Goal: Task Accomplishment & Management: Complete application form

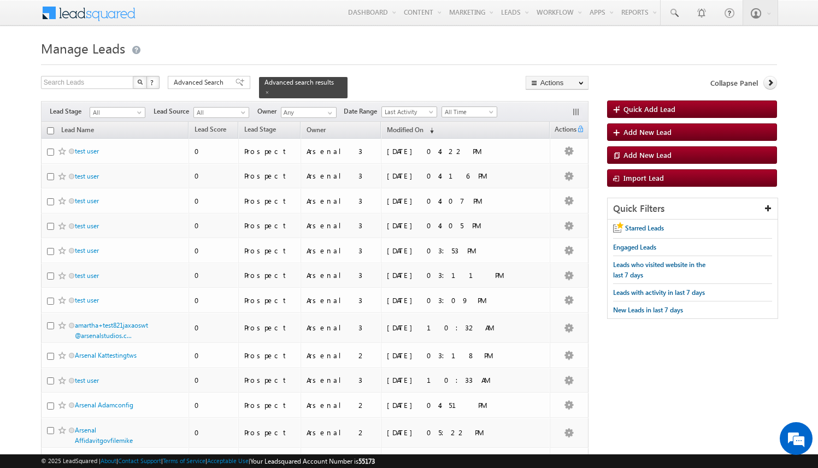
click at [22, 119] on body "Menu Arsenal 3 arsen alstu dios3 @stra tatec h.com" at bounding box center [409, 424] width 818 height 848
click at [23, 140] on body "Menu Arsenal 3 arsen alstu dios3 @stra tatec h.com" at bounding box center [409, 424] width 818 height 848
click at [666, 111] on span "Quick Add Lead" at bounding box center [649, 108] width 52 height 9
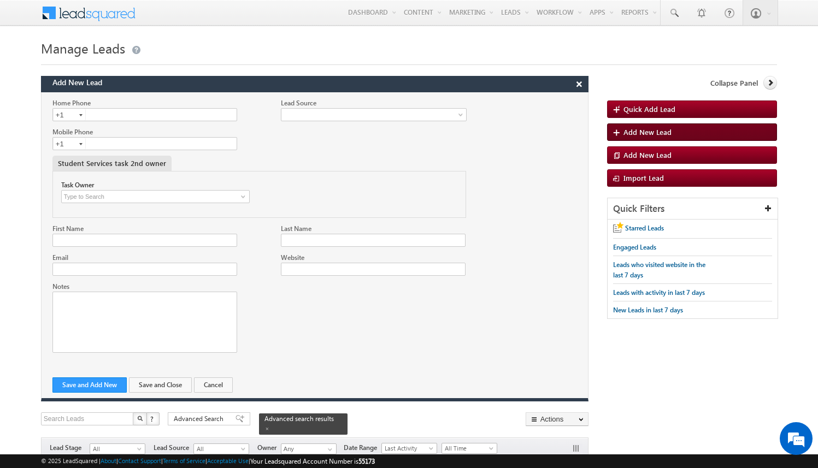
click at [646, 133] on span "Add New Lead" at bounding box center [647, 131] width 48 height 9
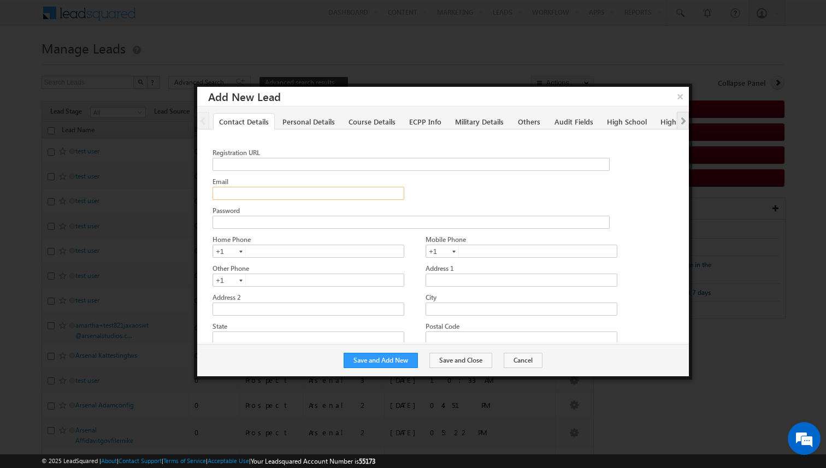
click at [274, 190] on input "Email" at bounding box center [308, 193] width 191 height 13
paste input "amartha+test9325rsirt@arsenalstudios.com"
type input "amartha+test9325rsirt@arsenalstudios.com"
click at [410, 358] on button "Save and Add New" at bounding box center [381, 360] width 74 height 15
click at [313, 190] on input "Email" at bounding box center [308, 193] width 191 height 13
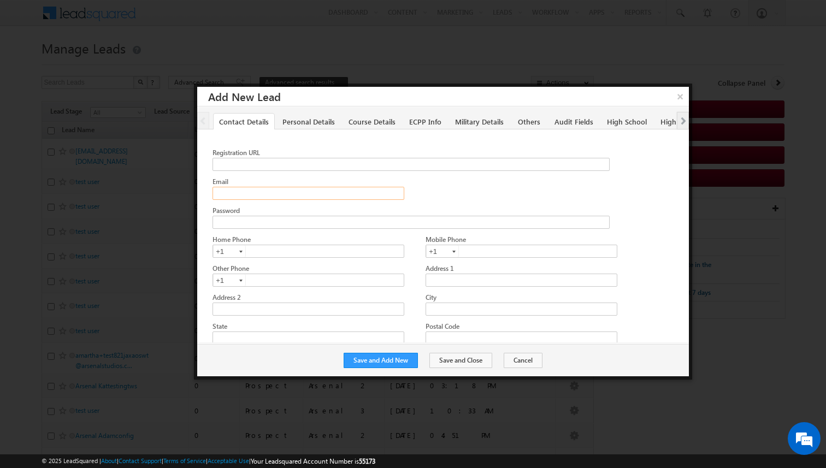
paste input "amartha+test9325rsiemt@arsenalstudios.com"
type input "amartha+test9325rsiemt@arsenalstudios.com"
click at [396, 358] on button "Save and Add New" at bounding box center [381, 360] width 74 height 15
click at [275, 189] on input "Email" at bounding box center [308, 193] width 191 height 13
paste input "amartha+test9325rsiws@arsenalstudios.com"
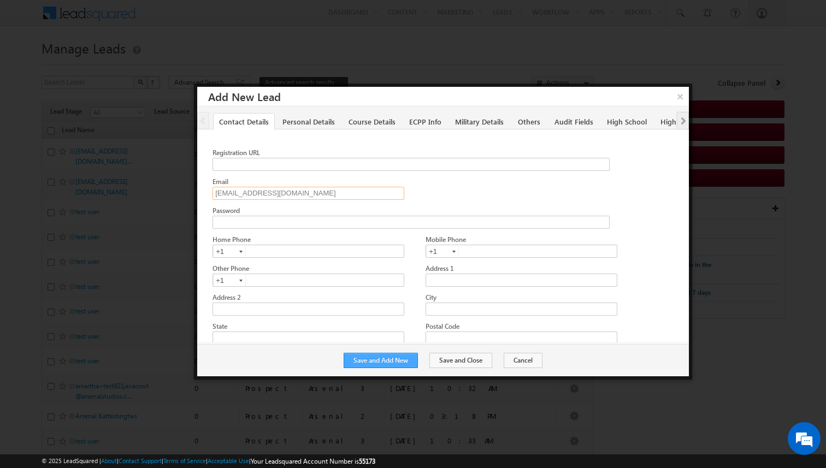
type input "amartha+test9325rsiws@arsenalstudios.com"
click at [391, 358] on button "Save and Add New" at bounding box center [381, 360] width 74 height 15
click at [307, 185] on div "Email" at bounding box center [309, 181] width 192 height 10
click at [316, 196] on input "Email" at bounding box center [308, 193] width 191 height 13
paste input "[EMAIL_ADDRESS][DOMAIN_NAME]"
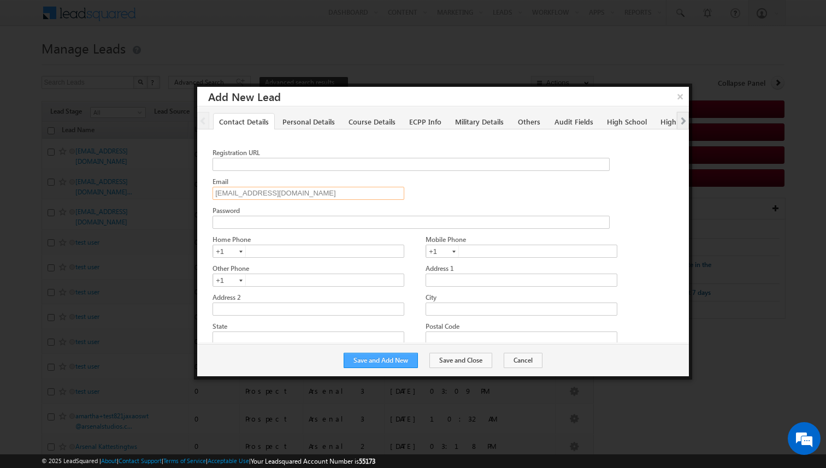
type input "[EMAIL_ADDRESS][DOMAIN_NAME]"
click at [399, 361] on button "Save and Add New" at bounding box center [381, 360] width 74 height 15
click at [340, 191] on input "Email" at bounding box center [308, 193] width 191 height 13
paste input "[EMAIL_ADDRESS][DOMAIN_NAME]"
type input "[EMAIL_ADDRESS][DOMAIN_NAME]"
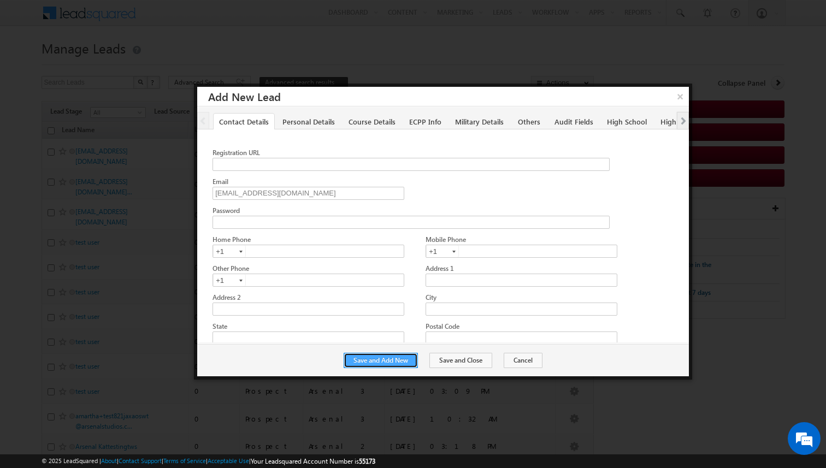
click at [403, 364] on button "Save and Add New" at bounding box center [381, 360] width 74 height 15
click at [311, 188] on input "Email" at bounding box center [308, 193] width 191 height 13
paste input "amartha+test9325rsiea@arsenalstudios.com"
type input "amartha+test9325rsiea@arsenalstudios.com"
click at [398, 360] on button "Save and Add New" at bounding box center [381, 360] width 74 height 15
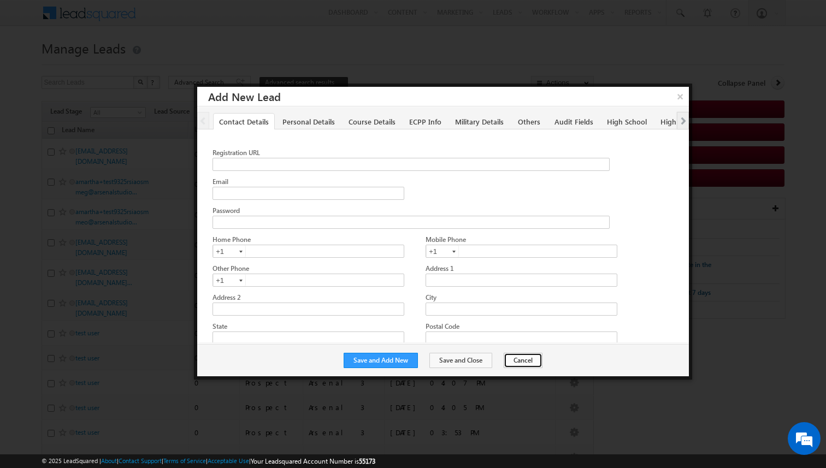
click at [527, 360] on button "Cancel" at bounding box center [523, 360] width 39 height 15
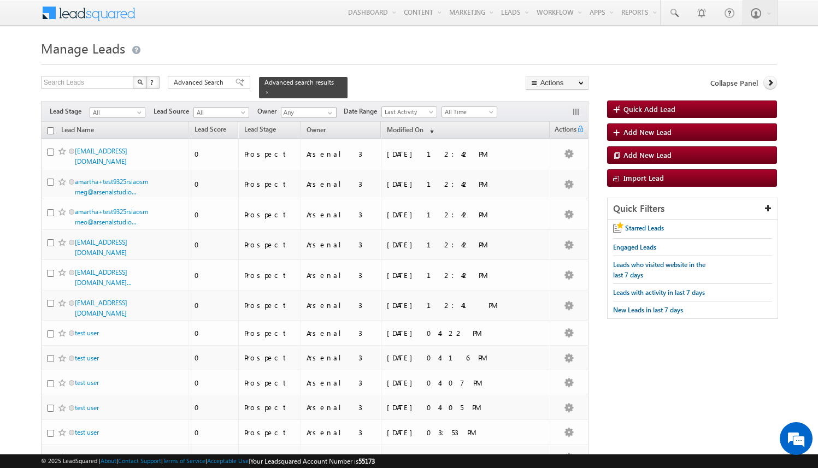
drag, startPoint x: 115, startPoint y: 292, endPoint x: 263, endPoint y: 0, distance: 328.0
click at [0, 0] on body "Menu Arsenal 3 arsen alstu dios3 @stra tatec h.com" at bounding box center [409, 440] width 818 height 881
drag, startPoint x: 113, startPoint y: 263, endPoint x: 167, endPoint y: 6, distance: 263.0
click at [0, 0] on body "Menu Arsenal 3 arsen alstu dios3 @stra tatec h.com" at bounding box center [409, 440] width 818 height 881
drag, startPoint x: 110, startPoint y: 236, endPoint x: 243, endPoint y: 4, distance: 267.0
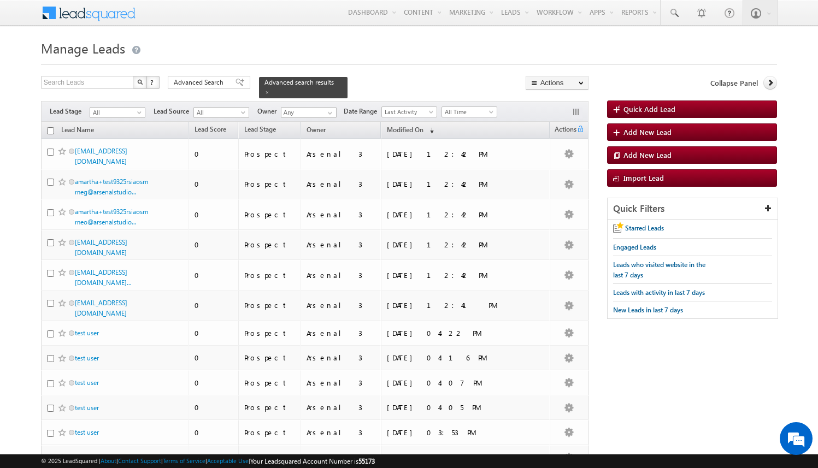
click at [0, 0] on body "Menu Arsenal 3 arsen alstu dios3 @stra tatec h.com" at bounding box center [409, 440] width 818 height 881
drag, startPoint x: 114, startPoint y: 207, endPoint x: 228, endPoint y: 5, distance: 231.5
click at [0, 0] on body "Menu Arsenal 3 arsen alstu dios3 @stra tatec h.com" at bounding box center [409, 440] width 818 height 881
drag, startPoint x: 111, startPoint y: 176, endPoint x: 238, endPoint y: 0, distance: 217.2
click at [0, 0] on body "Menu Arsenal 3 arsen alstu dios3 @stra tatec h.com" at bounding box center [409, 440] width 818 height 881
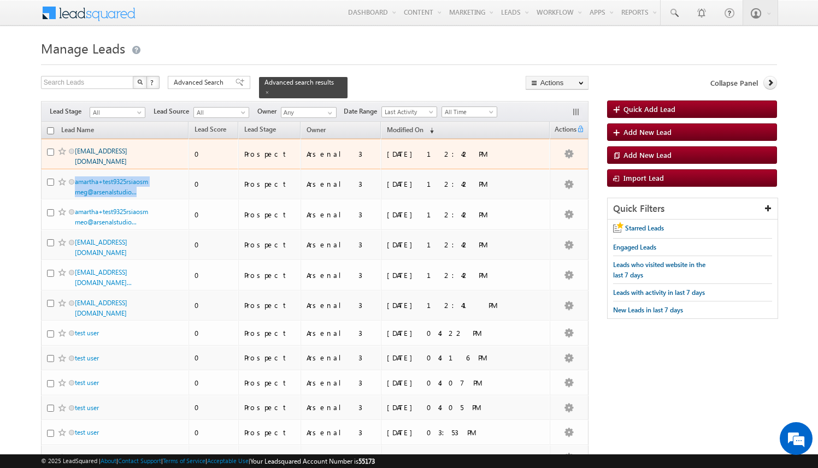
click at [116, 147] on link "amartha+test9325rsiea@arsenalstudios.com" at bounding box center [101, 156] width 52 height 19
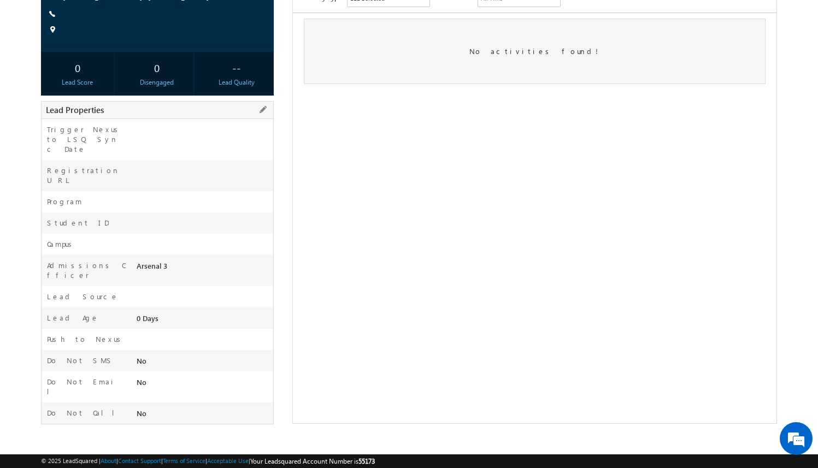
scroll to position [111, 0]
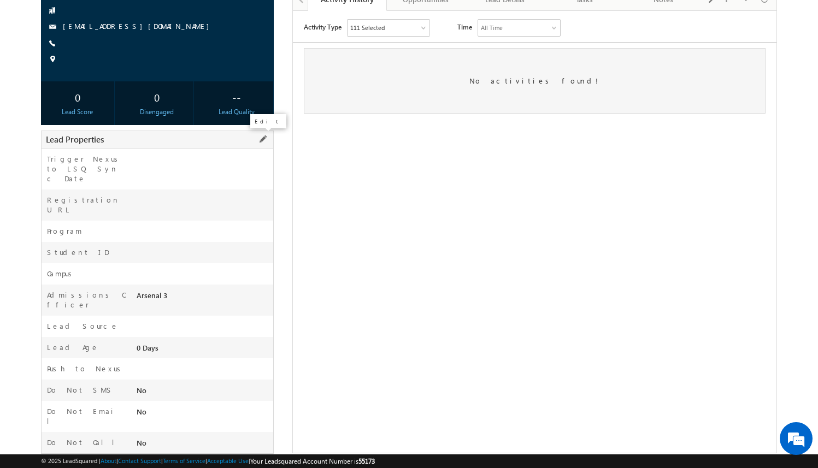
click at [264, 138] on span at bounding box center [263, 139] width 12 height 12
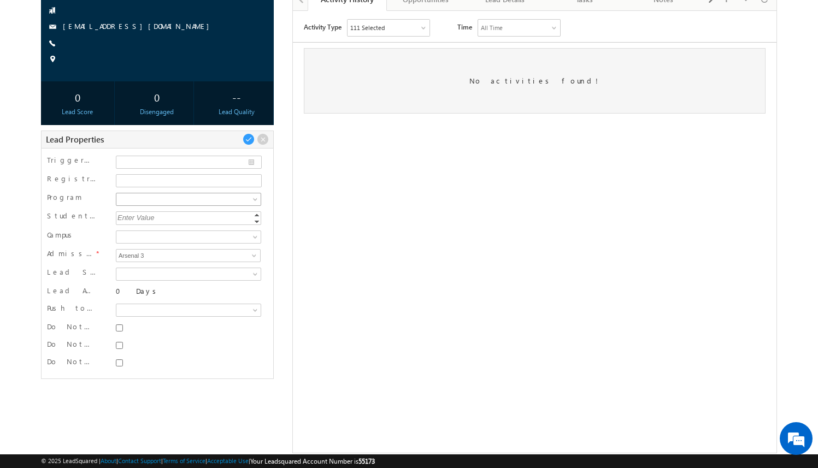
click at [249, 198] on span at bounding box center [186, 200] width 141 height 10
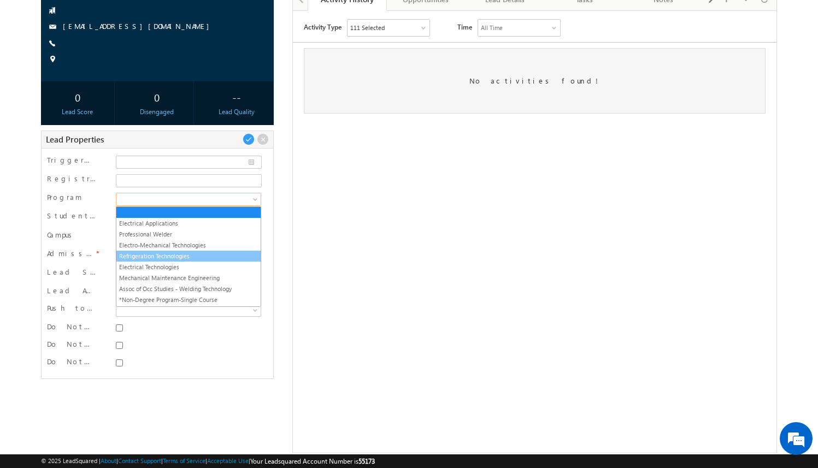
click at [219, 251] on link "Refrigeration Technologies" at bounding box center [188, 256] width 144 height 10
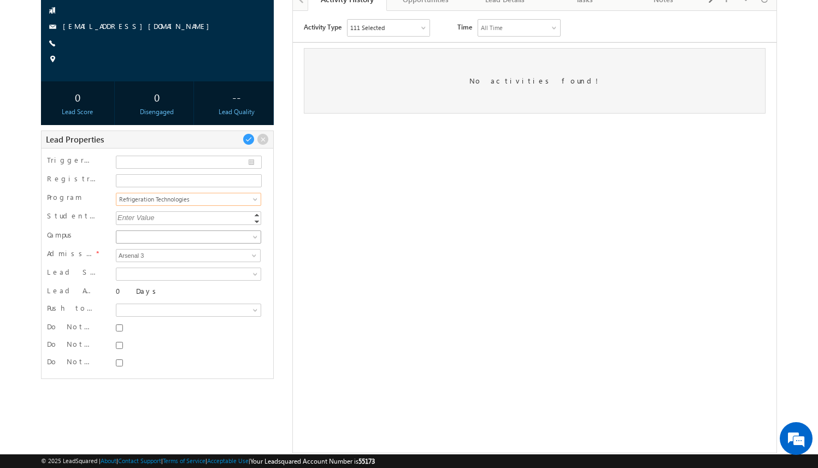
click at [216, 236] on span at bounding box center [186, 237] width 141 height 10
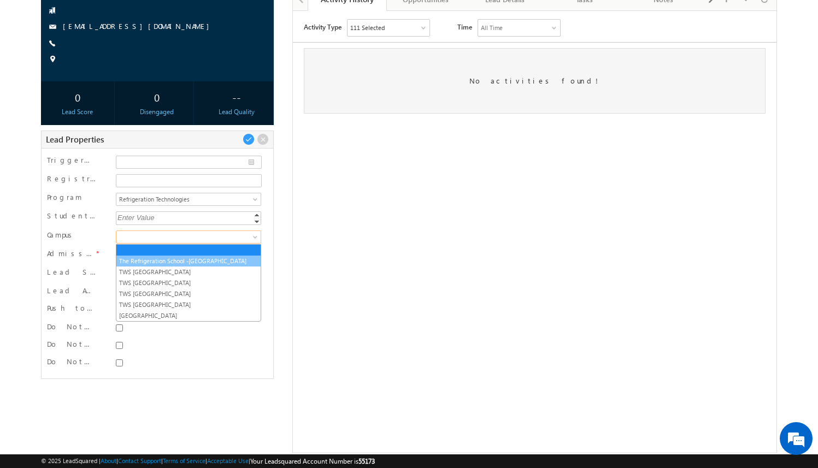
click at [217, 257] on link "The Refrigeration School -[GEOGRAPHIC_DATA]" at bounding box center [188, 261] width 144 height 10
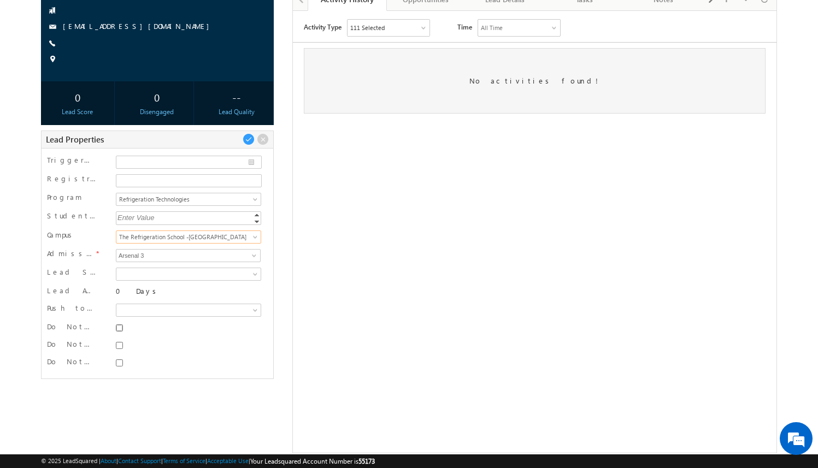
click at [120, 326] on input "Do Not SMS" at bounding box center [119, 328] width 7 height 7
checkbox input "true"
click at [120, 348] on input "Do Not Email" at bounding box center [119, 345] width 7 height 7
checkbox input "true"
click at [122, 362] on input "Do Not Call" at bounding box center [119, 363] width 7 height 7
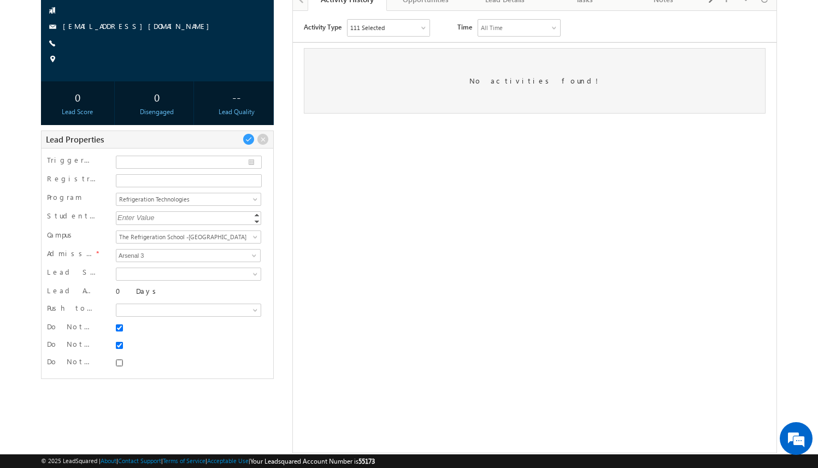
checkbox input "true"
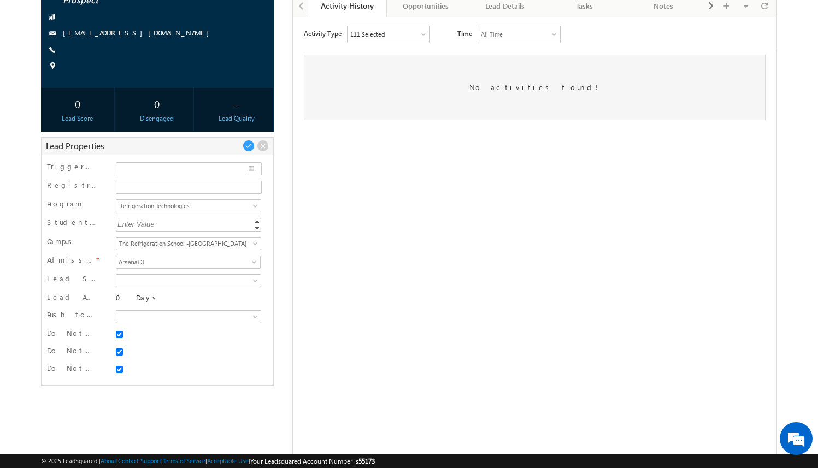
scroll to position [101, 0]
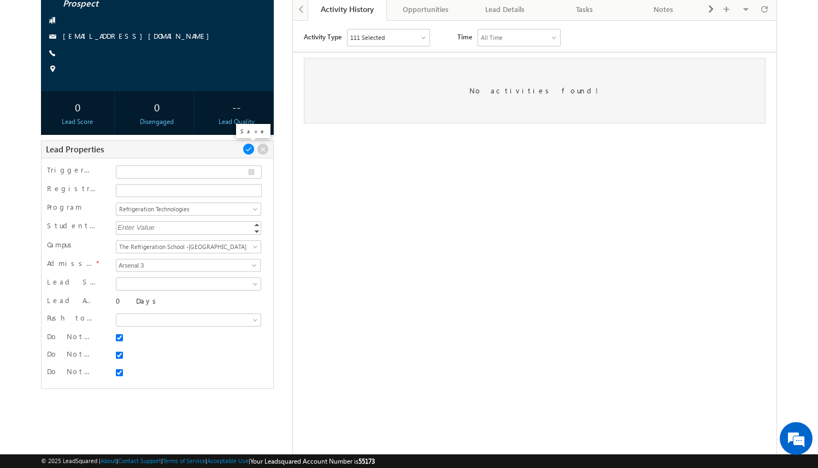
click at [249, 151] on span at bounding box center [249, 149] width 12 height 12
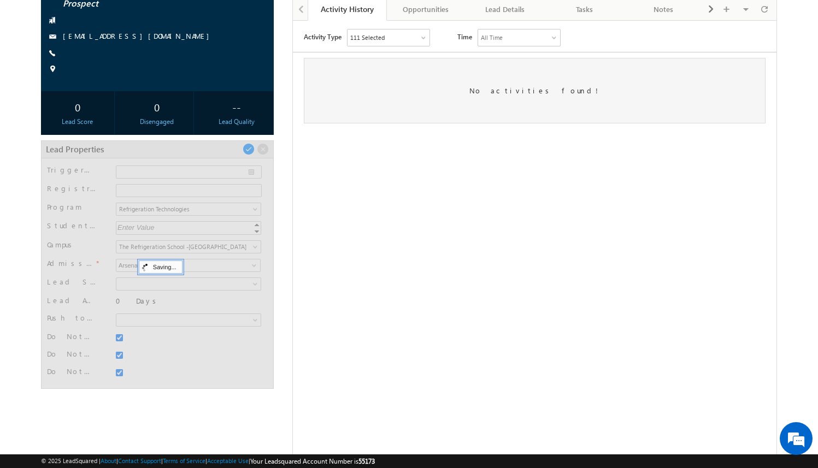
scroll to position [31, 0]
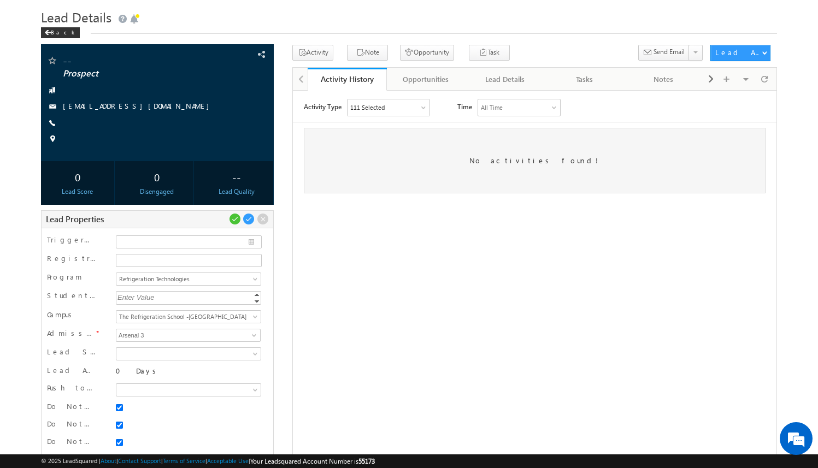
click at [285, 222] on div "-- Prospect" at bounding box center [409, 289] width 736 height 489
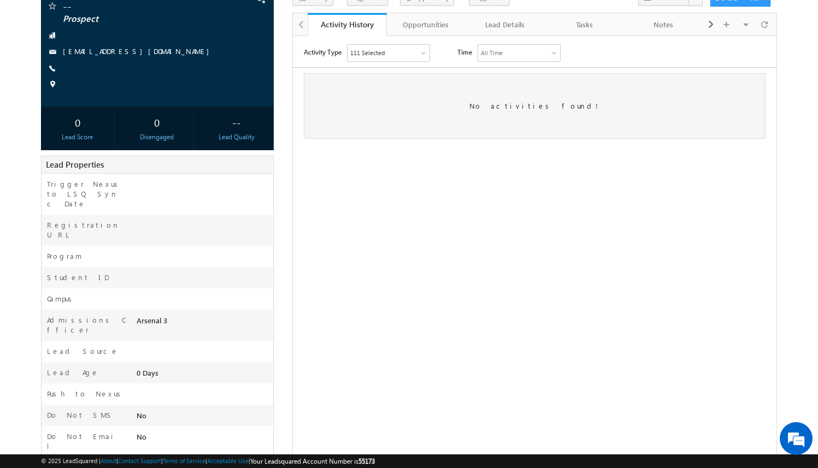
scroll to position [108, 0]
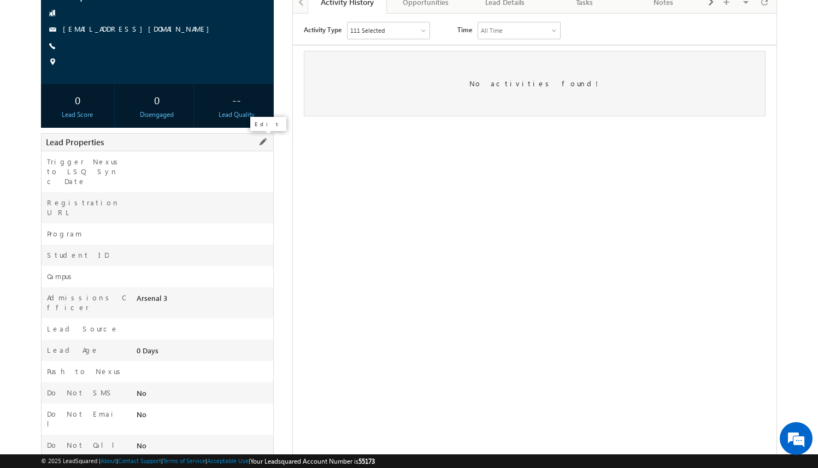
click at [260, 146] on span at bounding box center [263, 142] width 12 height 12
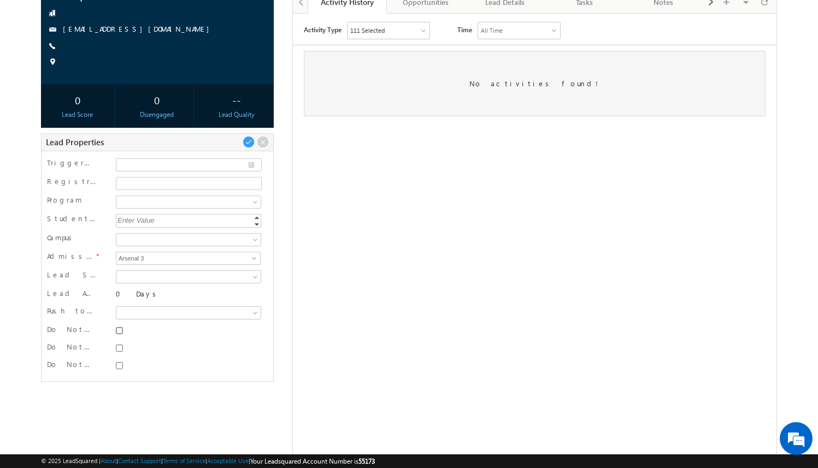
click at [119, 331] on input "Do Not SMS" at bounding box center [119, 330] width 7 height 7
checkbox input "true"
click at [119, 349] on input "Do Not Email" at bounding box center [119, 348] width 7 height 7
checkbox input "true"
click at [120, 365] on input "Do Not Call" at bounding box center [119, 365] width 7 height 7
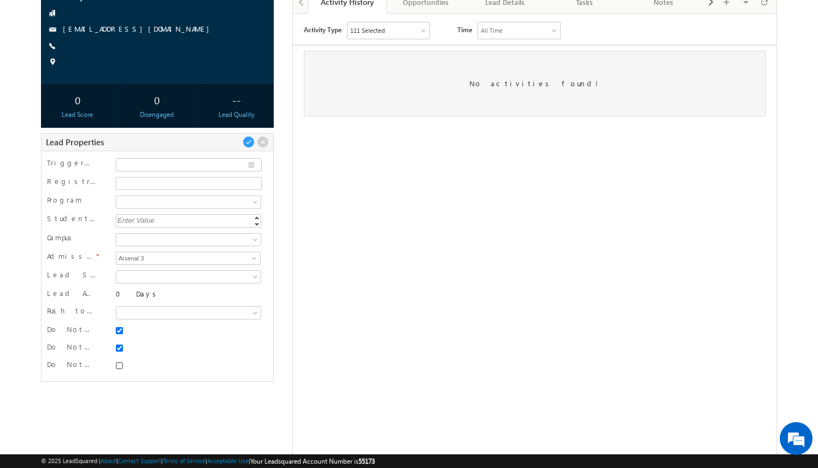
checkbox input "true"
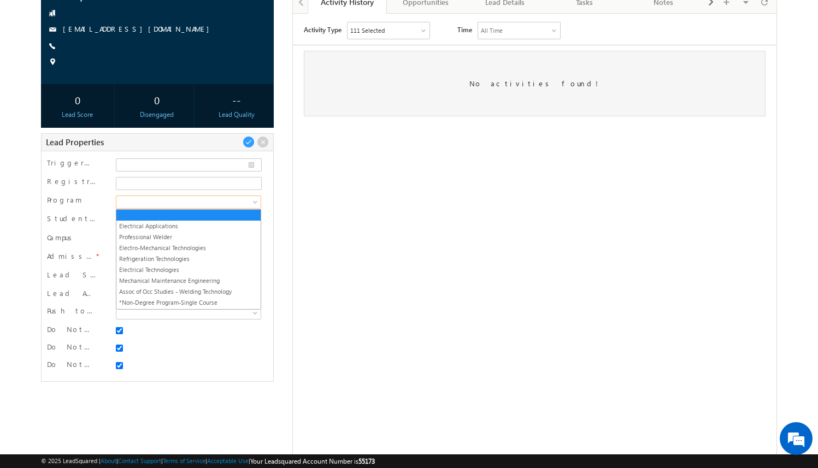
click at [190, 201] on span at bounding box center [186, 202] width 141 height 10
click at [198, 245] on link "Electro-Mechanical Technologies" at bounding box center [188, 248] width 144 height 10
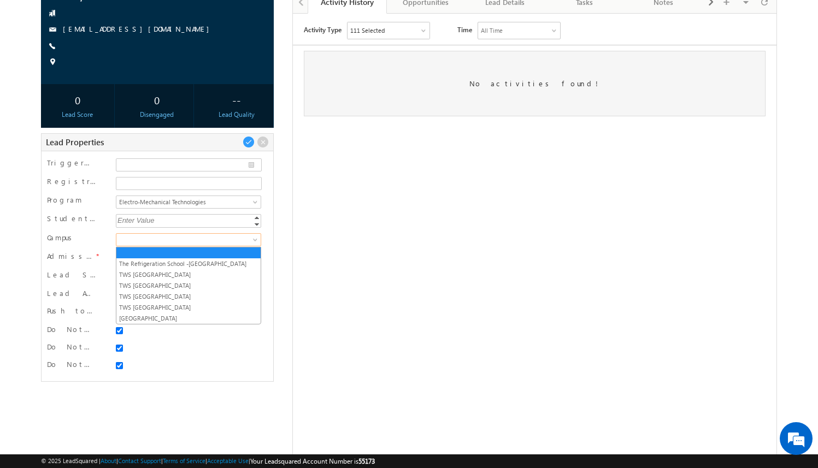
click at [203, 243] on span at bounding box center [186, 240] width 141 height 10
click at [201, 262] on link "The Refrigeration School -[GEOGRAPHIC_DATA]" at bounding box center [188, 264] width 144 height 10
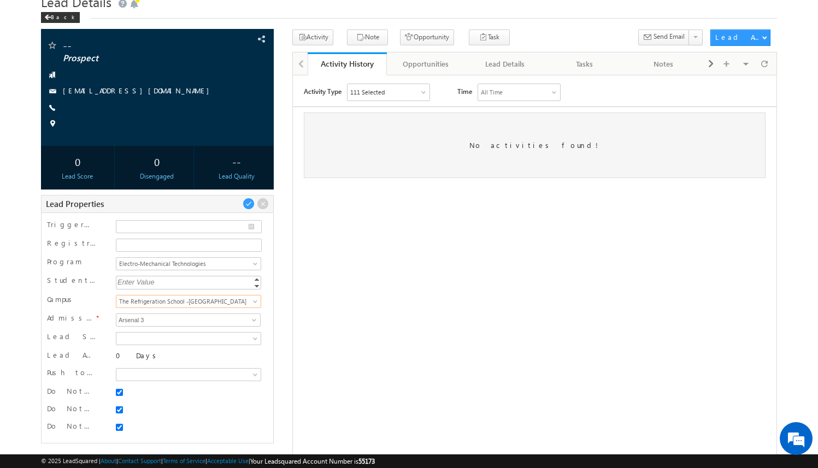
scroll to position [41, 0]
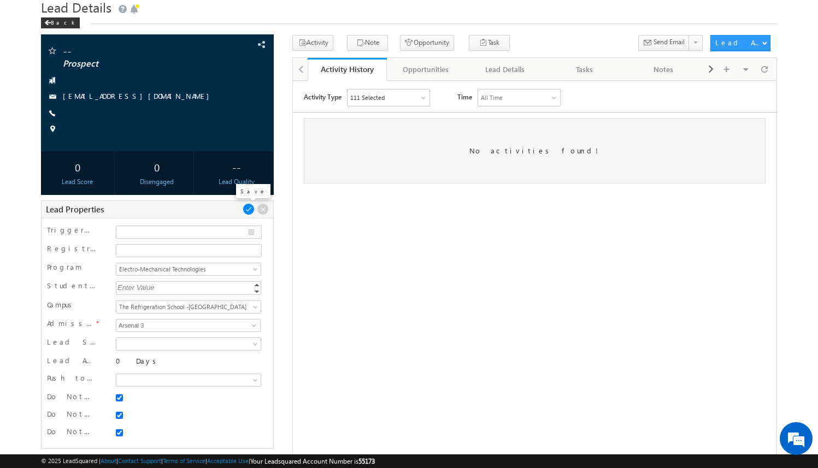
click at [249, 207] on span at bounding box center [249, 209] width 12 height 12
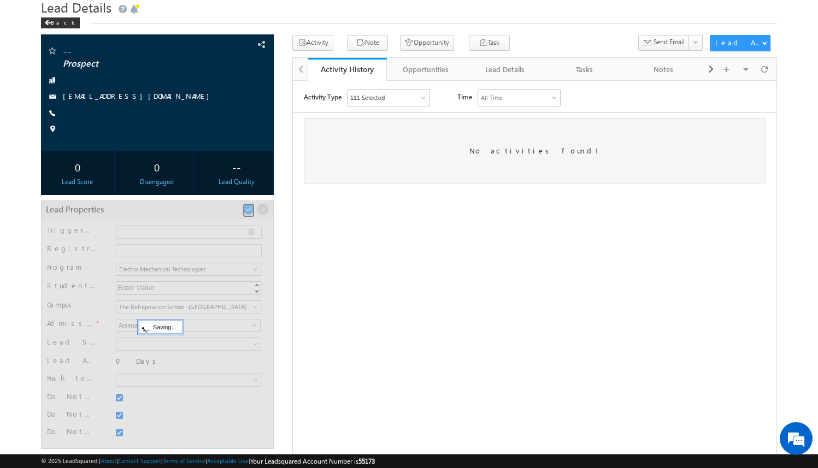
scroll to position [31, 0]
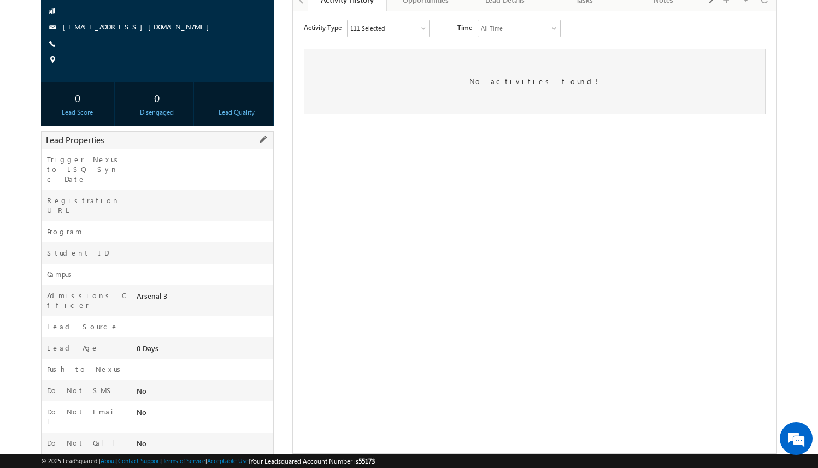
scroll to position [99, 0]
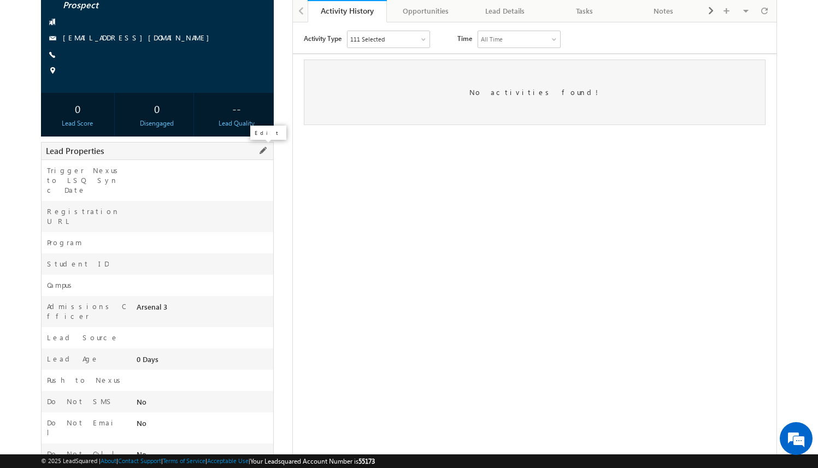
click at [260, 156] on span at bounding box center [263, 151] width 12 height 12
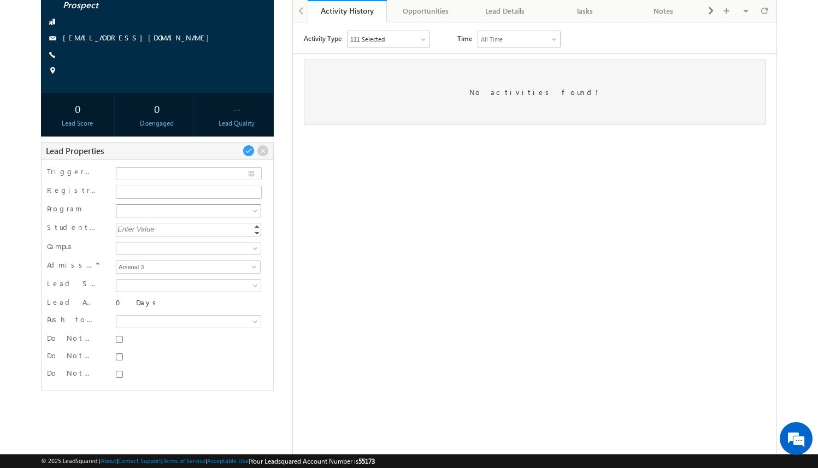
click at [243, 209] on span at bounding box center [186, 211] width 141 height 10
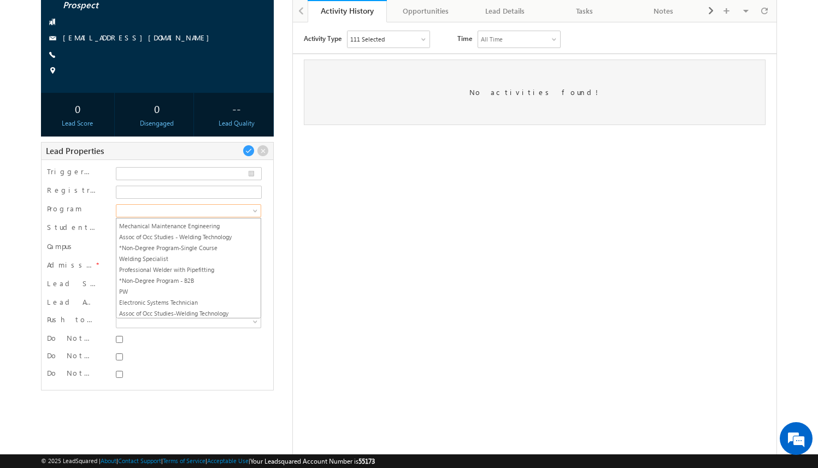
scroll to position [55, 0]
click at [210, 268] on link "Welding Specialist" at bounding box center [188, 267] width 144 height 10
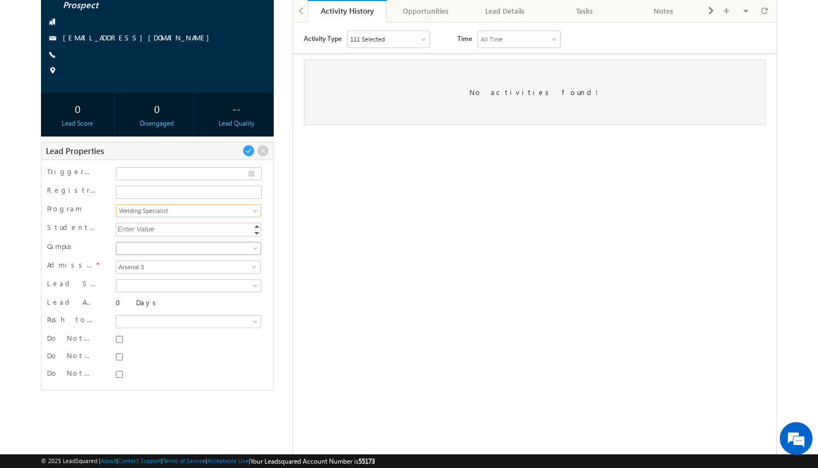
click at [211, 250] on span at bounding box center [186, 249] width 141 height 10
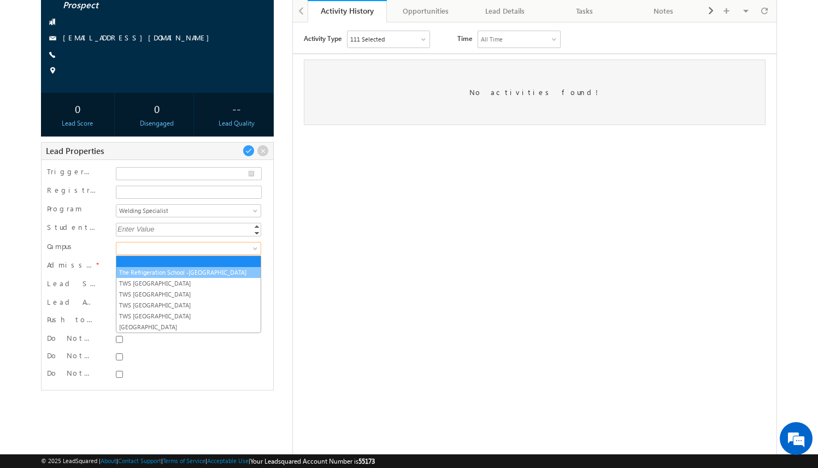
click at [209, 270] on ul "The Refrigeration School -[GEOGRAPHIC_DATA] [GEOGRAPHIC_DATA] [GEOGRAPHIC_DATA]…" at bounding box center [188, 295] width 145 height 78
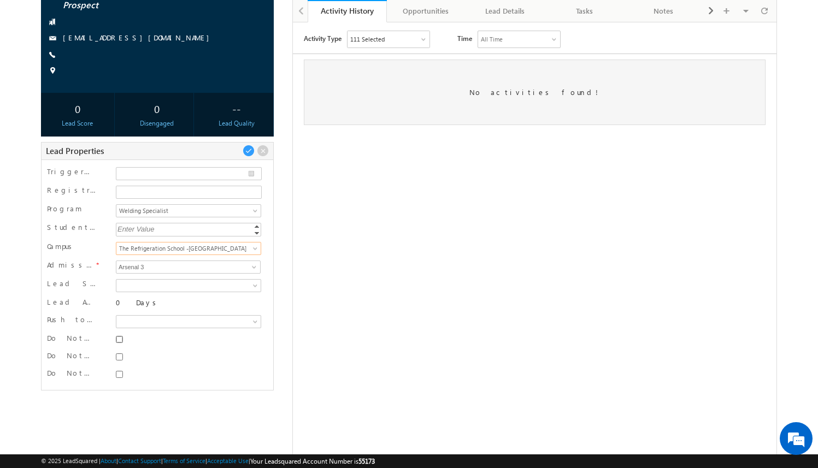
click at [120, 340] on input "Do Not SMS" at bounding box center [119, 339] width 7 height 7
checkbox input "true"
click at [120, 354] on input "Do Not Email" at bounding box center [119, 357] width 7 height 7
checkbox input "true"
click at [120, 371] on div at bounding box center [188, 374] width 145 height 11
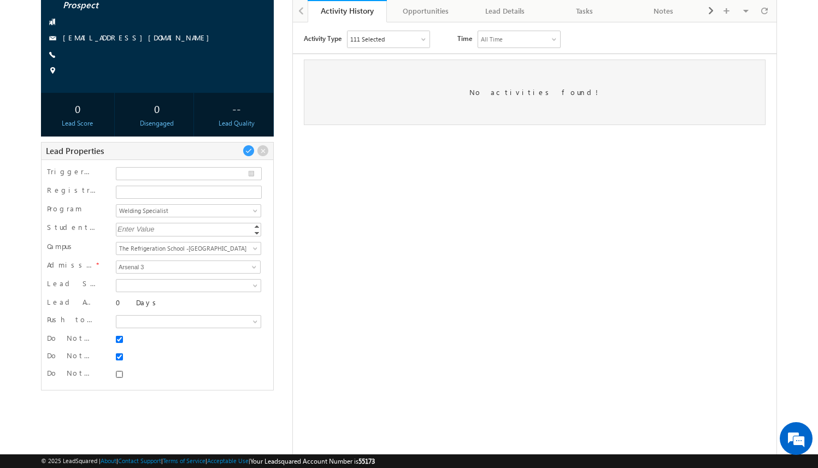
click at [120, 373] on input "Do Not Call" at bounding box center [119, 374] width 7 height 7
checkbox input "true"
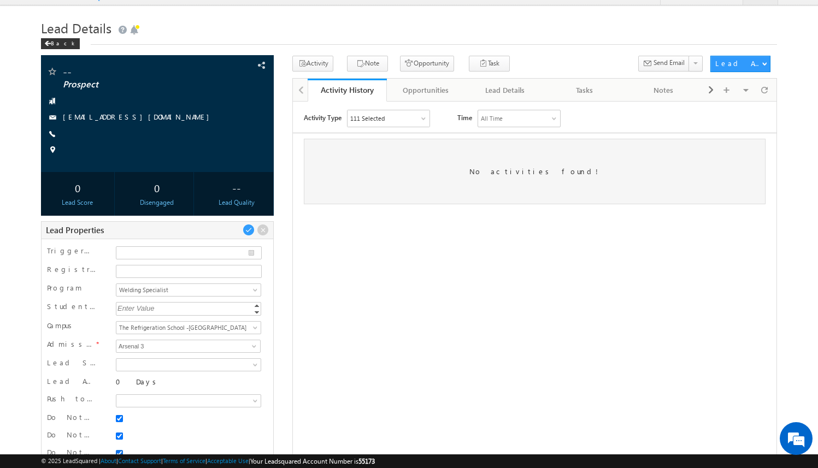
scroll to position [0, 0]
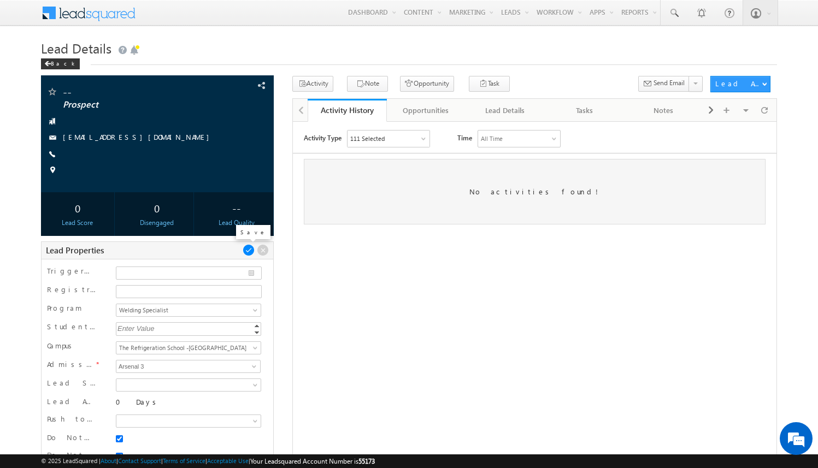
click at [250, 250] on span at bounding box center [249, 250] width 12 height 12
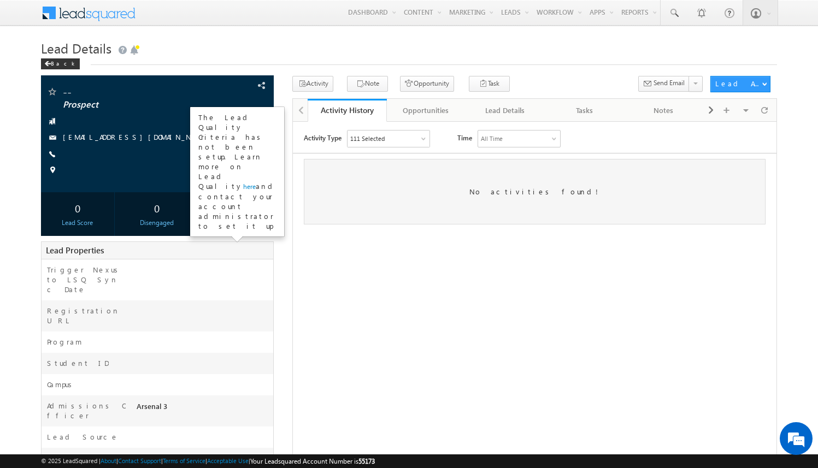
scroll to position [124, 0]
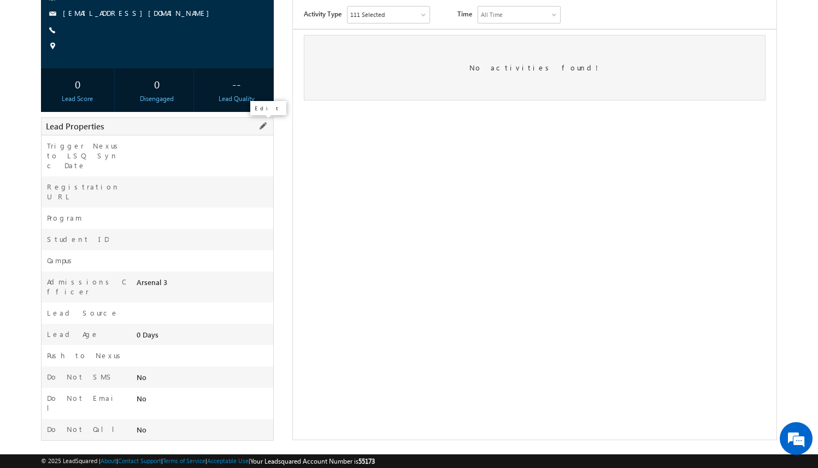
click at [261, 131] on span at bounding box center [263, 126] width 12 height 12
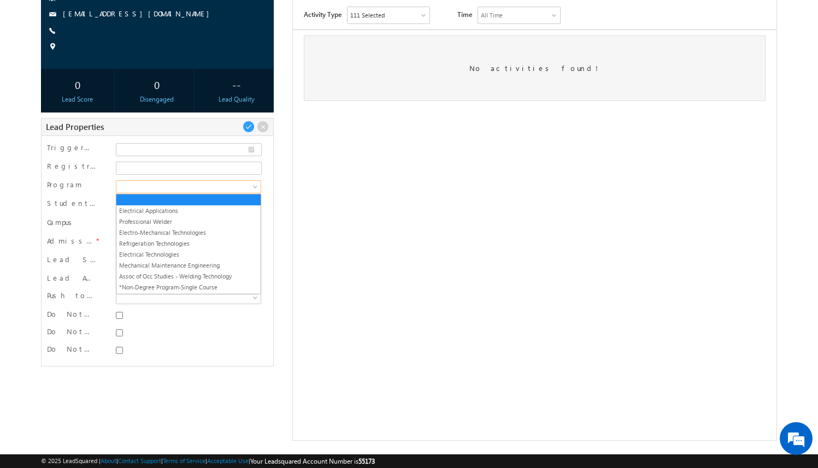
click at [240, 187] on span at bounding box center [186, 187] width 141 height 10
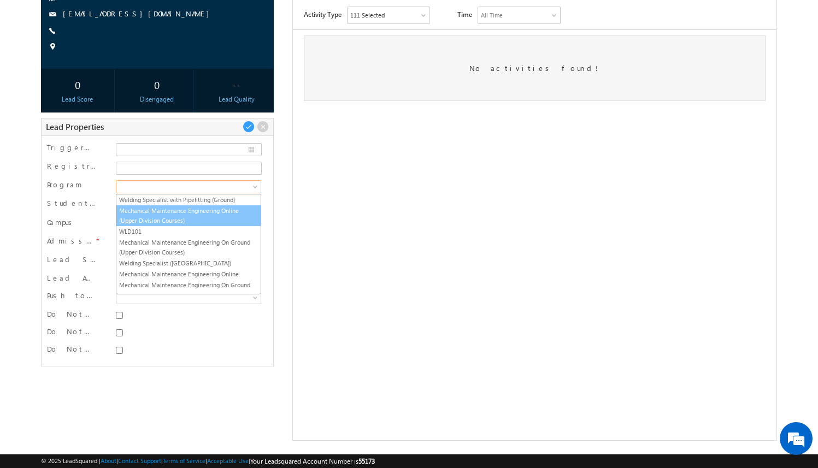
scroll to position [295, 0]
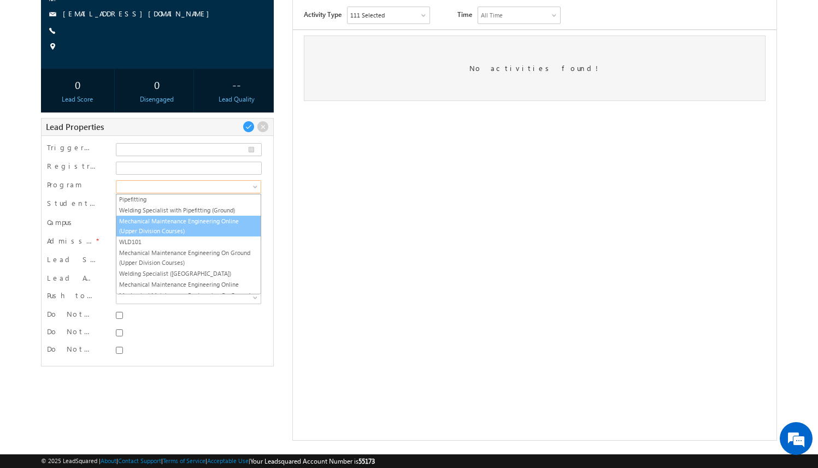
click at [203, 220] on link "Mechanical Maintenance Engineering Online (Upper Division Courses)" at bounding box center [188, 226] width 144 height 20
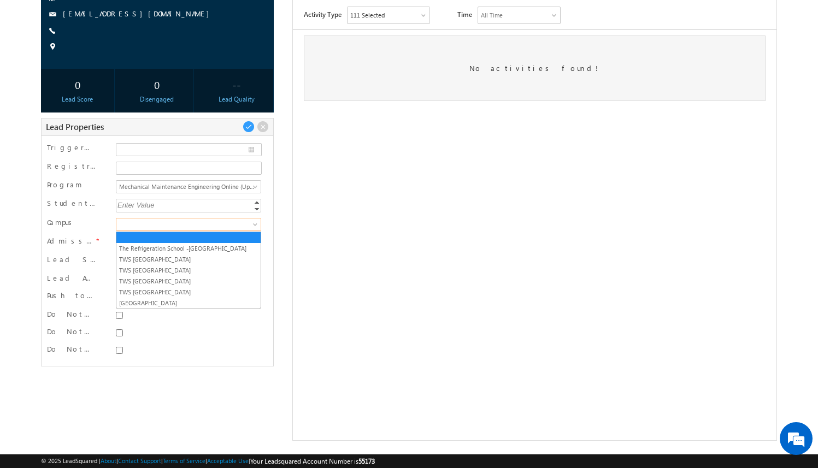
click at [197, 229] on span at bounding box center [186, 225] width 141 height 10
click at [192, 245] on link "The Refrigeration School -[GEOGRAPHIC_DATA]" at bounding box center [188, 249] width 144 height 10
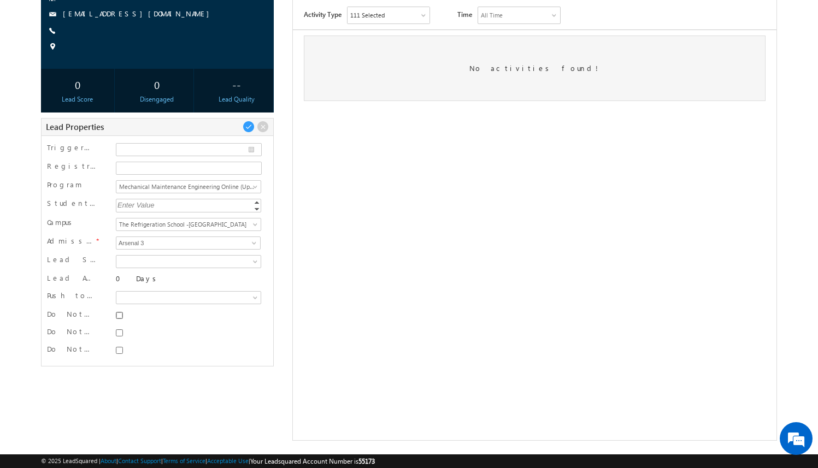
click at [119, 315] on input "Do Not SMS" at bounding box center [119, 315] width 7 height 7
checkbox input "true"
click at [119, 332] on input "Do Not Email" at bounding box center [119, 333] width 7 height 7
checkbox input "true"
click at [119, 351] on input "Do Not Call" at bounding box center [119, 350] width 7 height 7
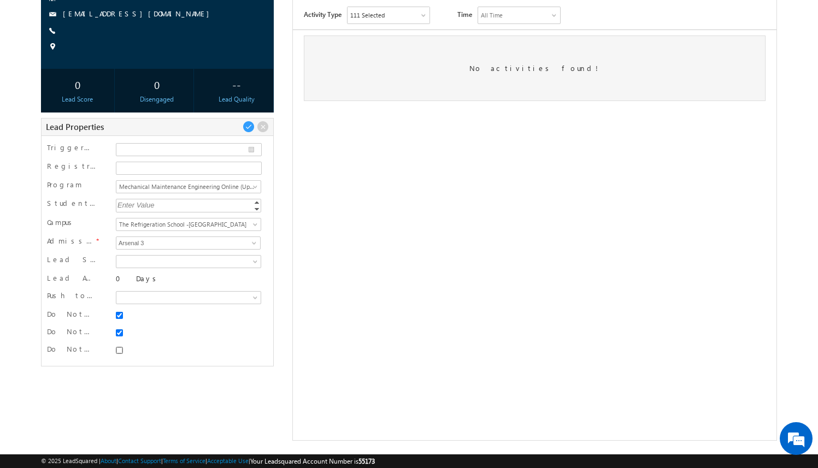
checkbox input "true"
click at [247, 126] on span at bounding box center [249, 127] width 12 height 12
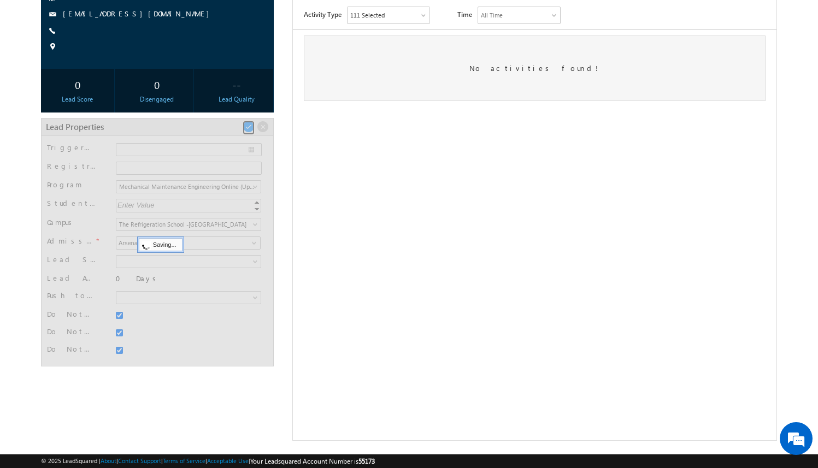
scroll to position [31, 0]
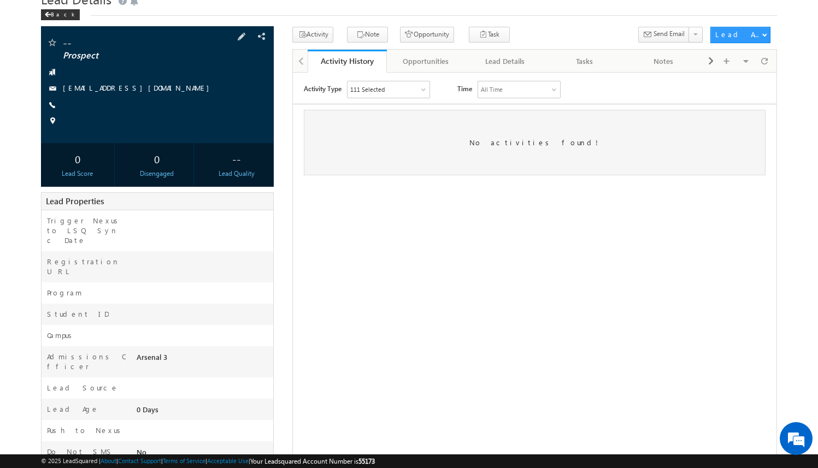
scroll to position [124, 0]
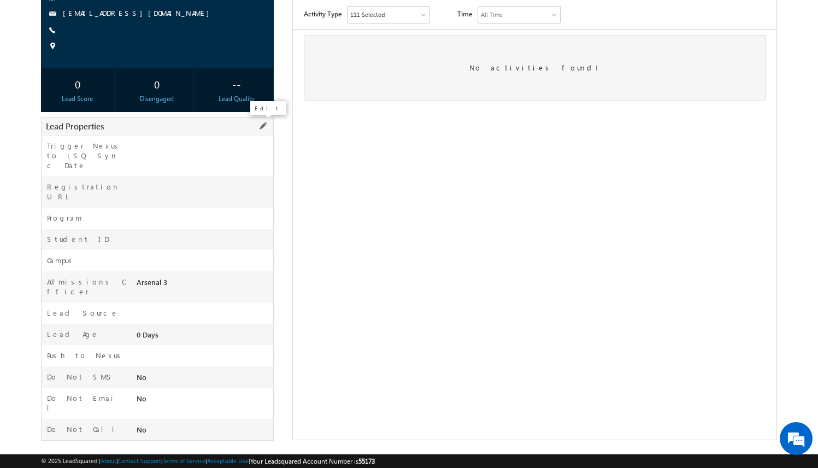
click at [260, 130] on span at bounding box center [263, 126] width 12 height 12
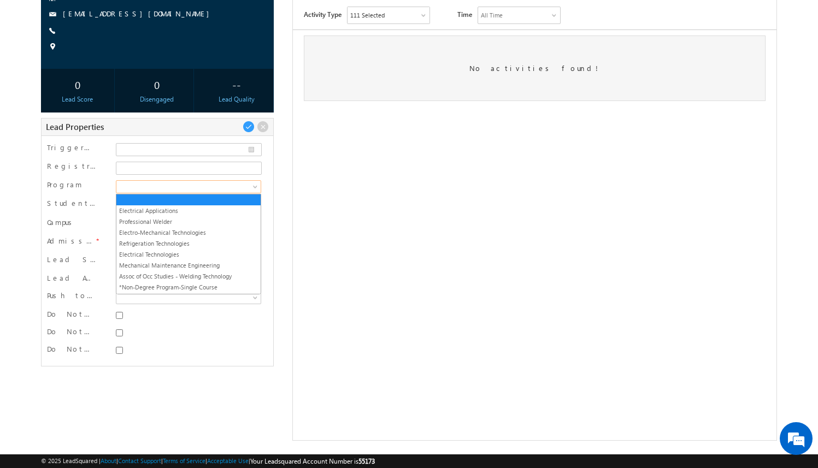
click at [243, 185] on span at bounding box center [186, 187] width 141 height 10
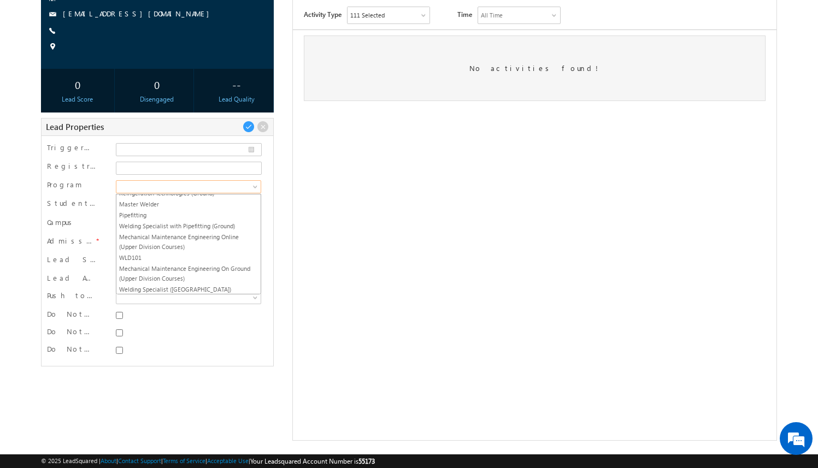
scroll to position [279, 0]
click at [217, 267] on link "Mechanical Maintenance Engineering On Ground (Upper Division Courses)" at bounding box center [188, 273] width 144 height 20
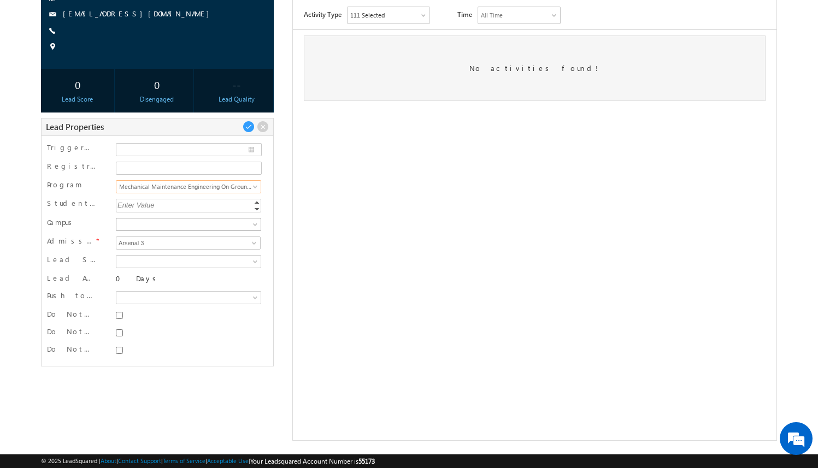
click at [211, 225] on span at bounding box center [186, 225] width 141 height 10
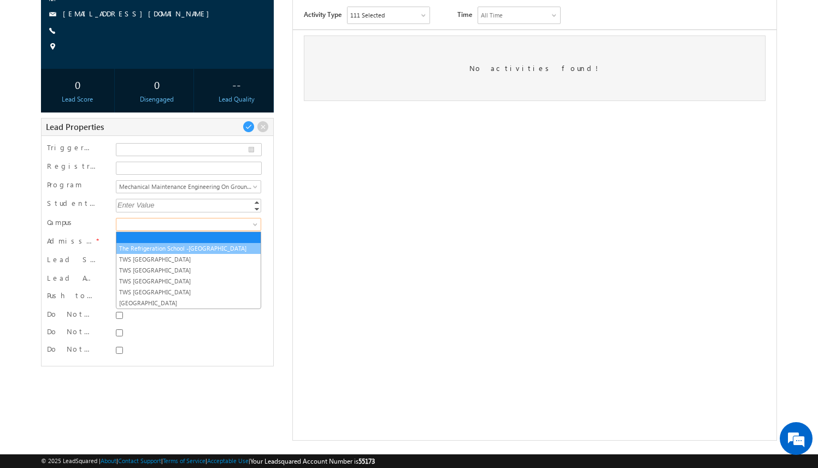
click at [209, 245] on link "The Refrigeration School -[GEOGRAPHIC_DATA]" at bounding box center [188, 249] width 144 height 10
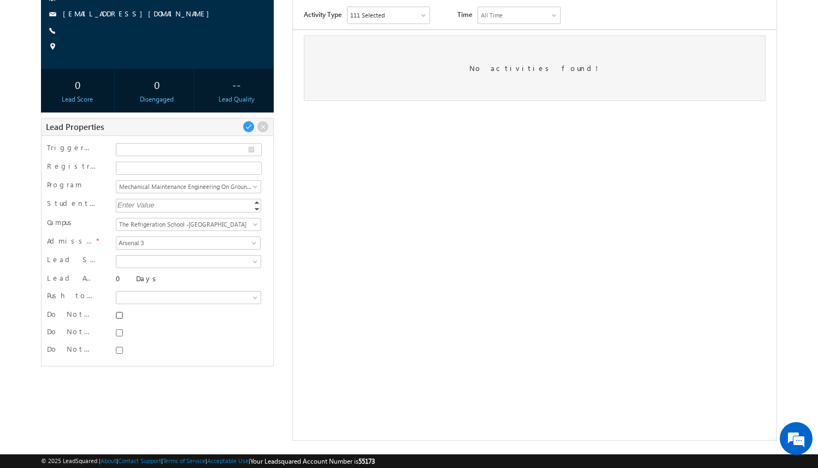
click at [118, 312] on input "Do Not SMS" at bounding box center [119, 315] width 7 height 7
checkbox input "true"
click at [118, 327] on div at bounding box center [188, 332] width 145 height 11
click at [119, 333] on input "Do Not Email" at bounding box center [119, 333] width 7 height 7
checkbox input "true"
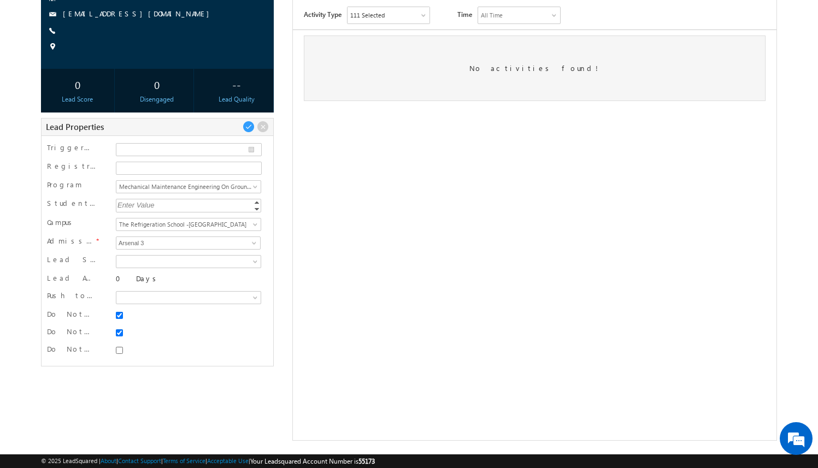
click at [120, 354] on div at bounding box center [188, 350] width 145 height 11
click at [120, 352] on input "Do Not Call" at bounding box center [119, 350] width 7 height 7
checkbox input "true"
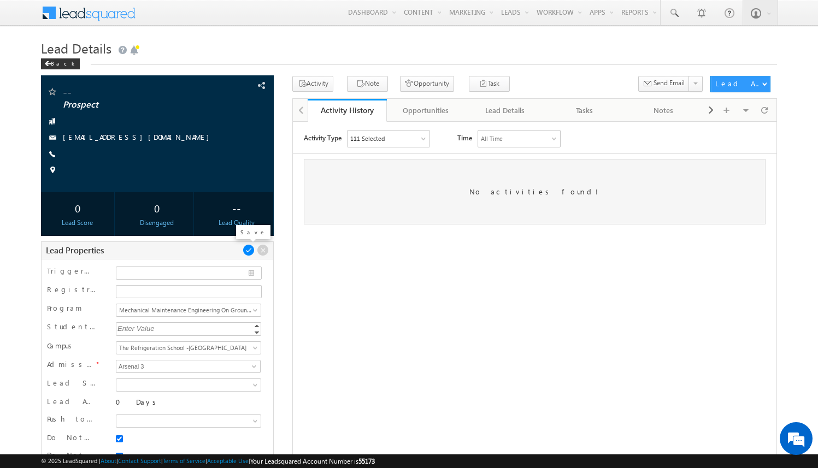
click at [249, 249] on span at bounding box center [249, 250] width 12 height 12
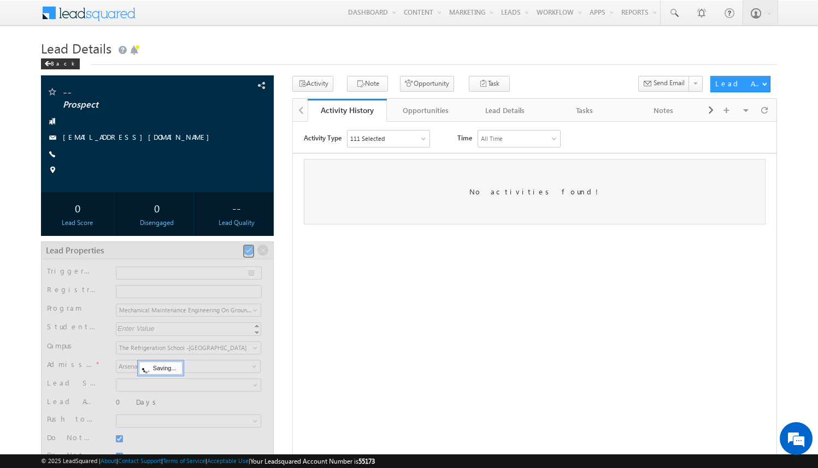
scroll to position [31, 0]
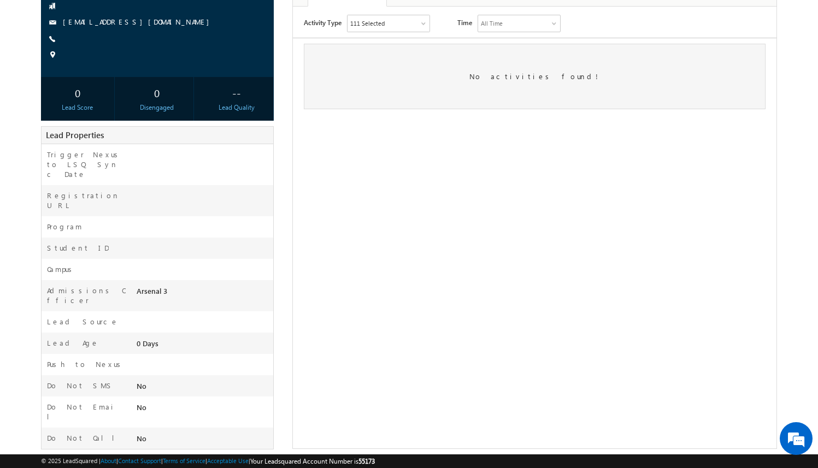
scroll to position [124, 0]
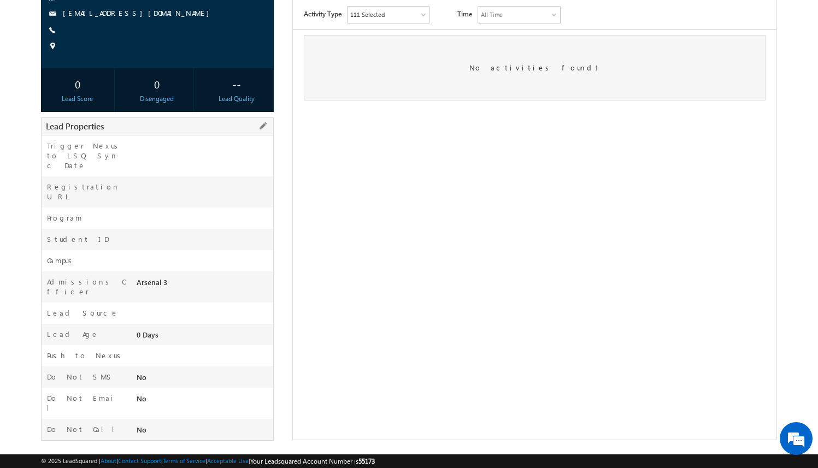
click at [223, 213] on div at bounding box center [203, 220] width 139 height 15
click at [265, 125] on span at bounding box center [263, 126] width 12 height 12
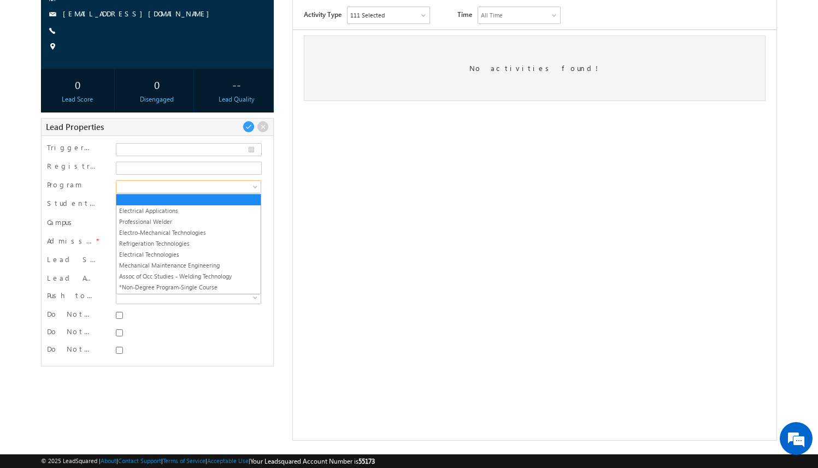
click at [231, 184] on span at bounding box center [186, 187] width 141 height 10
click at [219, 212] on link "Electrical Applications" at bounding box center [188, 211] width 144 height 10
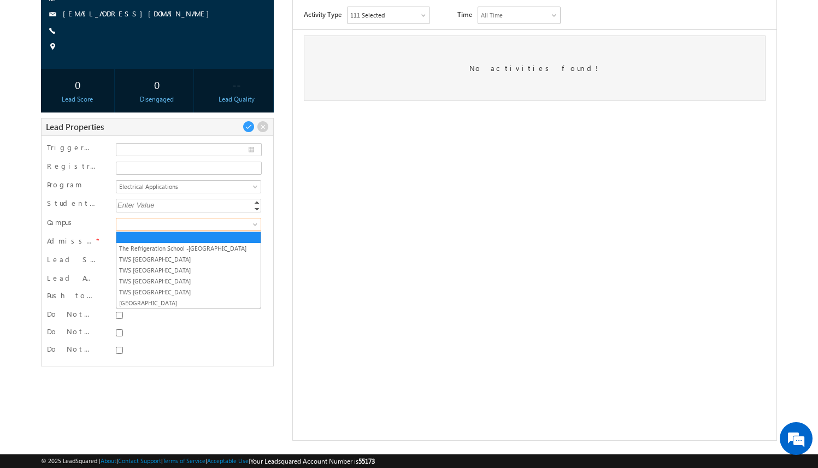
click at [219, 230] on link at bounding box center [188, 224] width 145 height 13
click at [216, 248] on link "The Refrigeration School -[GEOGRAPHIC_DATA]" at bounding box center [188, 249] width 144 height 10
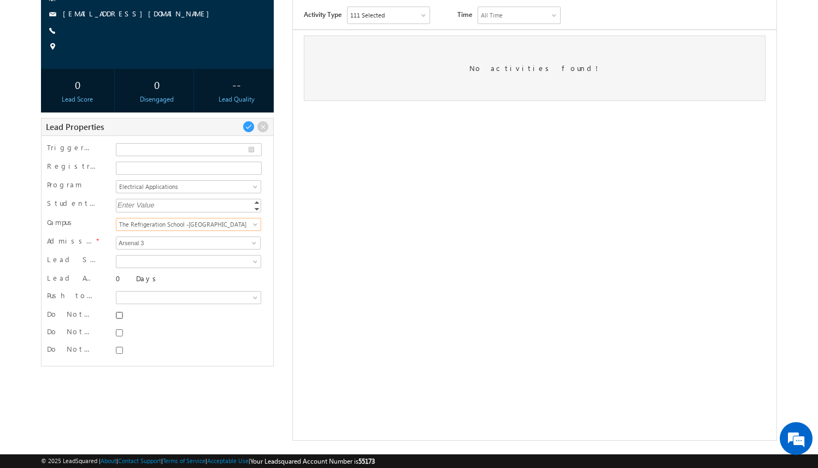
click at [120, 316] on input "Do Not SMS" at bounding box center [119, 315] width 7 height 7
checkbox input "true"
click at [119, 332] on input "Do Not Email" at bounding box center [119, 333] width 7 height 7
checkbox input "true"
click at [121, 350] on input "Do Not Call" at bounding box center [119, 350] width 7 height 7
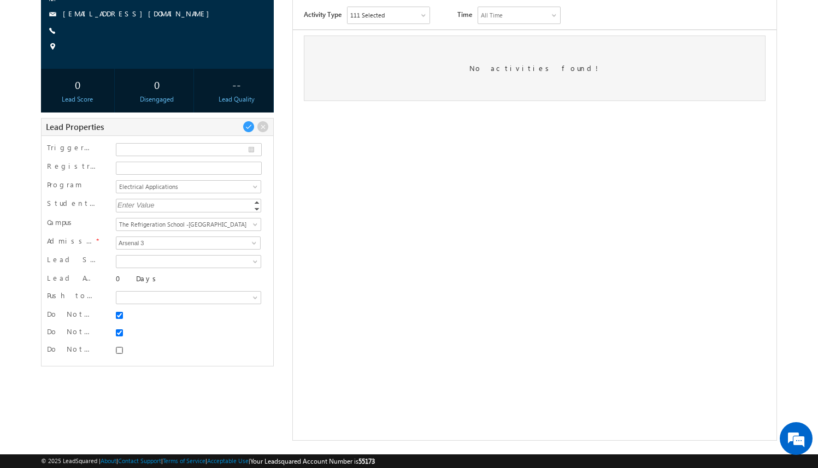
checkbox input "true"
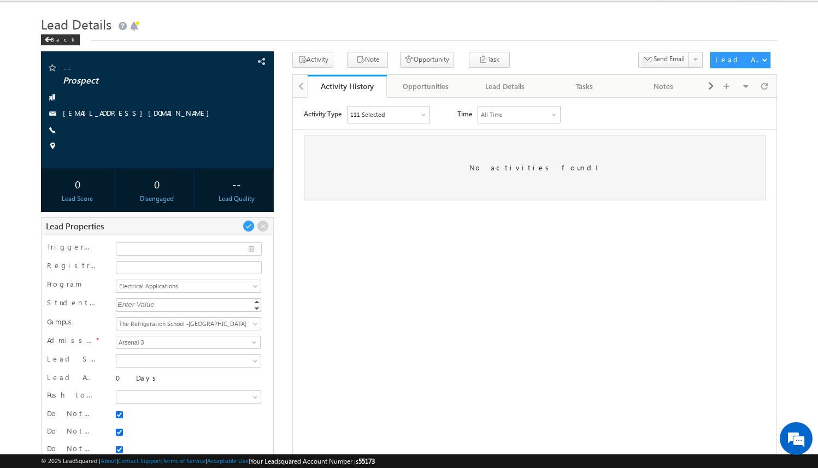
scroll to position [0, 0]
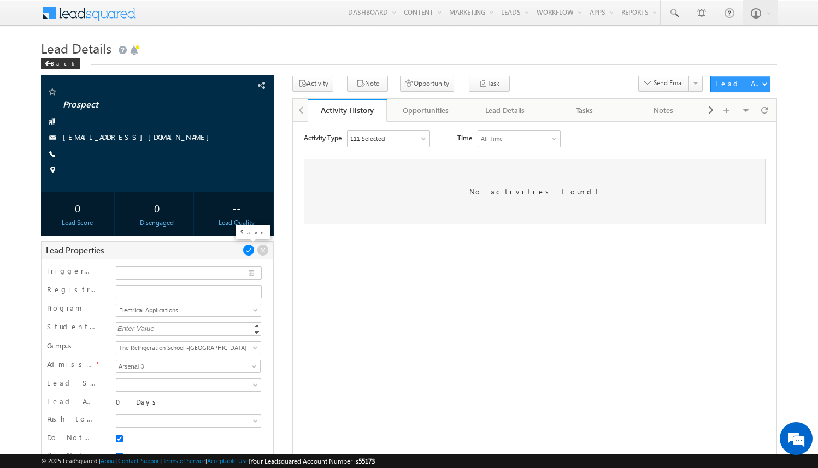
click at [249, 248] on span at bounding box center [249, 250] width 12 height 12
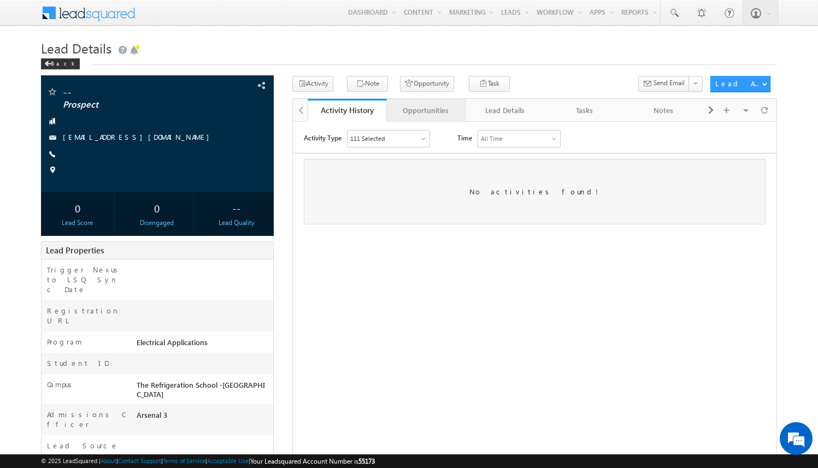
click at [437, 110] on div "Opportunities" at bounding box center [426, 110] width 61 height 13
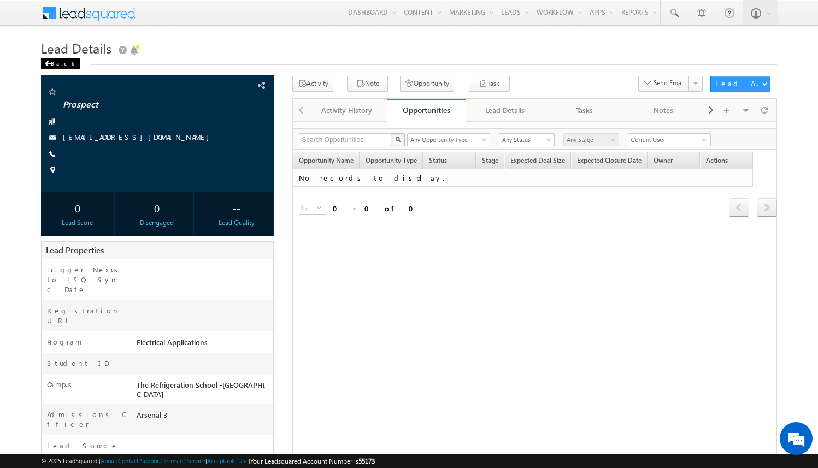
click at [49, 65] on span at bounding box center [47, 63] width 7 height 5
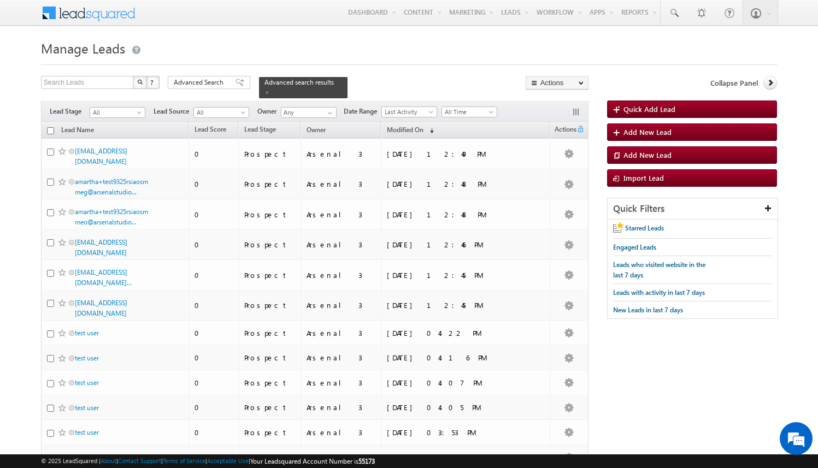
drag, startPoint x: 117, startPoint y: 296, endPoint x: 300, endPoint y: 1, distance: 347.2
click at [0, 0] on body "Menu Arsenal 3 arsen alstu dios3 @stra tatec [DOMAIN_NAME]" at bounding box center [409, 440] width 818 height 881
drag, startPoint x: 114, startPoint y: 262, endPoint x: 237, endPoint y: 2, distance: 288.4
click at [0, 0] on body "Menu Arsenal 3 arsen alstu dios3 @stra tatec h.com" at bounding box center [409, 440] width 818 height 881
drag, startPoint x: 107, startPoint y: 233, endPoint x: 259, endPoint y: 3, distance: 276.1
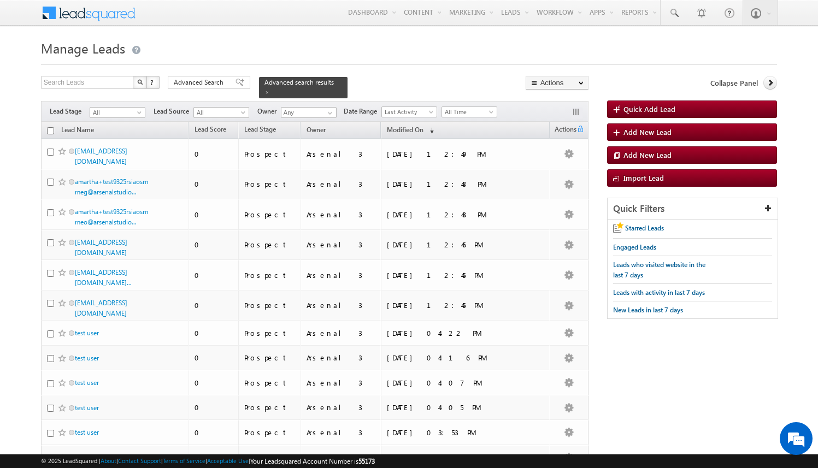
click at [0, 0] on body "Menu Arsenal 3 arsen alstu dios3 @stra tatec h.com" at bounding box center [409, 440] width 818 height 881
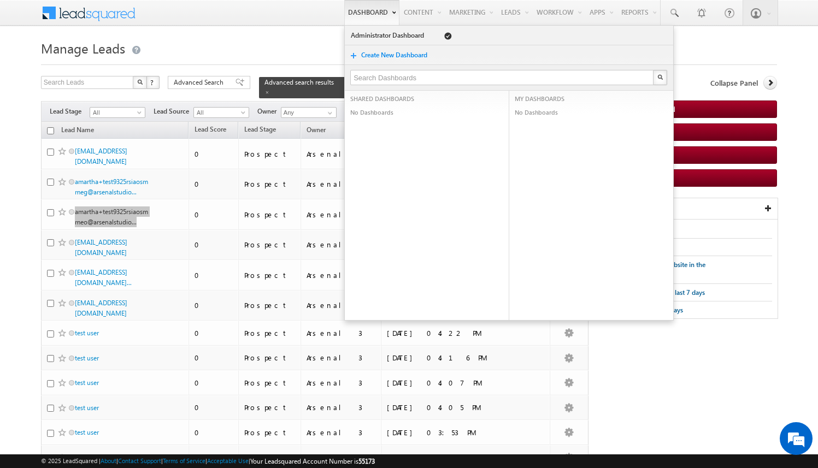
drag, startPoint x: 113, startPoint y: 207, endPoint x: 339, endPoint y: 1, distance: 306.3
click at [0, 0] on body "Menu Arsenal 3 arsen alstu dios3 @stra tatec h.com" at bounding box center [409, 440] width 818 height 881
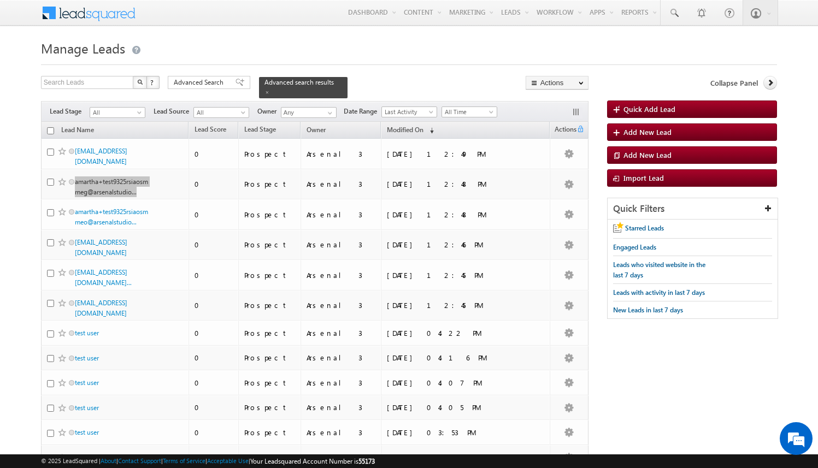
drag, startPoint x: 114, startPoint y: 180, endPoint x: 231, endPoint y: 8, distance: 207.8
click at [0, 0] on body "Menu Arsenal 3 arsen alstu dios3 @stra tatec h.com" at bounding box center [409, 440] width 818 height 881
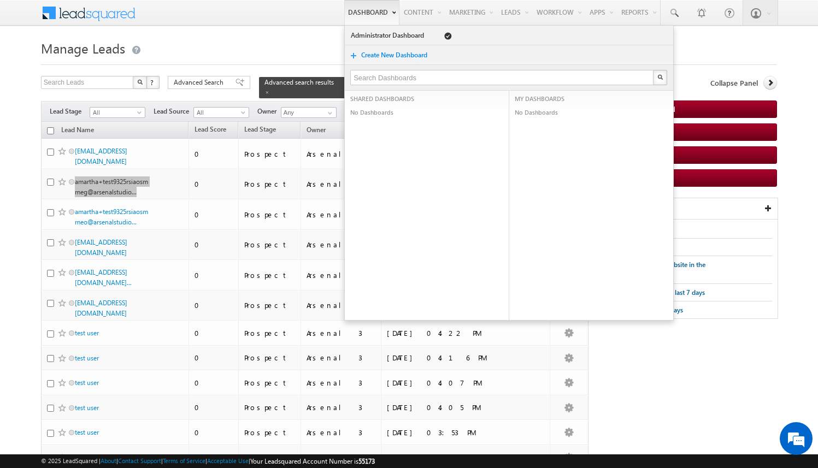
drag, startPoint x: 116, startPoint y: 146, endPoint x: 303, endPoint y: 2, distance: 235.7
click at [0, 0] on body "Menu Arsenal 3 arsen alstu dios3 @stra tatec h.com" at bounding box center [409, 440] width 818 height 881
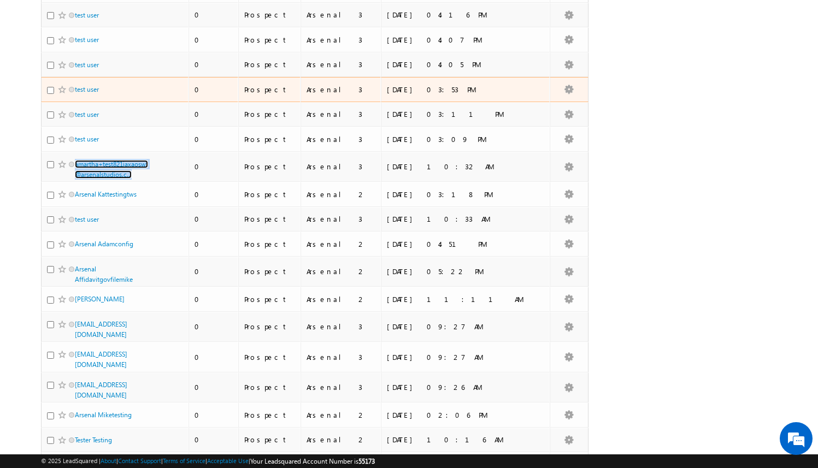
scroll to position [359, 0]
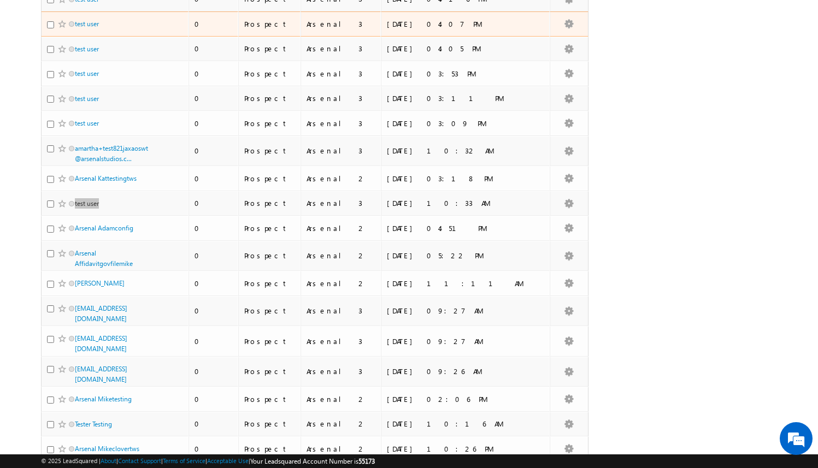
drag, startPoint x: 89, startPoint y: 189, endPoint x: 343, endPoint y: 1, distance: 316.1
click at [0, 0] on body "Menu Arsenal 3 arsen alstu dios3 @stra tatec h.com" at bounding box center [409, 81] width 818 height 881
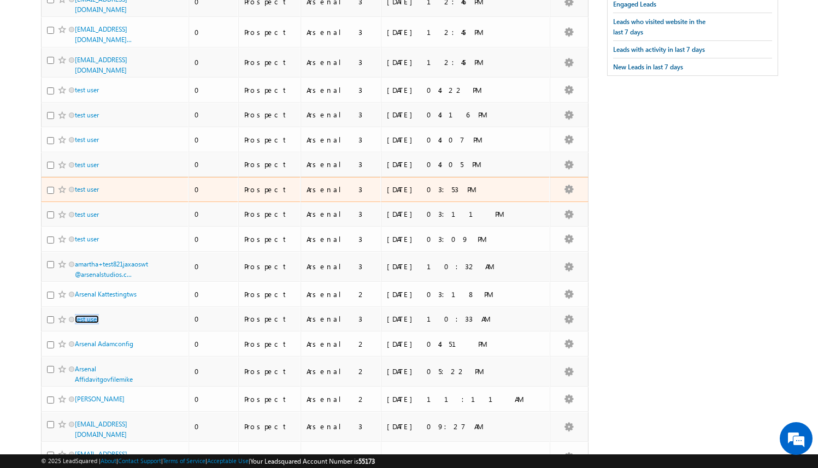
scroll to position [0, 0]
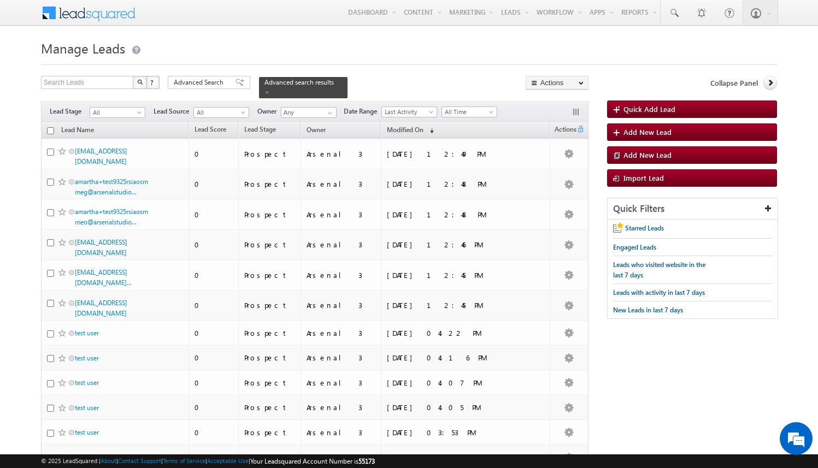
click at [221, 44] on h1 "Manage Leads" at bounding box center [409, 47] width 736 height 21
click at [654, 133] on span "Add New Lead" at bounding box center [647, 131] width 48 height 9
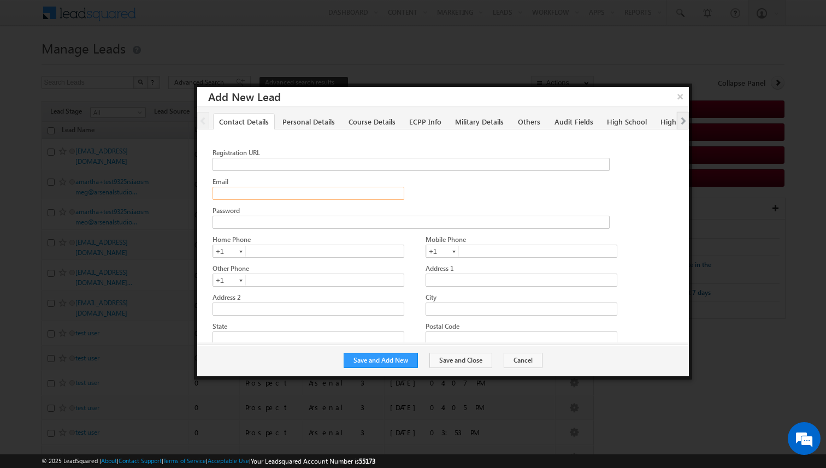
click at [259, 192] on input "Email" at bounding box center [308, 193] width 191 height 13
paste input "amartha+test9325twspw@arsenalstudios.com"
type input "amartha+test9325twspw@arsenalstudios.com"
click at [400, 360] on button "Save and Add New" at bounding box center [381, 360] width 74 height 15
click at [247, 194] on input "Email" at bounding box center [308, 193] width 191 height 13
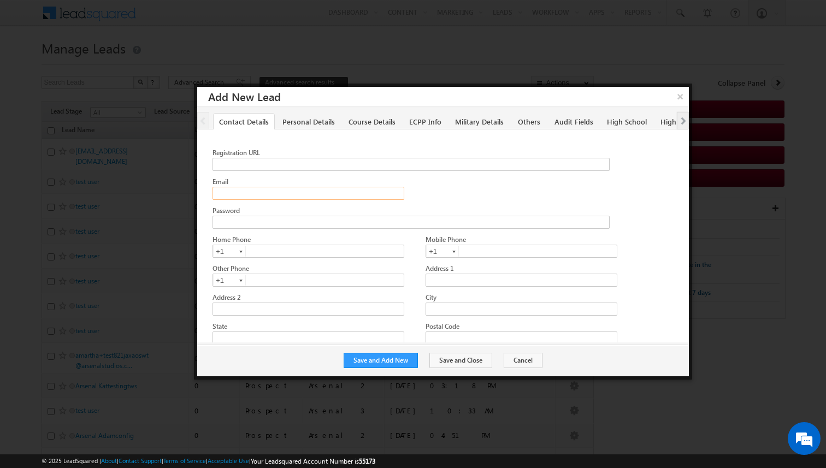
paste input "amartha+test9325jaxpw@arsenalstudios.com"
type input "amartha+test9325jaxpw@arsenalstudios.com"
click at [379, 354] on button "Save and Add New" at bounding box center [381, 360] width 74 height 15
click at [292, 191] on input "Email" at bounding box center [308, 193] width 191 height 13
paste input "amartha+test9325houpw@arsenalstudios.com"
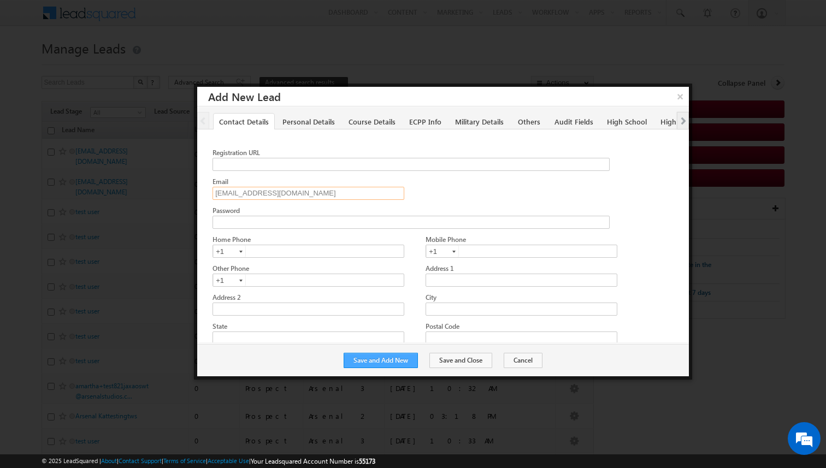
type input "amartha+test9325houpw@arsenalstudios.com"
click at [404, 356] on button "Save and Add New" at bounding box center [381, 360] width 74 height 15
click at [248, 196] on input "Email" at bounding box center [308, 193] width 191 height 13
paste input "amartha+test9325dalpw@arsenalstudios.com"
type input "amartha+test9325dalpw@arsenalstudios.com"
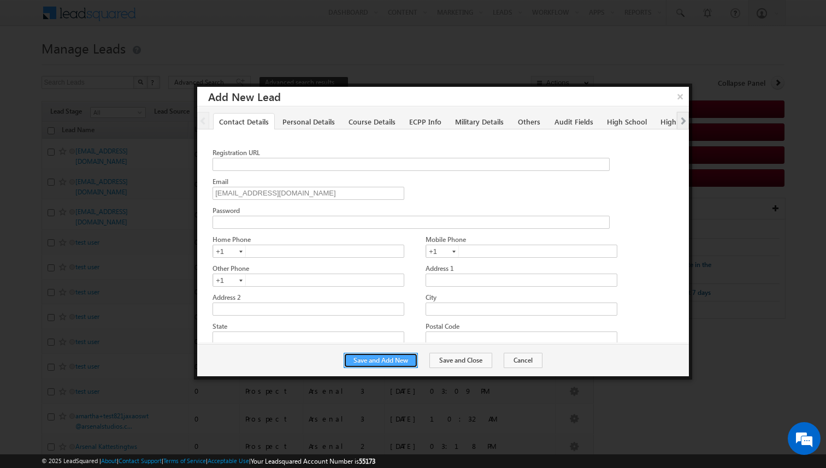
click at [383, 360] on button "Save and Add New" at bounding box center [381, 360] width 74 height 15
click at [293, 193] on input "Email" at bounding box center [308, 193] width 191 height 13
paste input "amartha+test9325atlws@arsenalstudios.com"
type input "amartha+test9325atlws@arsenalstudios.com"
click at [398, 363] on button "Save and Add New" at bounding box center [381, 360] width 74 height 15
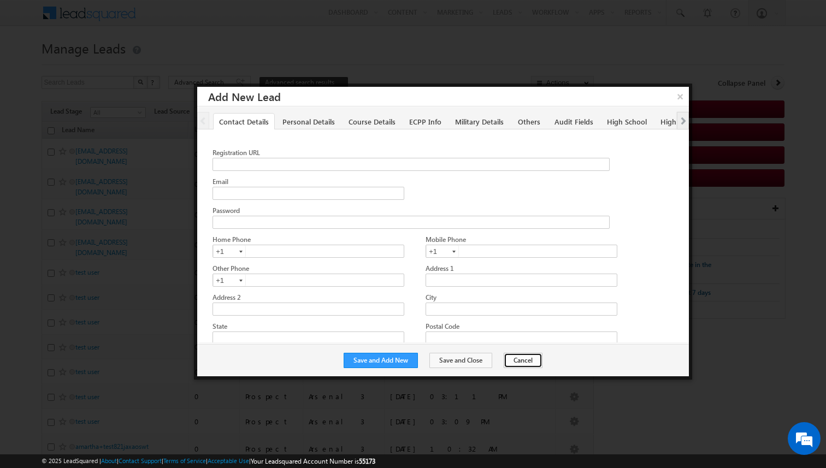
click at [528, 364] on button "Cancel" at bounding box center [523, 360] width 39 height 15
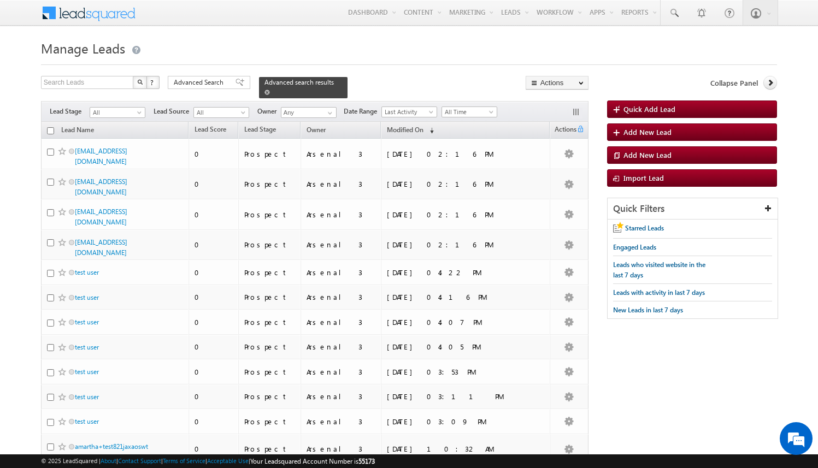
click at [270, 90] on span at bounding box center [266, 92] width 5 height 5
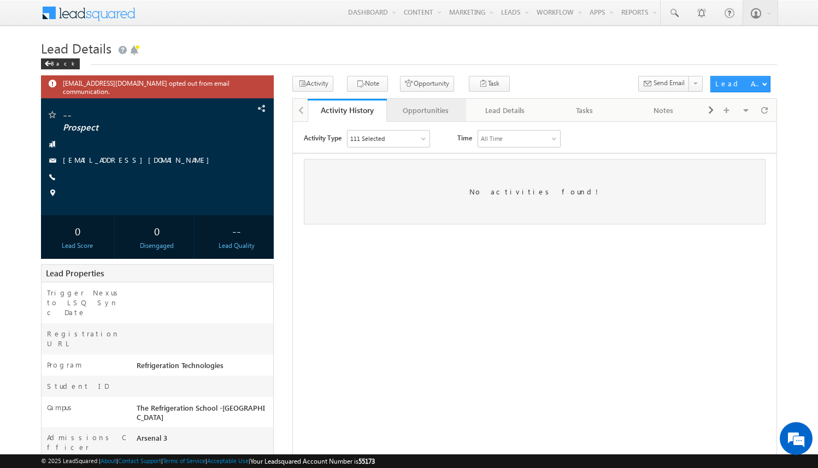
click at [434, 110] on div "Opportunities" at bounding box center [426, 110] width 61 height 13
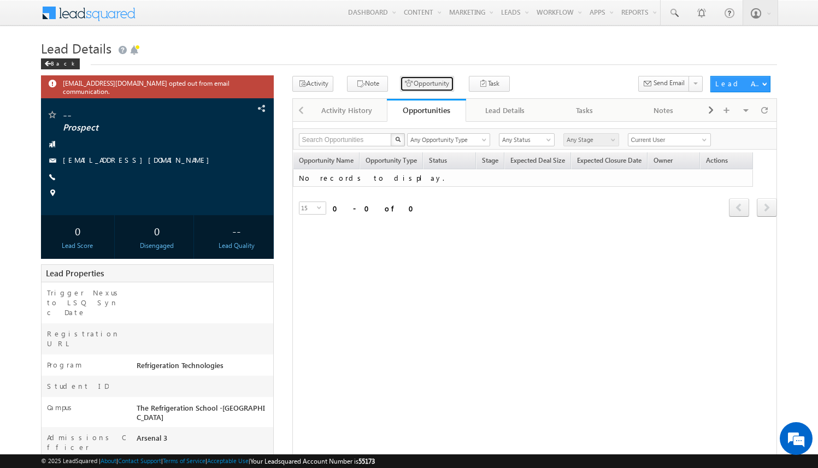
click at [421, 88] on button "Opportunity" at bounding box center [427, 84] width 54 height 16
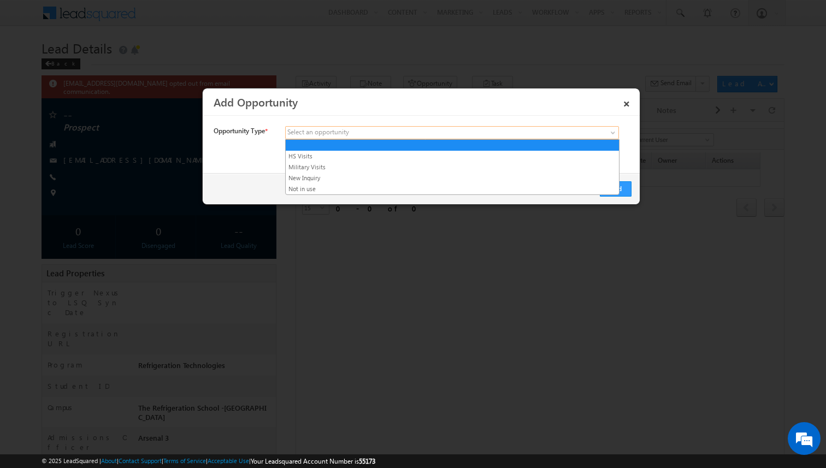
click at [366, 134] on span at bounding box center [371, 133] width 170 height 10
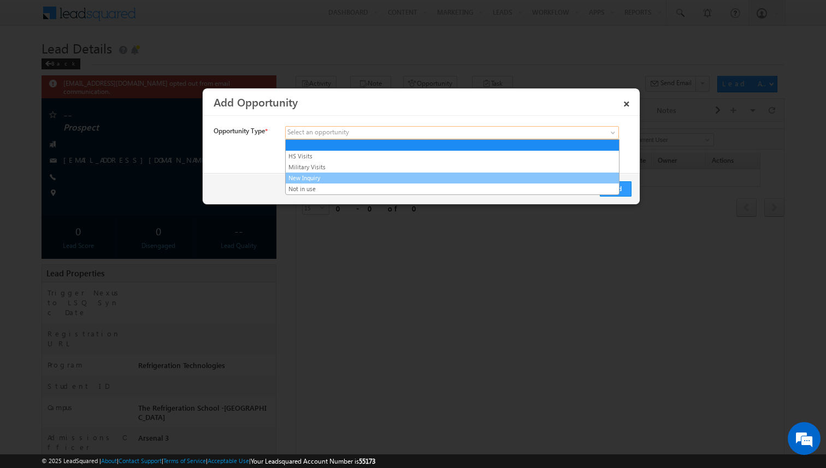
click at [358, 174] on link "New Inquiry" at bounding box center [452, 178] width 333 height 10
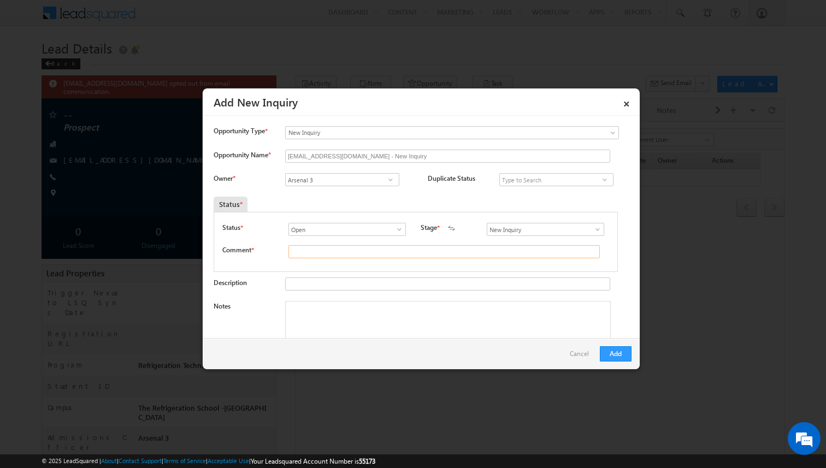
click at [345, 251] on input "text" at bounding box center [444, 251] width 311 height 13
type input "test"
click at [615, 358] on button "Add" at bounding box center [616, 353] width 32 height 15
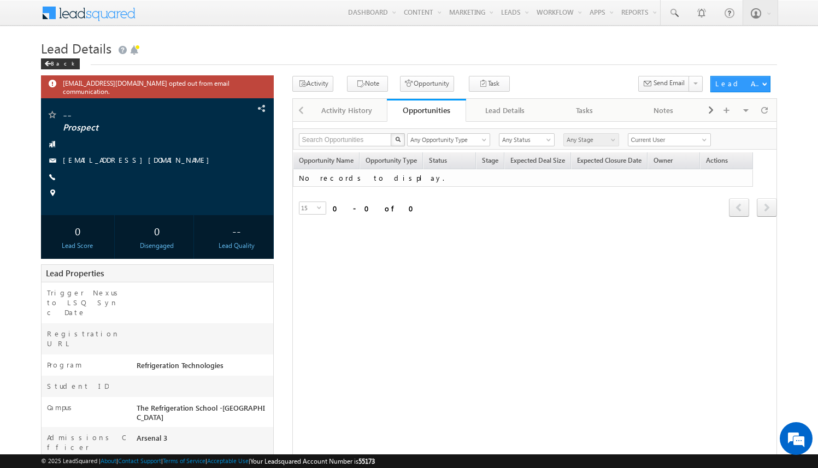
click at [439, 109] on div "Opportunities" at bounding box center [426, 110] width 63 height 10
click at [768, 113] on div at bounding box center [764, 110] width 19 height 19
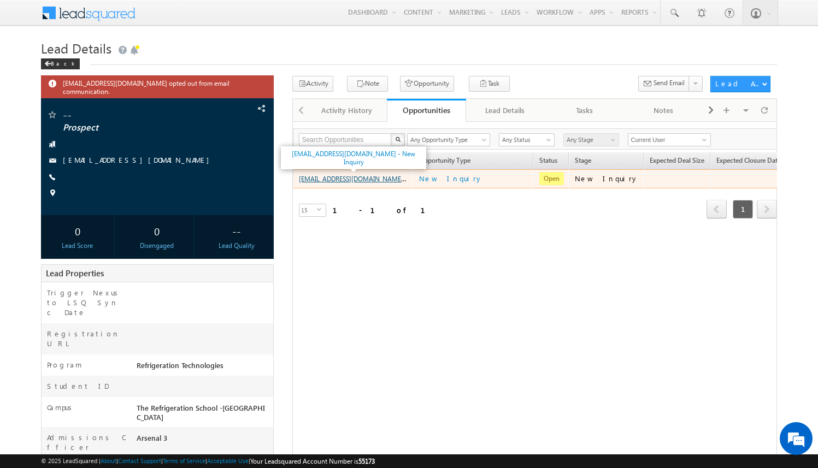
click at [387, 180] on link "amartha+test9325rsirt@arsenalstudios.com - New Inquiry" at bounding box center [371, 178] width 145 height 9
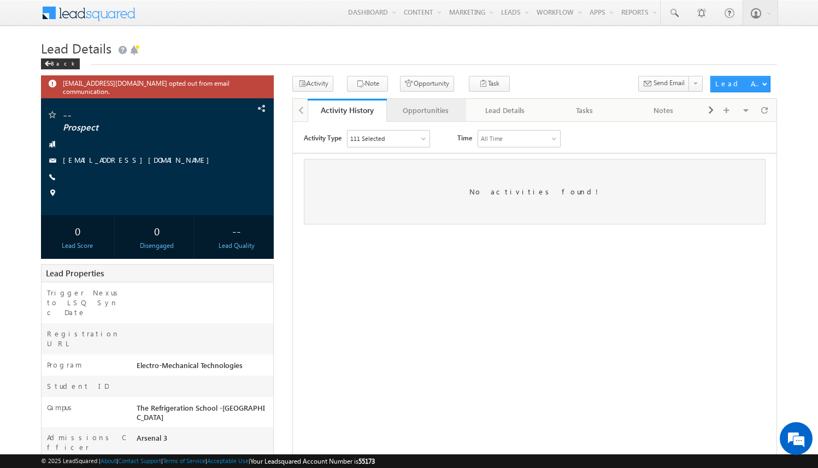
click at [449, 108] on div "Opportunities" at bounding box center [426, 110] width 61 height 13
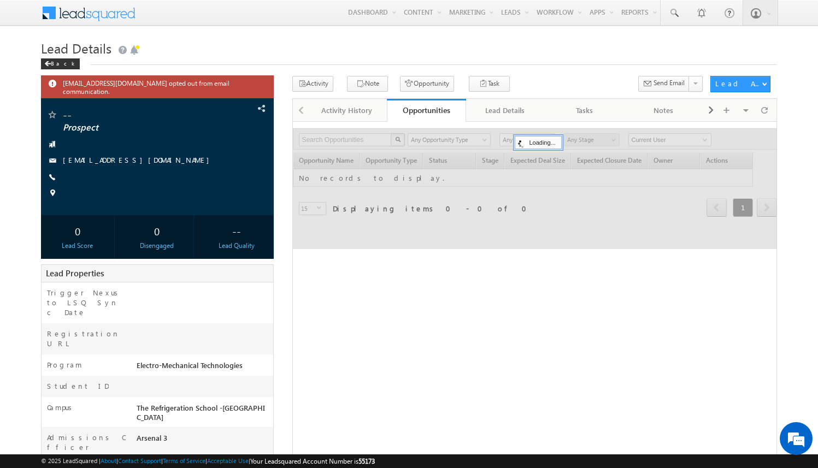
click at [448, 109] on div "Opportunities" at bounding box center [426, 110] width 63 height 10
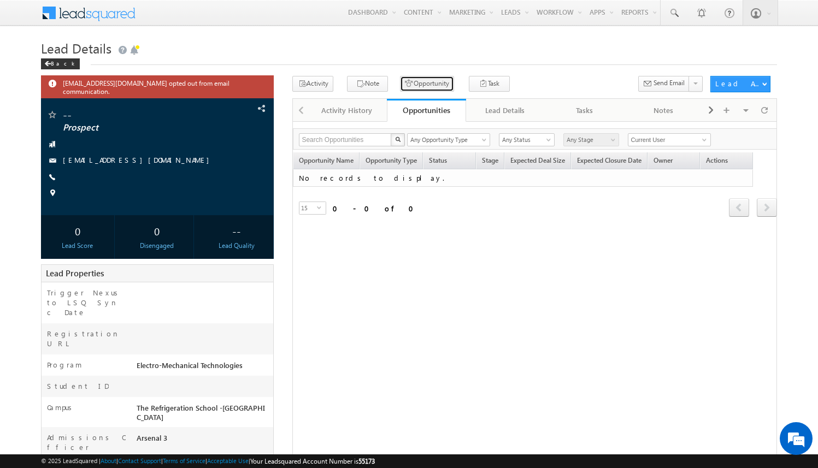
click at [431, 85] on button "Opportunity" at bounding box center [427, 84] width 54 height 16
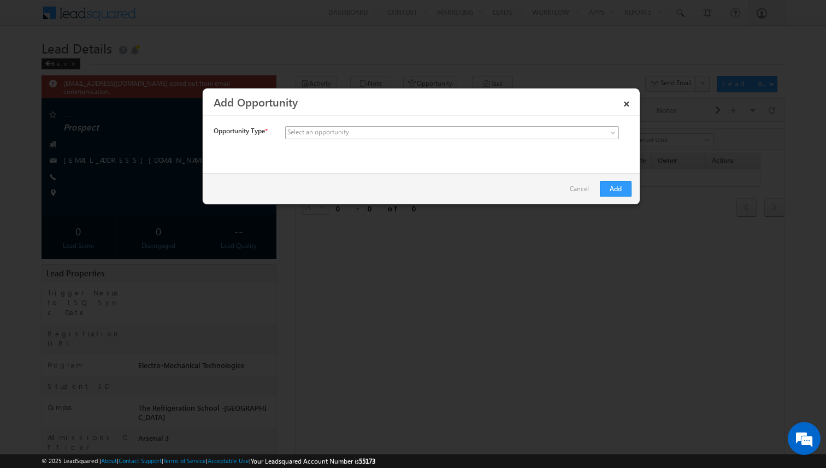
click at [410, 132] on span at bounding box center [371, 133] width 170 height 10
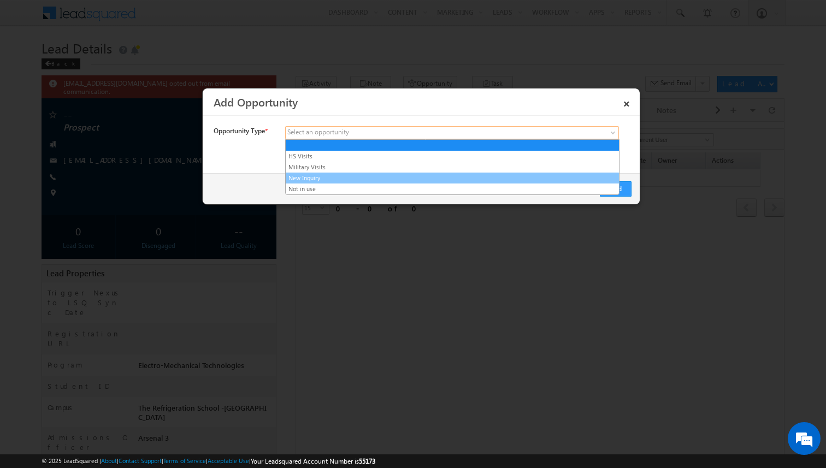
click at [393, 176] on link "New Inquiry" at bounding box center [452, 178] width 333 height 10
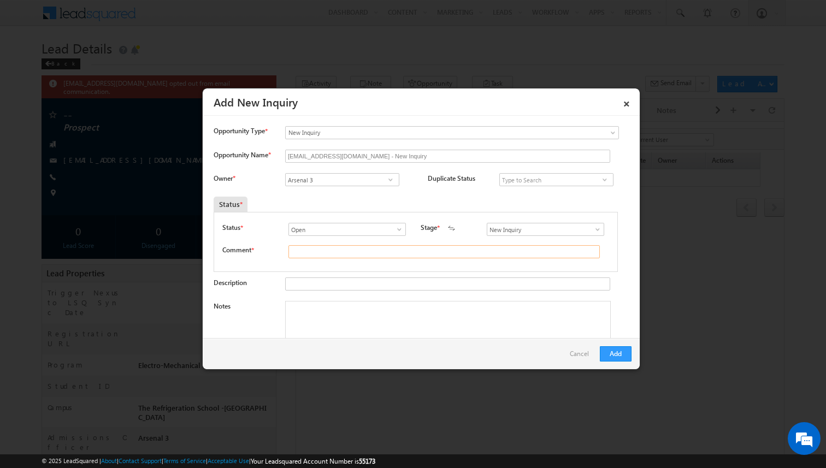
click at [332, 249] on input "text" at bounding box center [444, 251] width 311 height 13
type input "test"
click at [625, 354] on button "Add" at bounding box center [616, 353] width 32 height 15
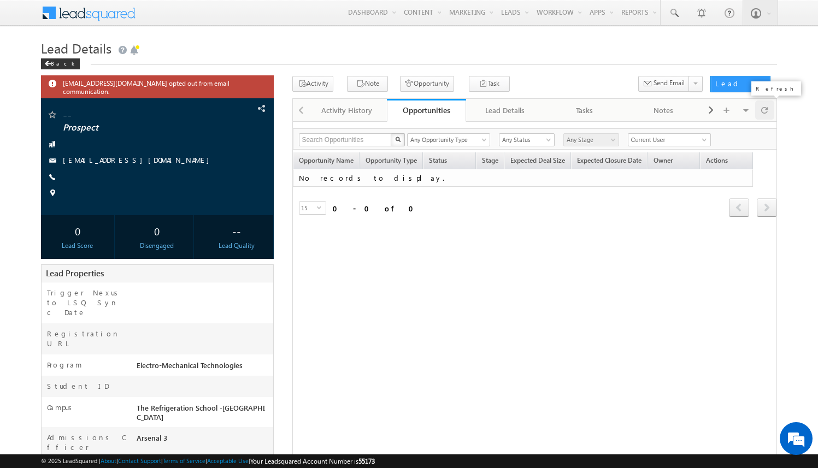
click at [762, 113] on span at bounding box center [764, 110] width 7 height 19
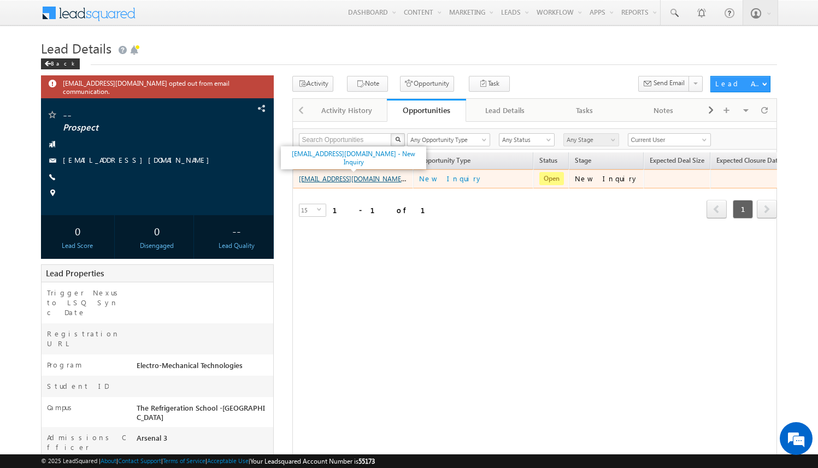
click at [370, 180] on link "[EMAIL_ADDRESS][DOMAIN_NAME] - New Inquiry" at bounding box center [371, 178] width 145 height 9
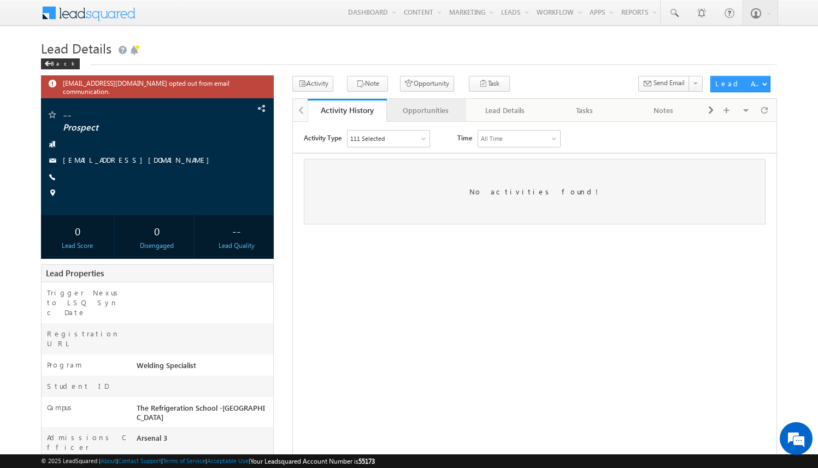
click at [439, 113] on div "Opportunities" at bounding box center [426, 110] width 61 height 13
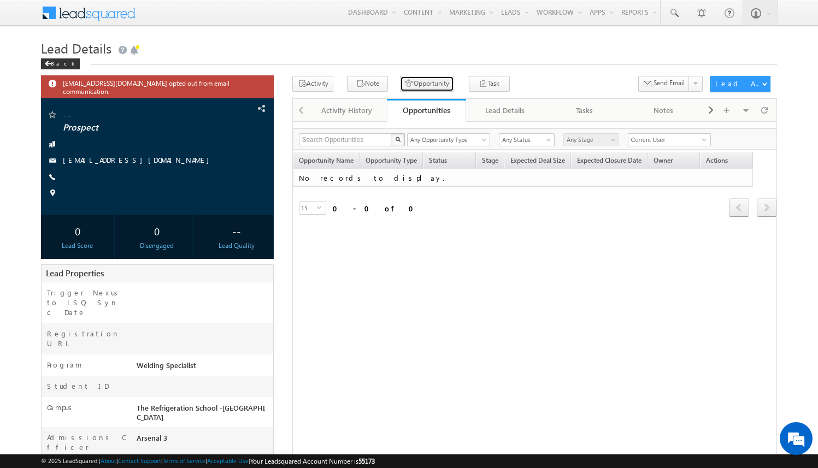
click at [419, 77] on button "Opportunity" at bounding box center [427, 84] width 54 height 16
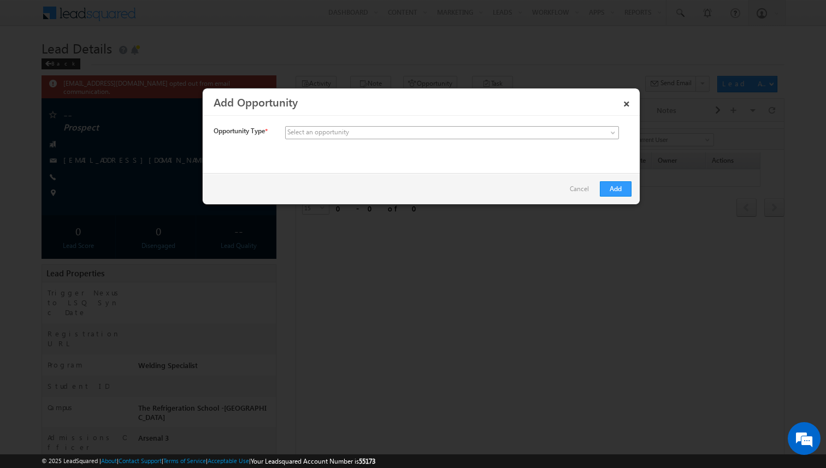
click at [360, 132] on span at bounding box center [371, 133] width 170 height 10
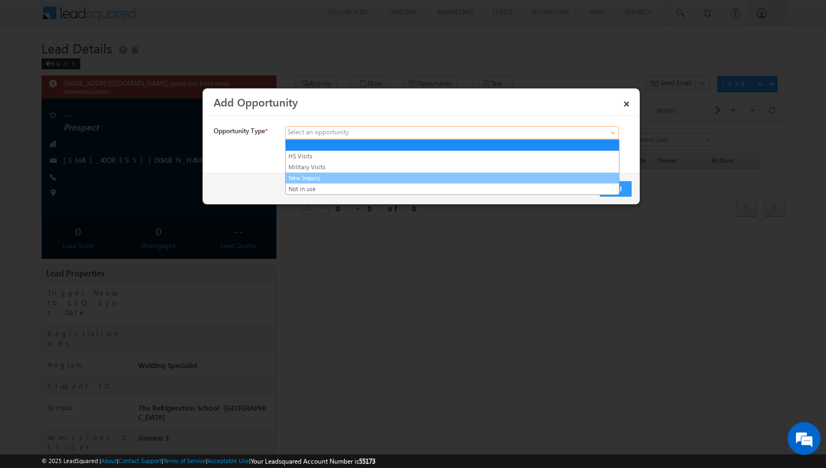
click at [354, 177] on link "New Inquiry" at bounding box center [452, 178] width 333 height 10
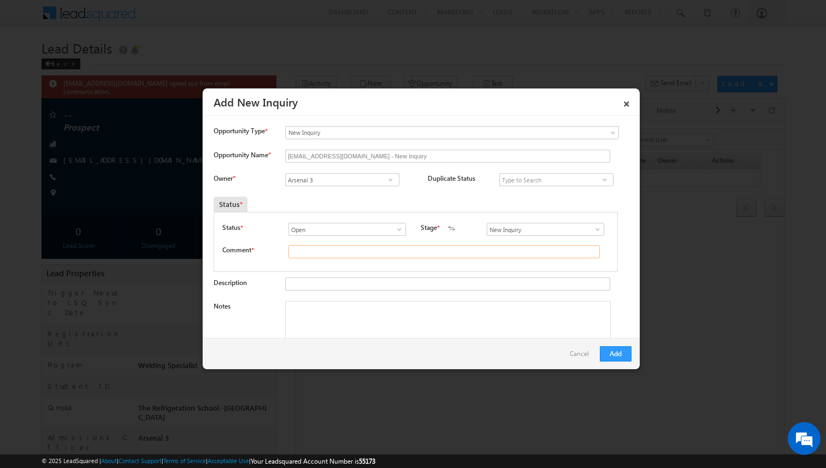
click at [322, 256] on input "text" at bounding box center [444, 251] width 311 height 13
type input "test"
click at [616, 352] on button "Add" at bounding box center [616, 353] width 32 height 15
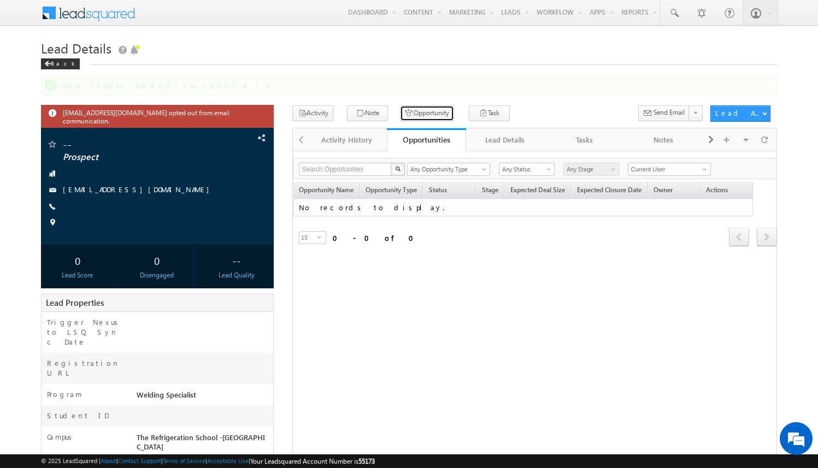
click at [417, 110] on div "Activity Note Opportunity Task Send Email" at bounding box center [534, 349] width 485 height 489
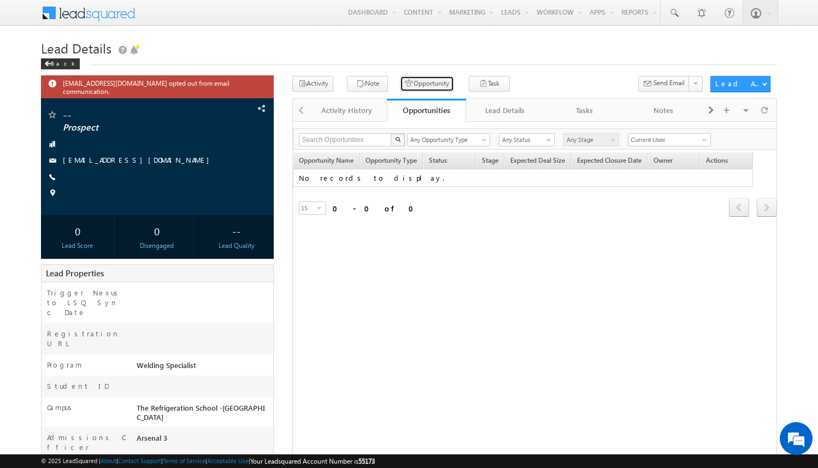
click at [422, 83] on button "Opportunity" at bounding box center [427, 84] width 54 height 16
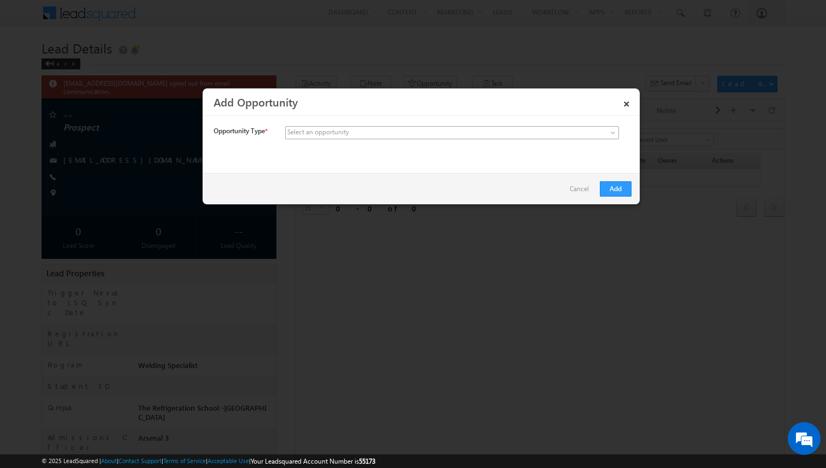
click at [396, 131] on span at bounding box center [371, 133] width 170 height 10
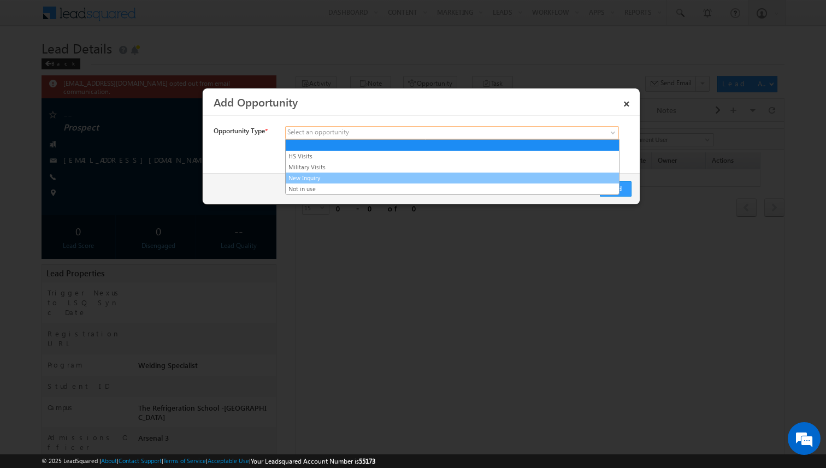
click at [376, 176] on link "New Inquiry" at bounding box center [452, 178] width 333 height 10
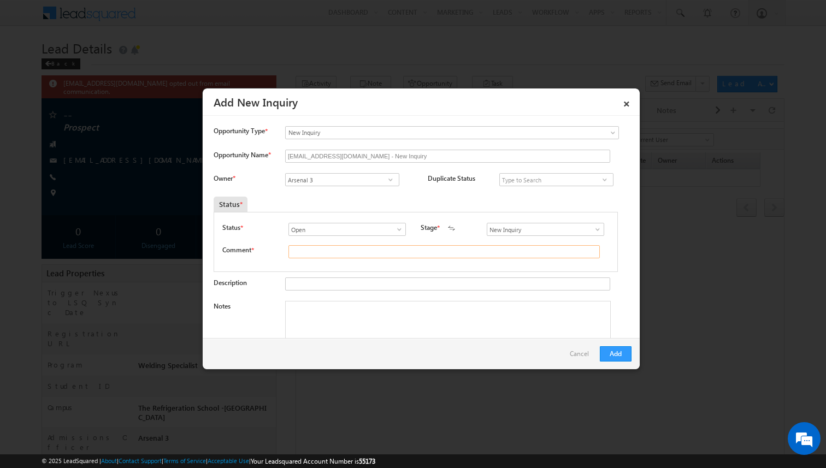
click at [336, 252] on input "text" at bounding box center [444, 251] width 311 height 13
click at [576, 357] on link "Cancel" at bounding box center [582, 356] width 25 height 21
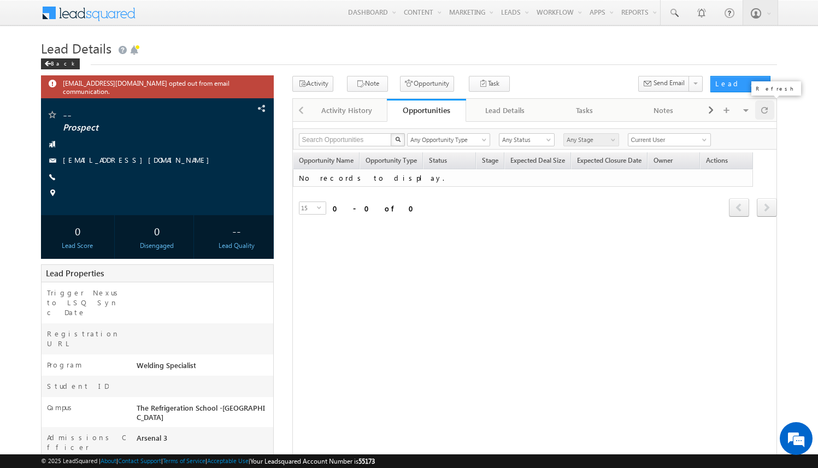
click at [770, 106] on div at bounding box center [764, 110] width 19 height 19
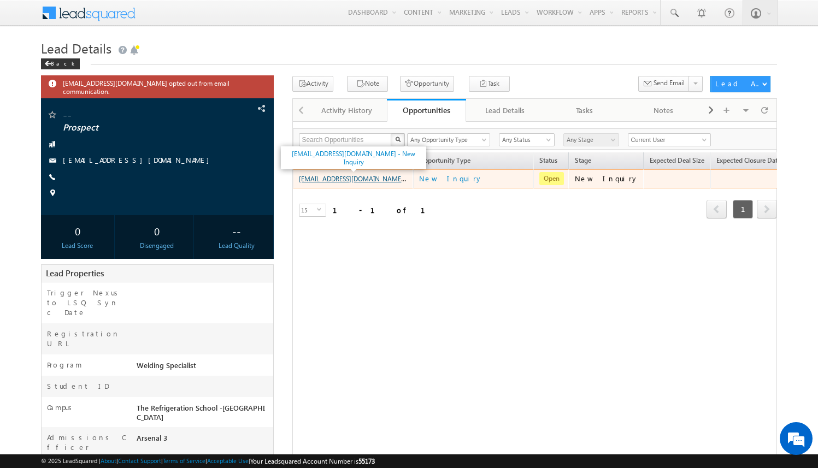
click at [386, 179] on link "amartha+test9325rsiws@arsenalstudios.com - New Inquiry" at bounding box center [371, 178] width 145 height 9
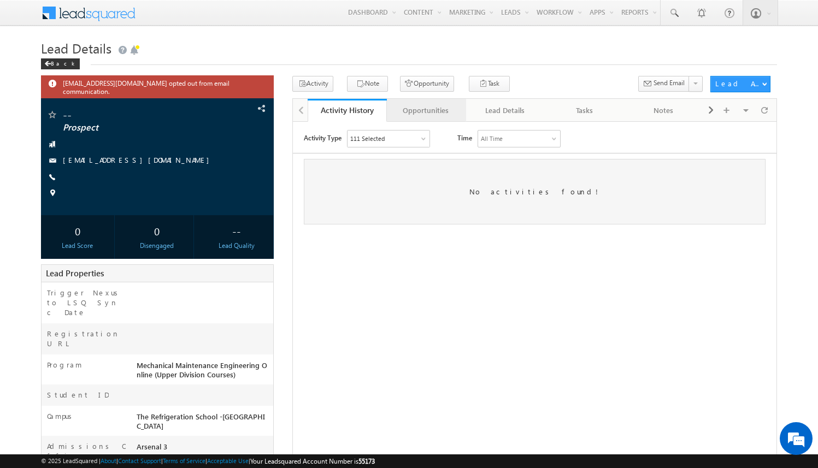
click at [441, 108] on div "Opportunities" at bounding box center [426, 110] width 61 height 13
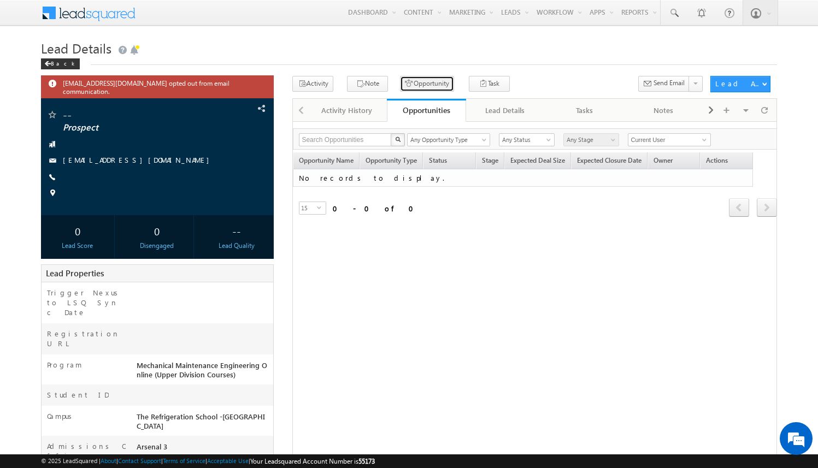
click at [426, 84] on button "Opportunity" at bounding box center [427, 84] width 54 height 16
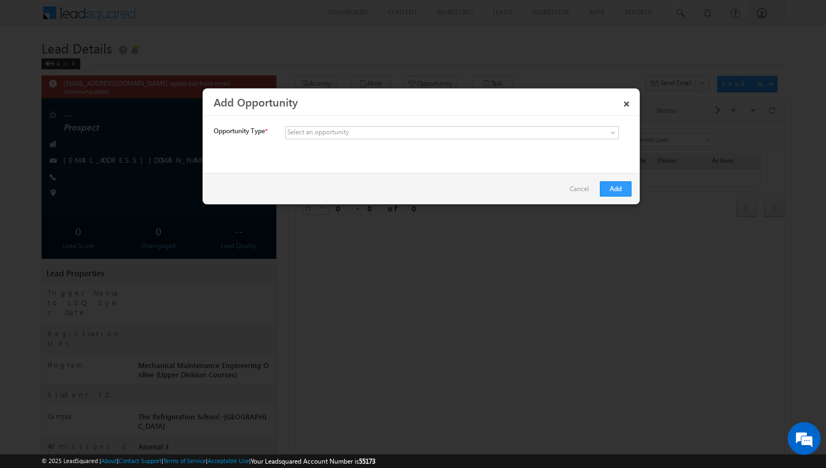
click at [392, 141] on div "Select an opportunity HS Visits Military Visits New Inquiry Not in use" at bounding box center [458, 133] width 346 height 15
click at [395, 136] on span at bounding box center [371, 133] width 170 height 10
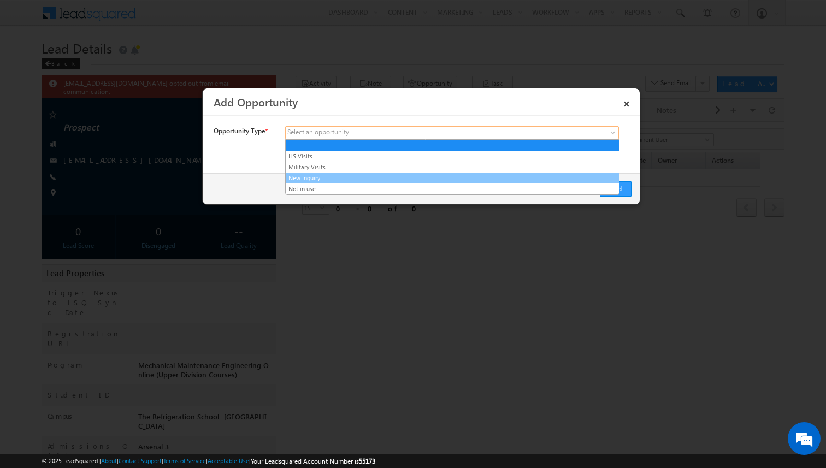
click at [384, 178] on link "New Inquiry" at bounding box center [452, 178] width 333 height 10
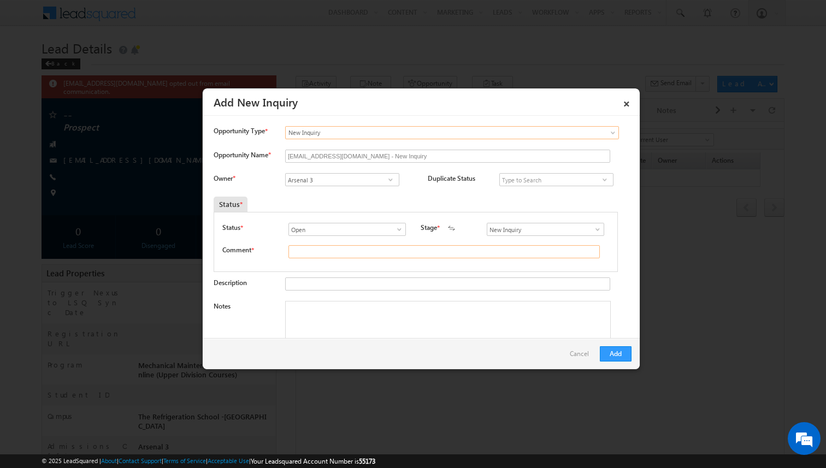
click at [321, 254] on input "text" at bounding box center [444, 251] width 311 height 13
type input "test"
click at [619, 358] on button "Add" at bounding box center [616, 353] width 32 height 15
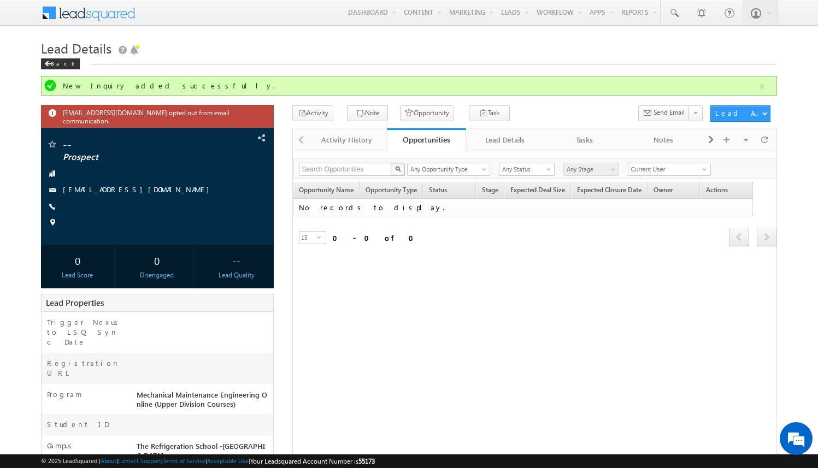
click at [439, 232] on div "Refresh first prev next last 0 - 0 of 0" at bounding box center [535, 231] width 484 height 31
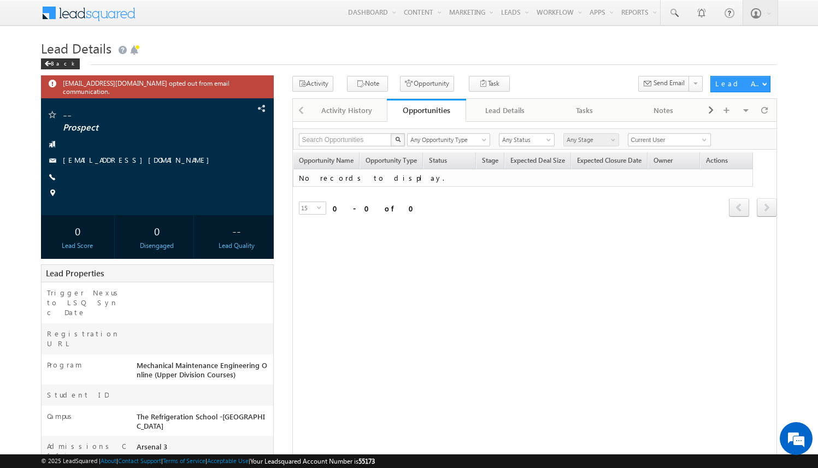
click at [423, 109] on div "Opportunities" at bounding box center [426, 110] width 63 height 10
click at [761, 110] on span at bounding box center [764, 110] width 7 height 19
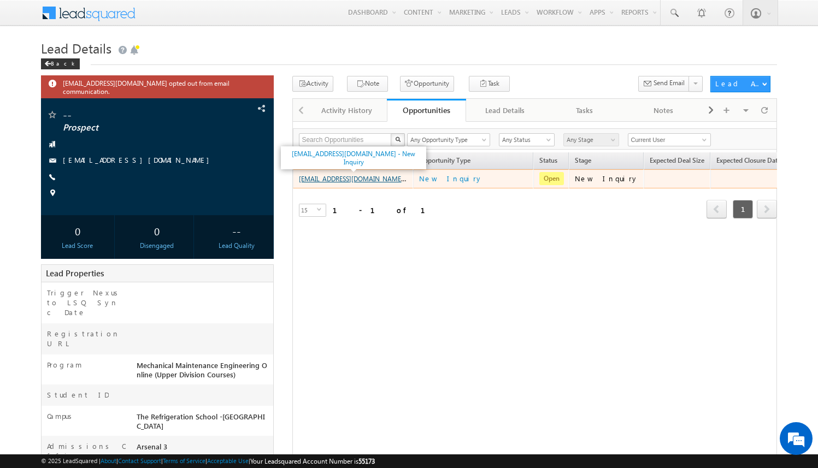
click at [389, 179] on link "[EMAIL_ADDRESS][DOMAIN_NAME] - New Inquiry" at bounding box center [371, 178] width 145 height 9
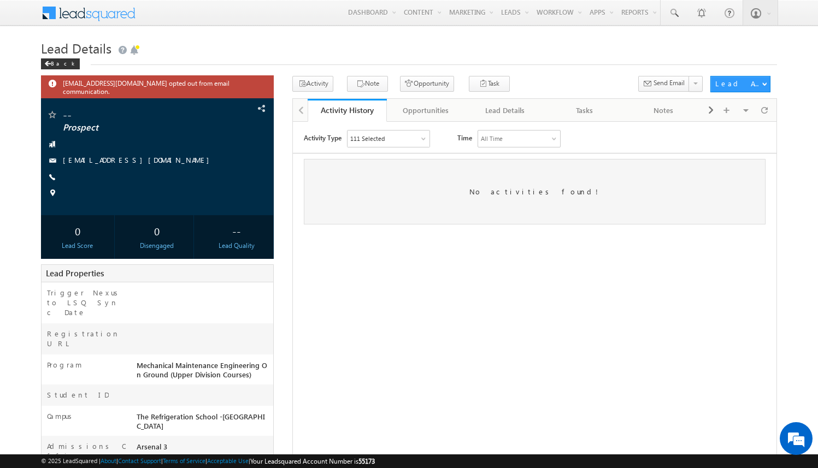
click at [282, 282] on div "[EMAIL_ADDRESS][DOMAIN_NAME] opted out from email communication. -- Prospect" at bounding box center [409, 343] width 736 height 535
click at [421, 115] on div "Opportunities" at bounding box center [426, 110] width 61 height 13
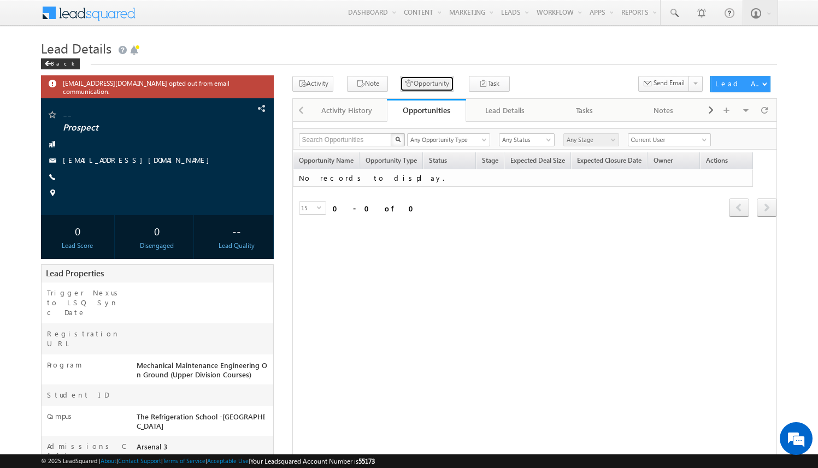
click at [418, 82] on button "Opportunity" at bounding box center [427, 84] width 54 height 16
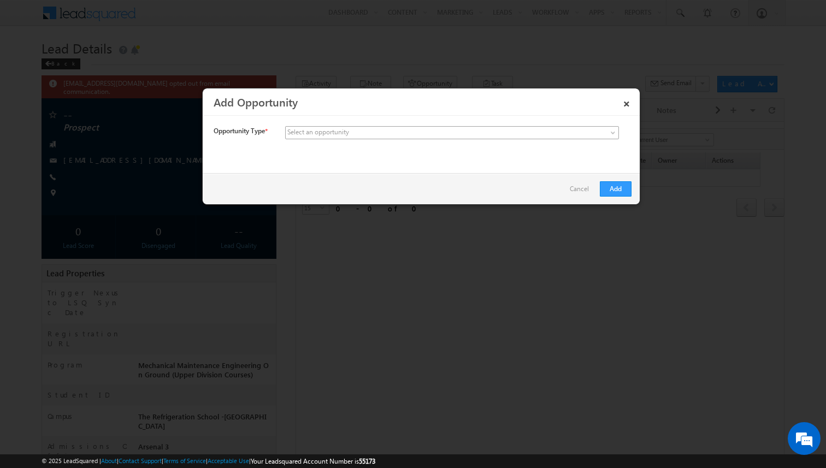
click at [381, 133] on span at bounding box center [371, 133] width 170 height 10
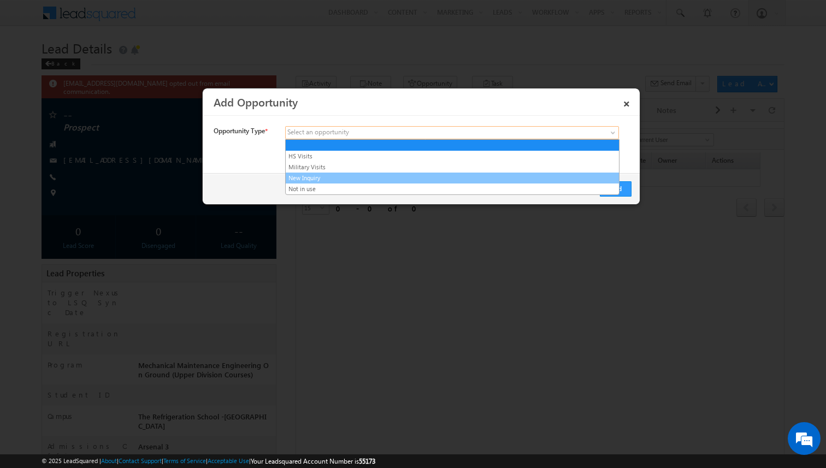
click at [375, 177] on link "New Inquiry" at bounding box center [452, 178] width 333 height 10
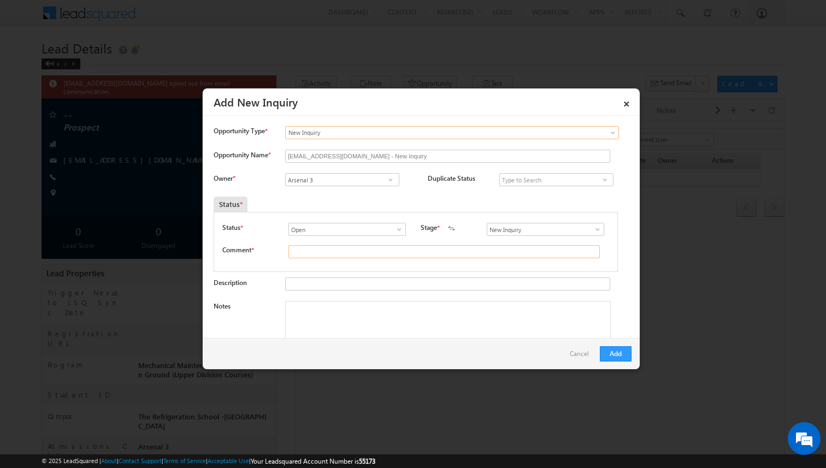
click at [385, 250] on input "text" at bounding box center [444, 251] width 311 height 13
type input "test"
click at [619, 356] on button "Add" at bounding box center [616, 353] width 32 height 15
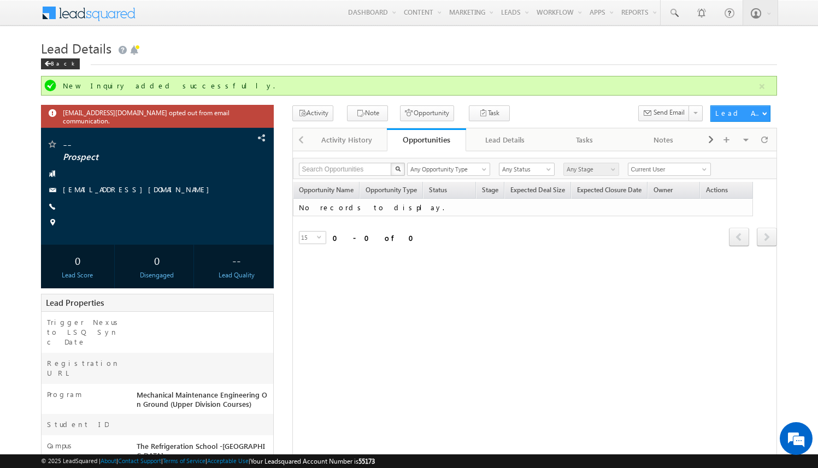
click at [530, 107] on div "Activity Note Opportunity Task" at bounding box center [498, 115] width 412 height 20
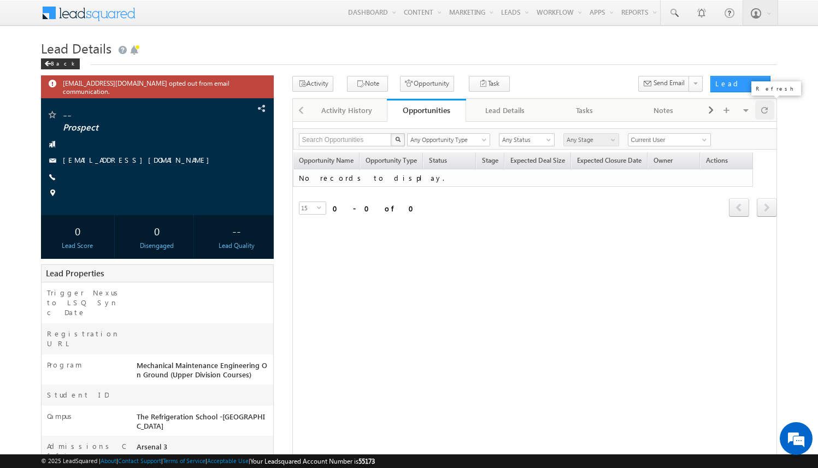
click at [763, 115] on span at bounding box center [764, 110] width 7 height 19
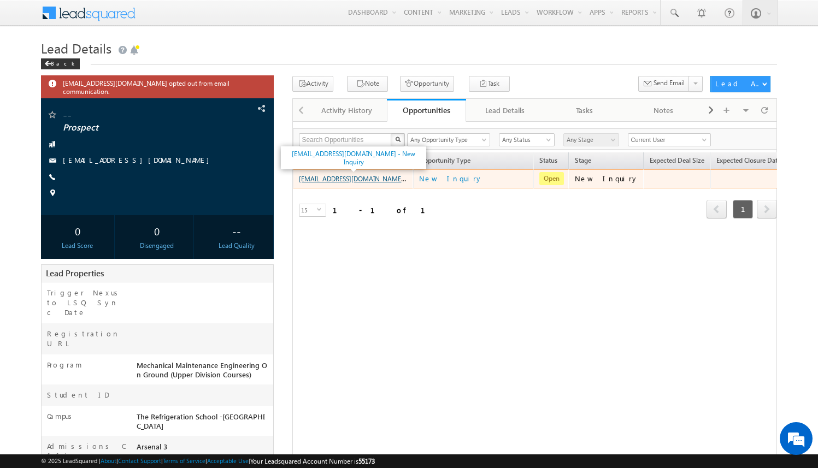
click at [385, 178] on link "[EMAIL_ADDRESS][DOMAIN_NAME] - New Inquiry" at bounding box center [371, 178] width 145 height 9
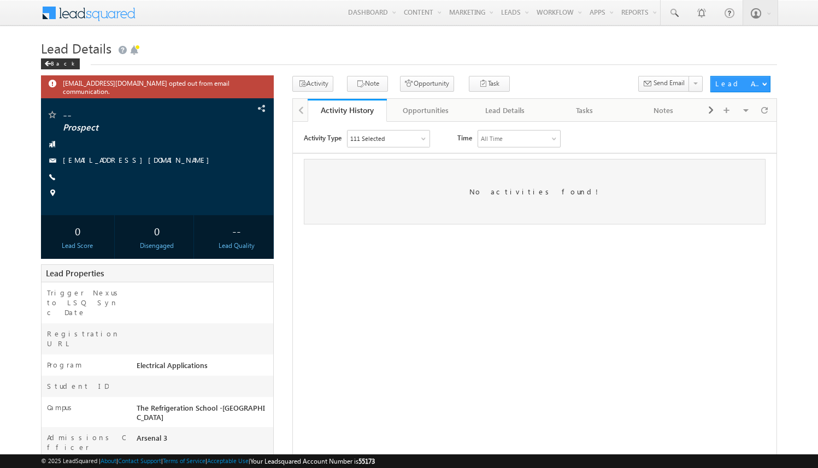
click at [284, 79] on div "[EMAIL_ADDRESS][DOMAIN_NAME] opted out from email communication. -- Prospect" at bounding box center [409, 339] width 736 height 526
click at [442, 104] on div "Opportunities" at bounding box center [426, 110] width 61 height 13
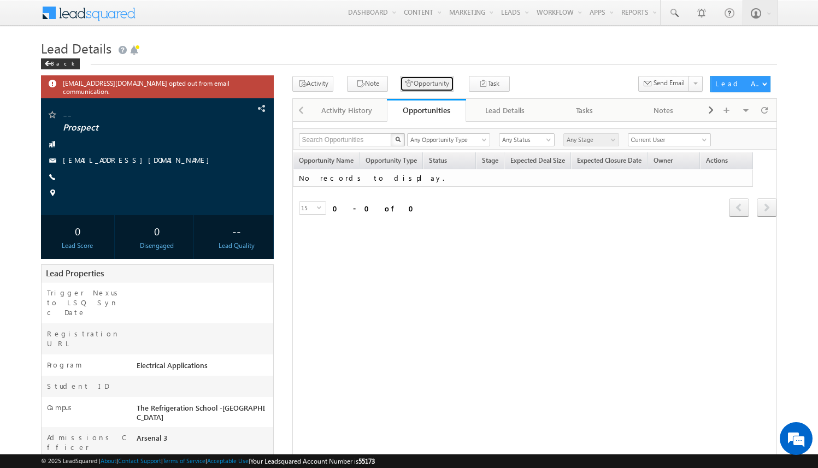
click at [425, 83] on button "Opportunity" at bounding box center [427, 84] width 54 height 16
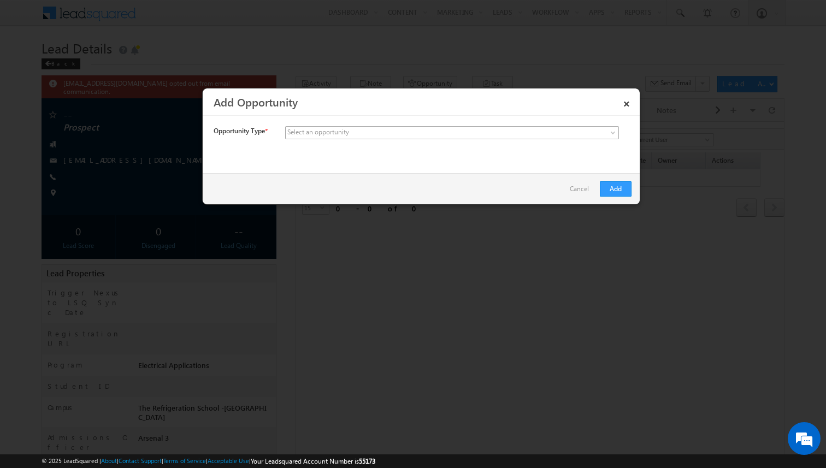
click at [367, 131] on span at bounding box center [371, 133] width 170 height 10
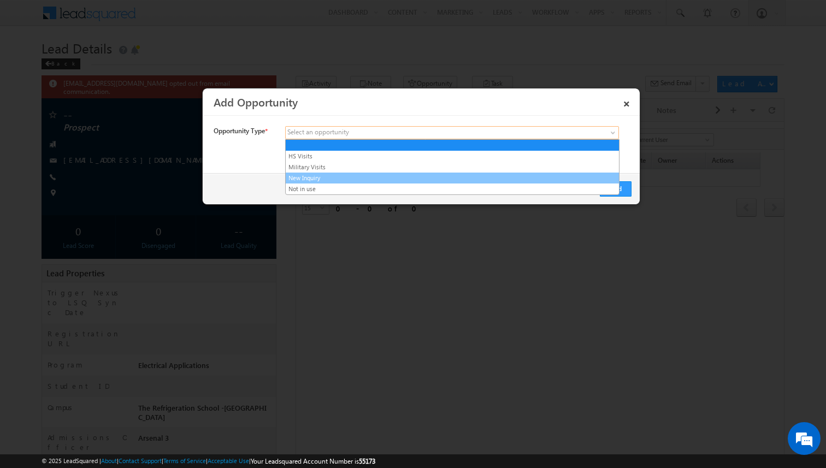
click at [355, 178] on link "New Inquiry" at bounding box center [452, 178] width 333 height 10
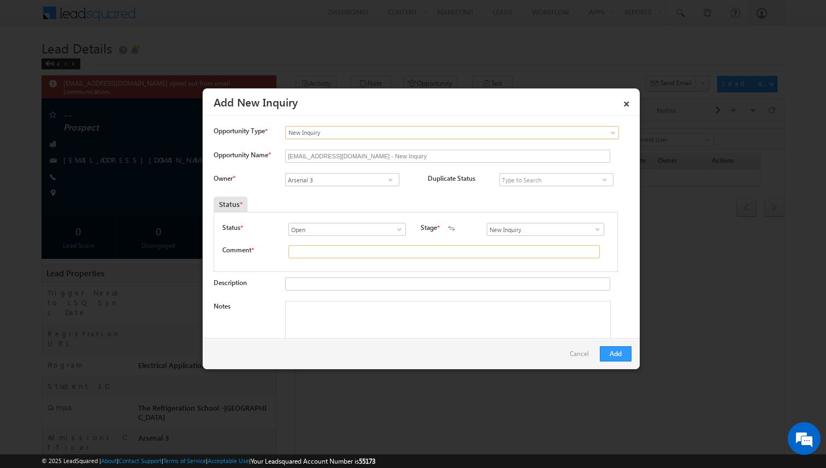
click at [336, 252] on input "text" at bounding box center [444, 251] width 311 height 13
type input "test"
click at [616, 355] on button "Add" at bounding box center [616, 353] width 32 height 15
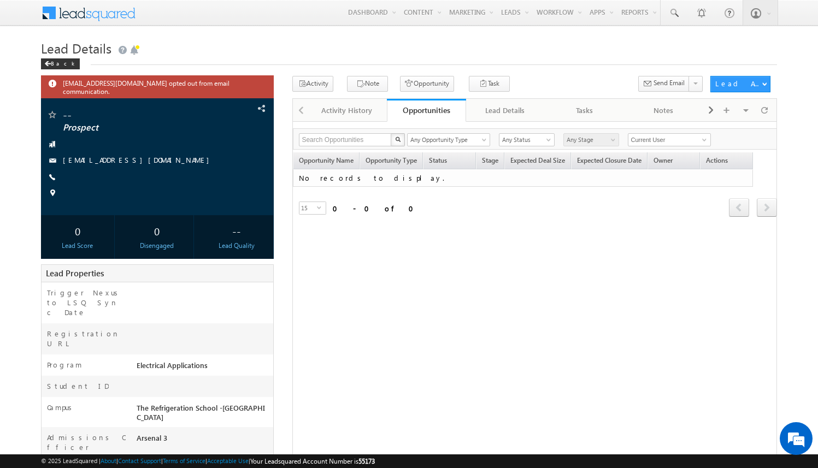
click at [768, 136] on div "Search Opportunities X 0 results found Any Opportunity Type HS Visits Military …" at bounding box center [535, 138] width 484 height 21
click at [767, 109] on span at bounding box center [764, 110] width 7 height 19
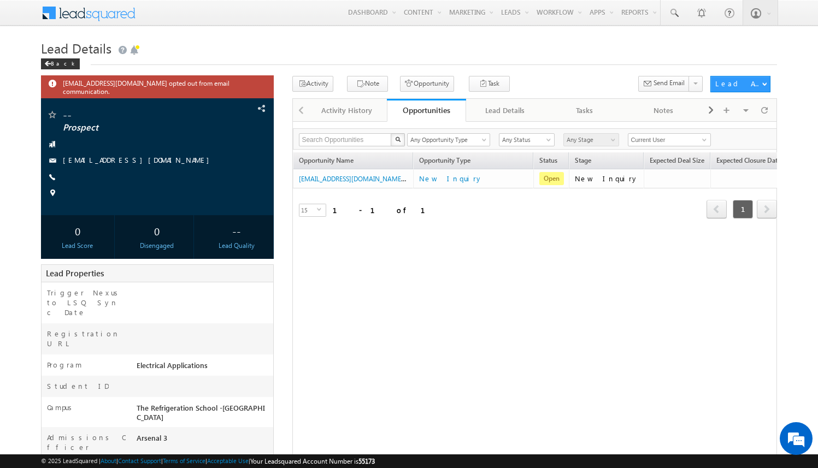
click at [409, 286] on div "Search Opportunities X 1 results found Any Opportunity Type HS Visits Military …" at bounding box center [534, 342] width 485 height 443
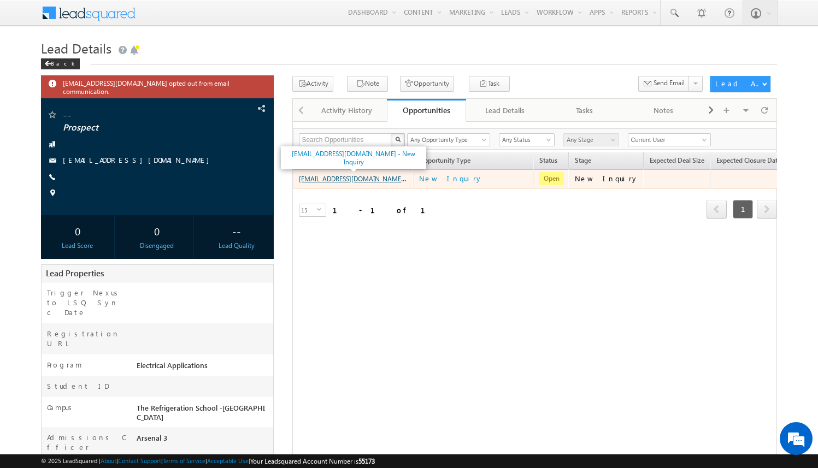
click at [395, 179] on link "amartha+test9325rsiea@arsenalstudios.com - New Inquiry" at bounding box center [371, 178] width 145 height 9
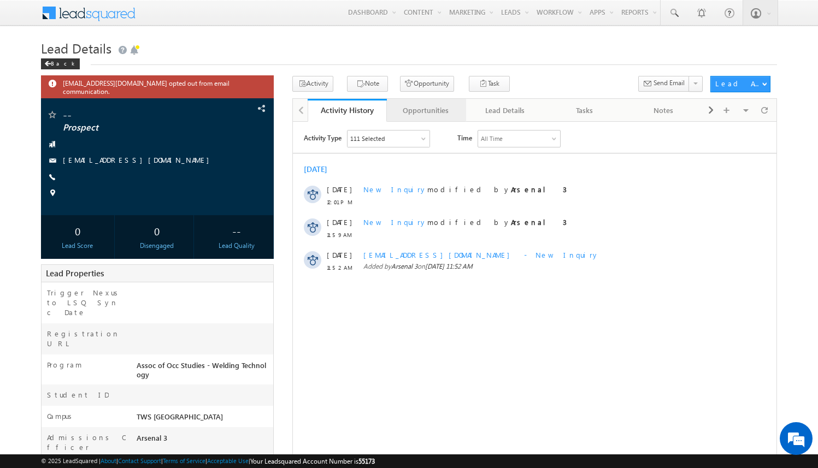
click at [429, 116] on div "Opportunities" at bounding box center [426, 110] width 61 height 13
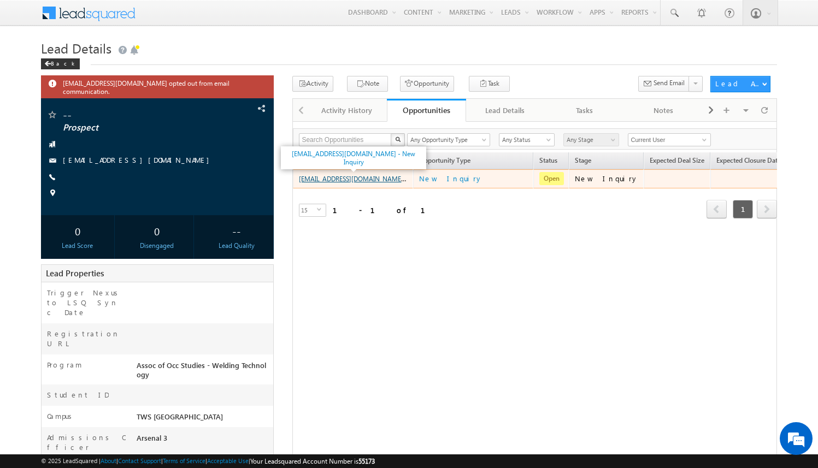
click at [392, 179] on link "amartha+test821jaxaoswt@arsenalstudios.com - New Inquiry" at bounding box center [371, 178] width 145 height 9
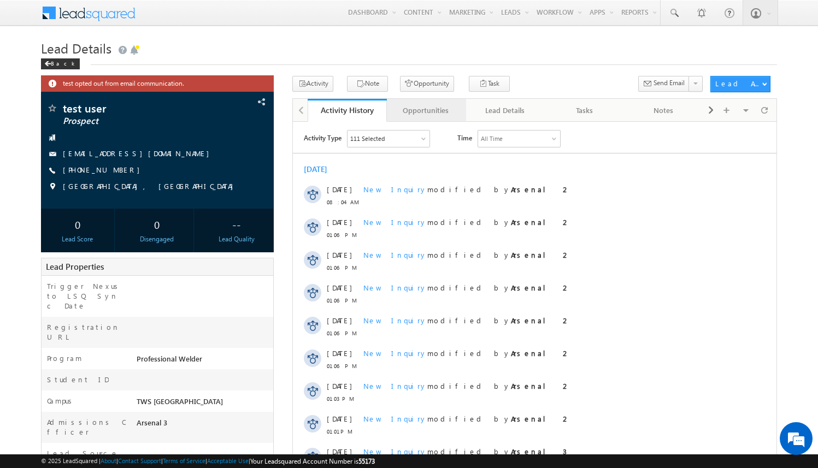
click at [445, 113] on div "Opportunities" at bounding box center [426, 110] width 61 height 13
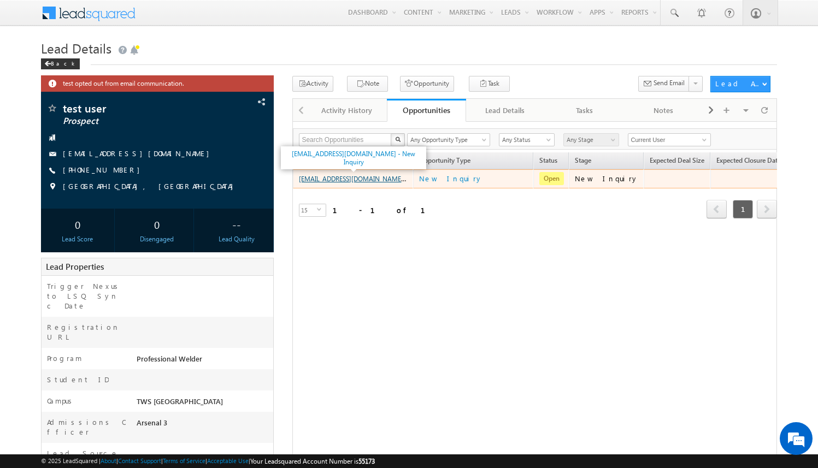
click at [389, 180] on link "[EMAIL_ADDRESS][DOMAIN_NAME] - New Inquiry" at bounding box center [371, 178] width 145 height 9
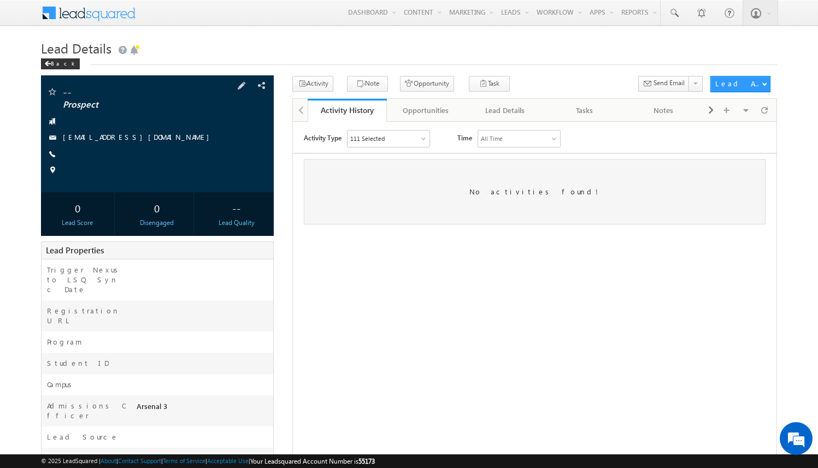
scroll to position [124, 0]
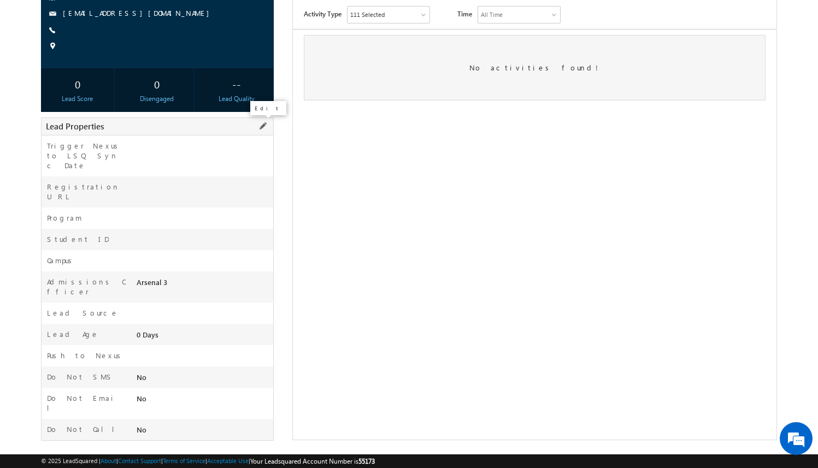
click at [263, 124] on span at bounding box center [263, 126] width 12 height 12
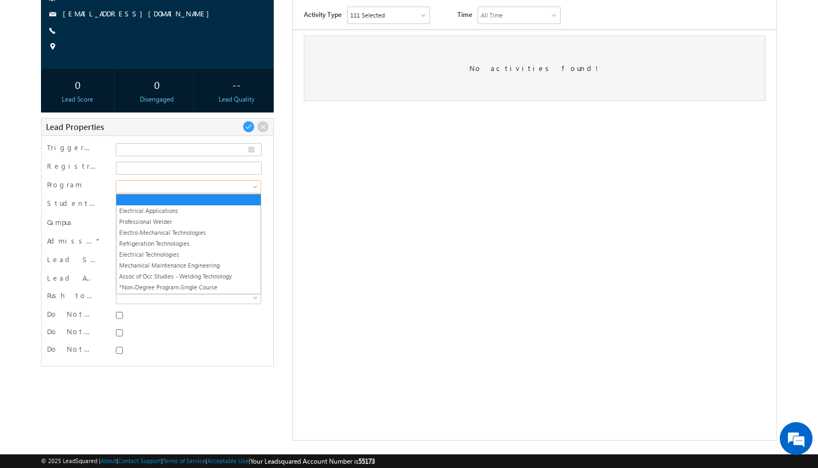
click at [214, 184] on span at bounding box center [186, 187] width 141 height 10
click at [203, 220] on link "Professional Welder" at bounding box center [188, 222] width 144 height 10
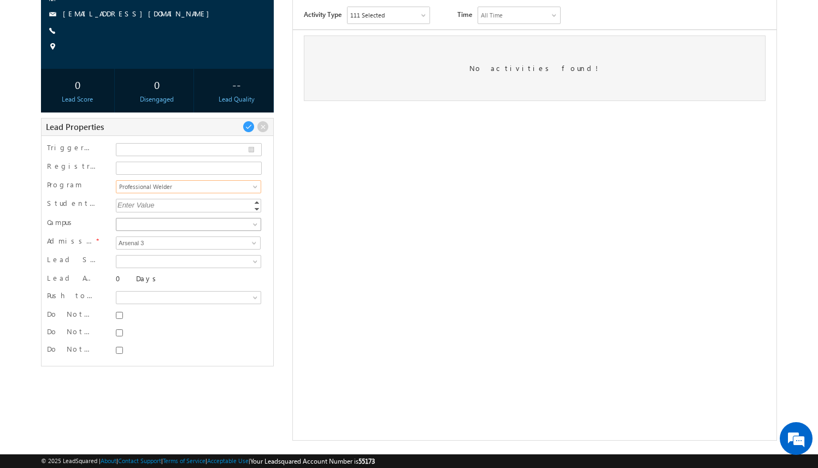
click at [203, 220] on span at bounding box center [186, 225] width 141 height 10
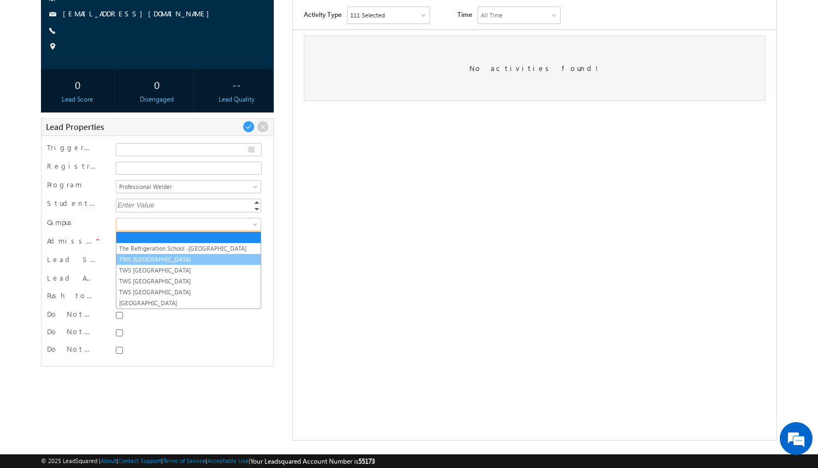
click at [199, 258] on link "TWS [GEOGRAPHIC_DATA]" at bounding box center [188, 260] width 144 height 10
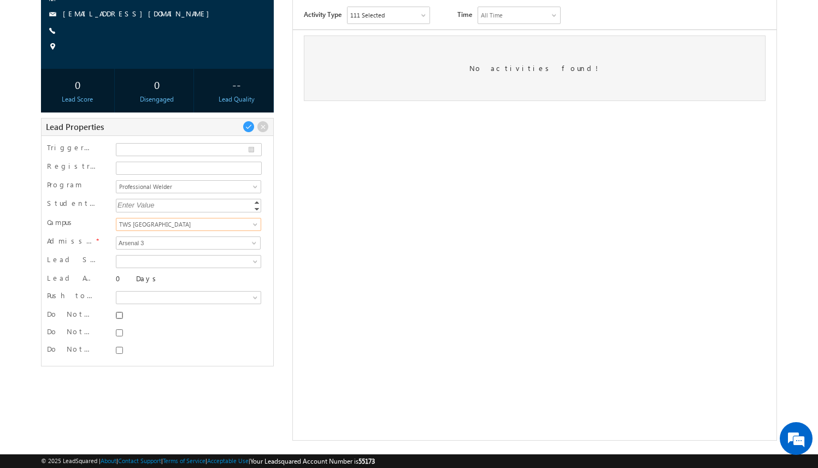
click at [122, 312] on input "Do Not SMS" at bounding box center [119, 315] width 7 height 7
checkbox input "true"
click at [119, 332] on input "Do Not Email" at bounding box center [119, 333] width 7 height 7
checkbox input "true"
click at [119, 347] on input "Do Not Call" at bounding box center [119, 350] width 7 height 7
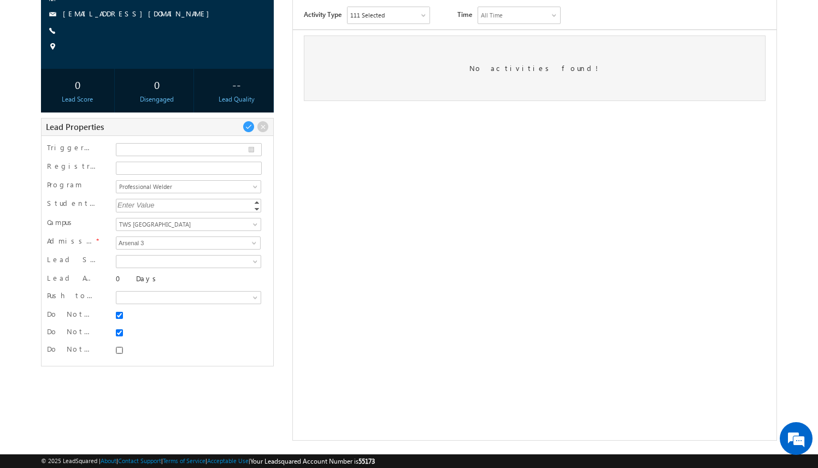
checkbox input "true"
click at [250, 126] on span at bounding box center [249, 127] width 12 height 12
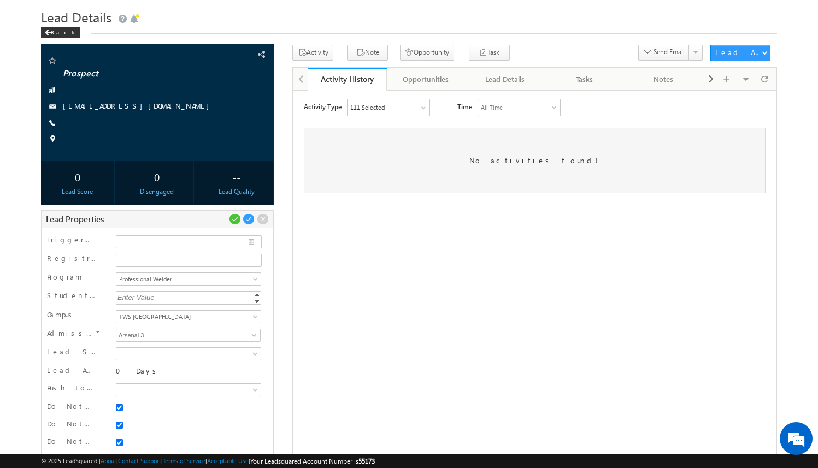
click at [285, 115] on div "-- Prospect" at bounding box center [409, 289] width 736 height 489
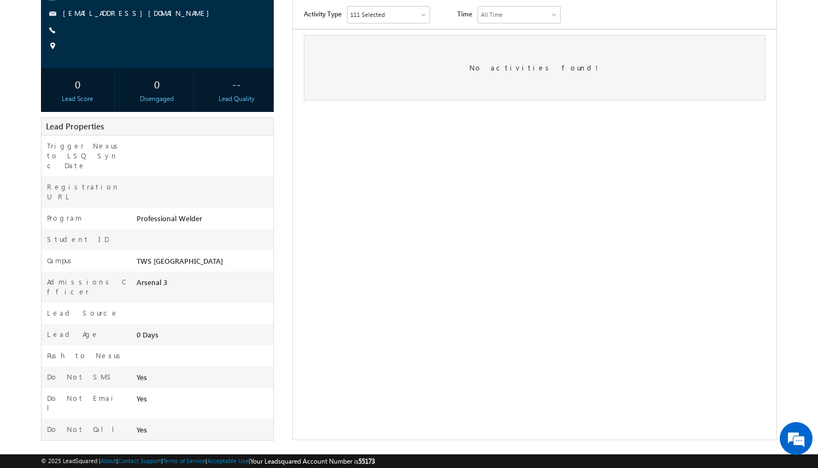
scroll to position [0, 0]
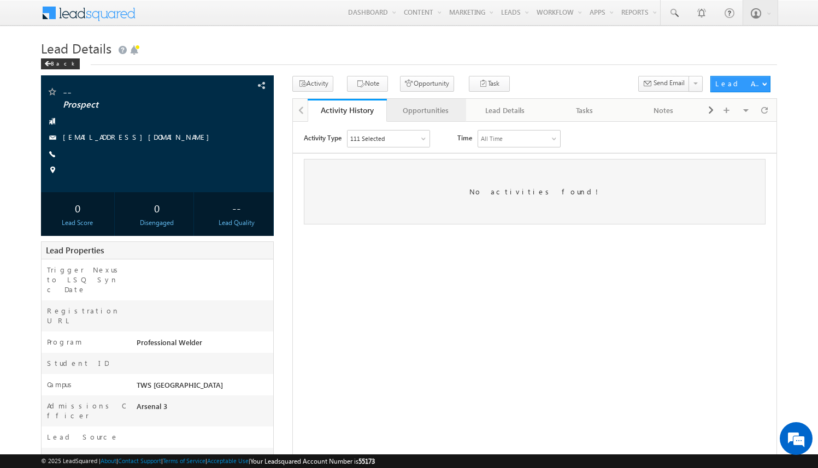
click at [423, 111] on div "Opportunities" at bounding box center [426, 110] width 61 height 13
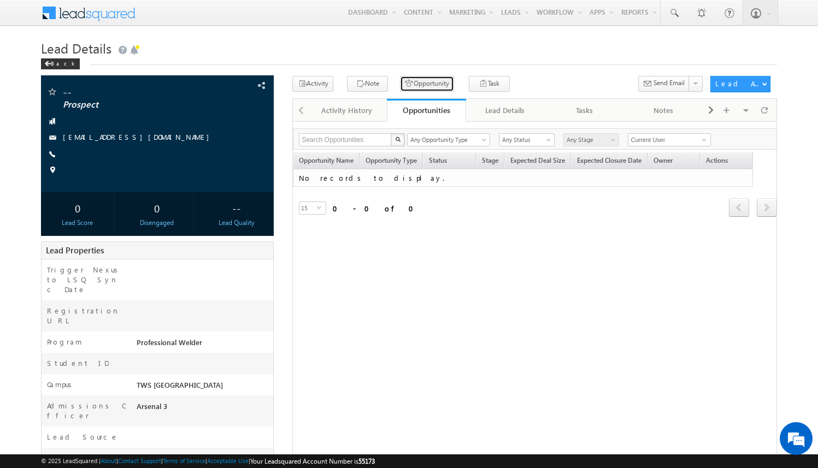
click at [414, 79] on button "Opportunity" at bounding box center [427, 84] width 54 height 16
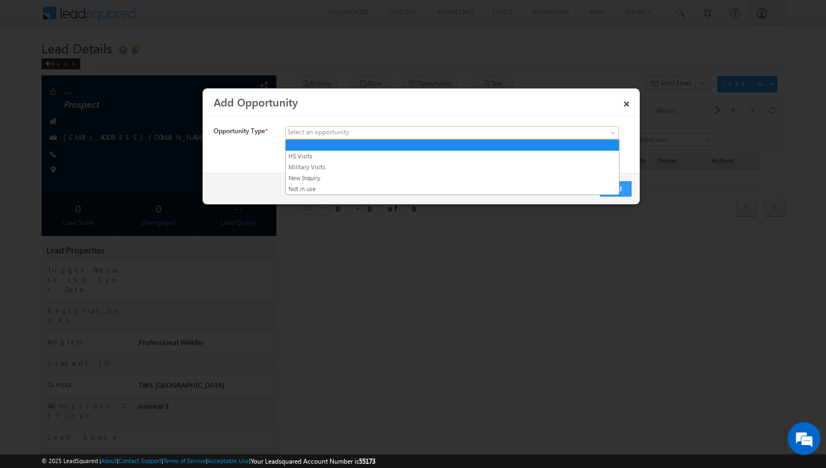
click at [367, 133] on span at bounding box center [371, 133] width 170 height 10
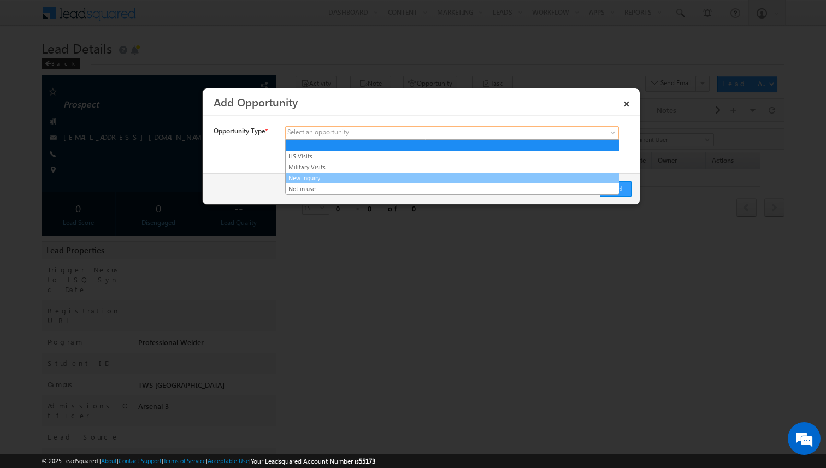
click at [361, 176] on link "New Inquiry" at bounding box center [452, 178] width 333 height 10
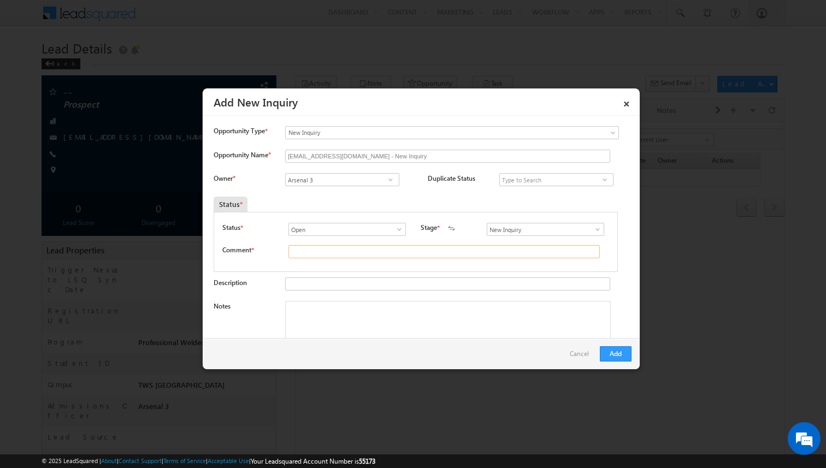
click at [334, 253] on input "text" at bounding box center [444, 251] width 311 height 13
type input "test"
click at [615, 356] on button "Add" at bounding box center [616, 353] width 32 height 15
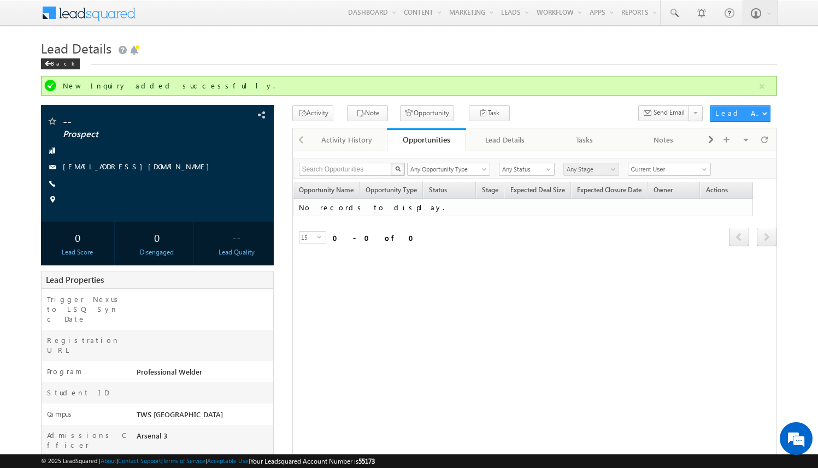
click at [536, 109] on div "Activity Note Opportunity Task Meeting 1.49 Follow Up Call SFS Follow Up Resche…" at bounding box center [498, 115] width 412 height 20
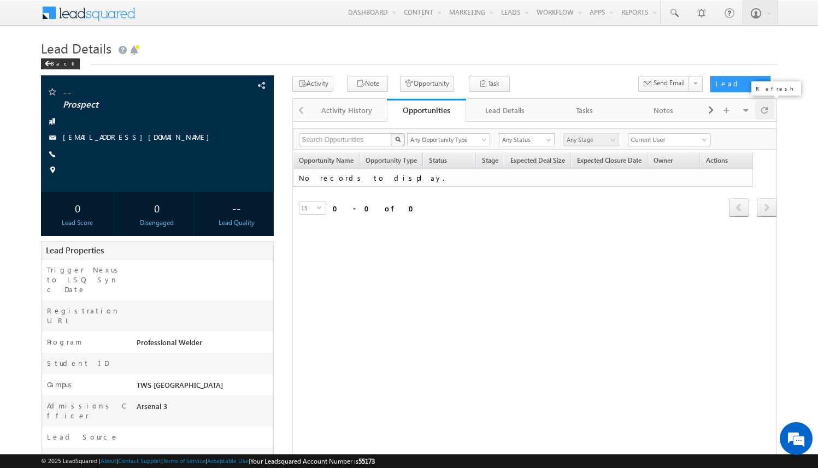
click at [764, 111] on span at bounding box center [764, 110] width 7 height 19
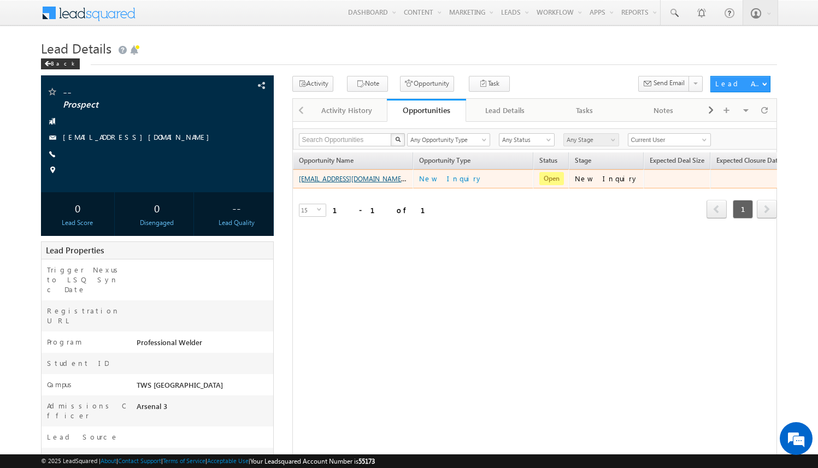
click at [378, 179] on link "amartha+test9325twspw@arsenalstudios.com - New Inquiry" at bounding box center [371, 178] width 145 height 9
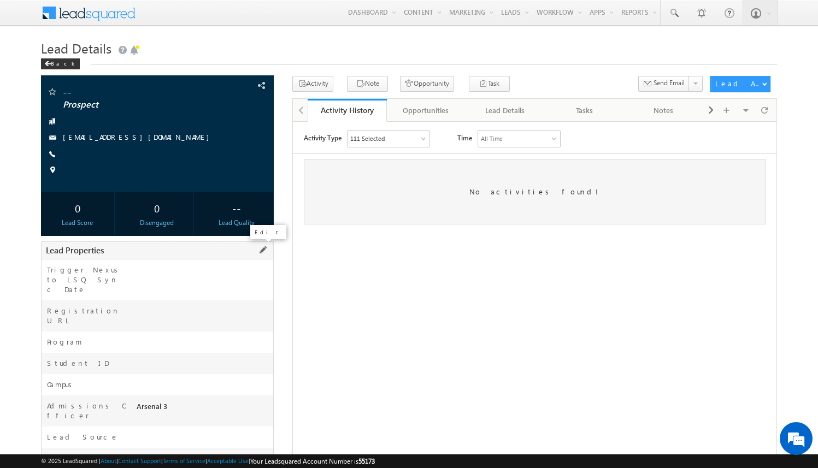
click at [263, 249] on span at bounding box center [263, 250] width 12 height 12
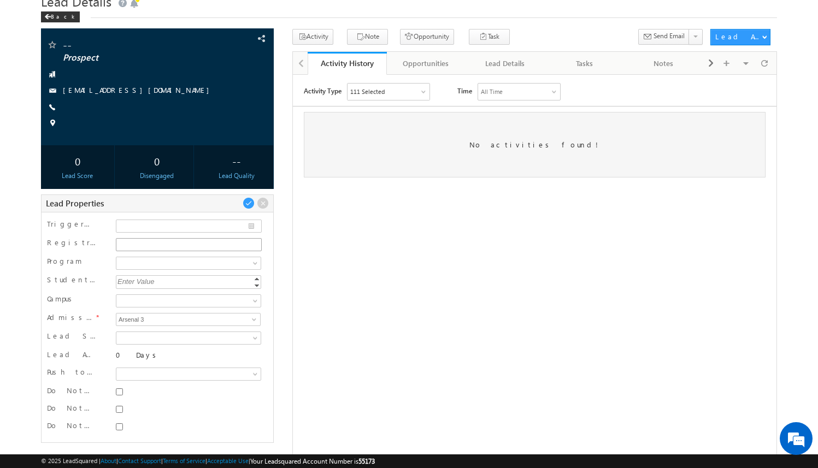
scroll to position [124, 0]
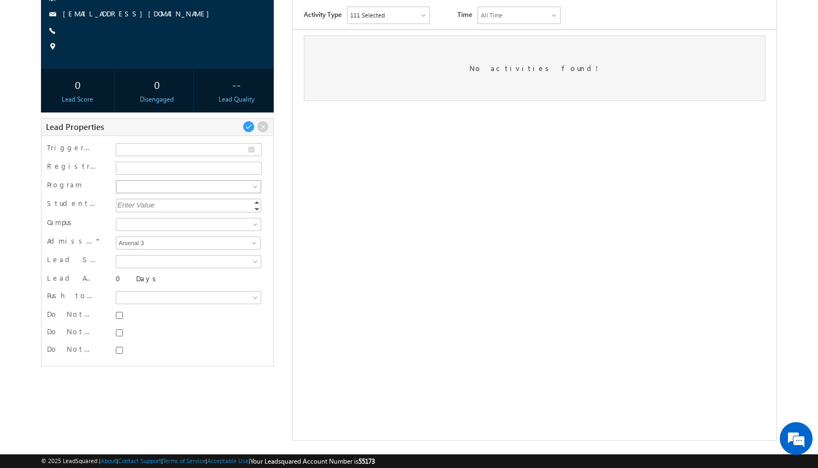
click at [242, 184] on span at bounding box center [186, 187] width 141 height 10
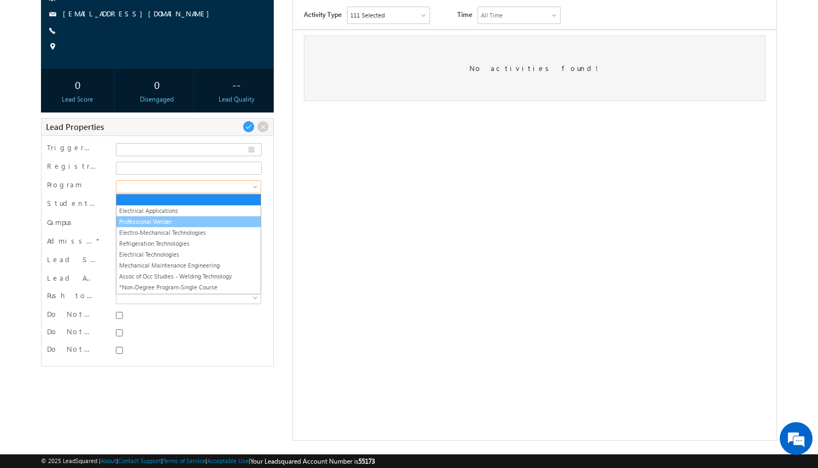
click at [227, 217] on link "Professional Welder" at bounding box center [188, 222] width 144 height 10
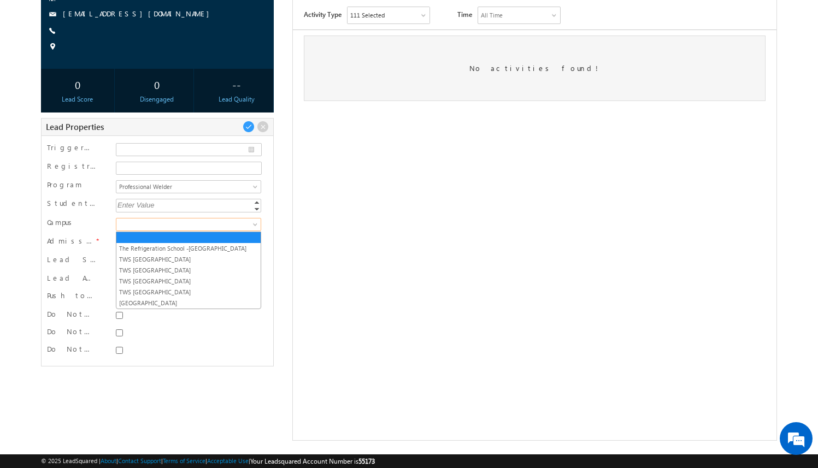
click at [235, 220] on span at bounding box center [186, 225] width 141 height 10
click at [223, 270] on link "TWS [GEOGRAPHIC_DATA]" at bounding box center [188, 271] width 144 height 10
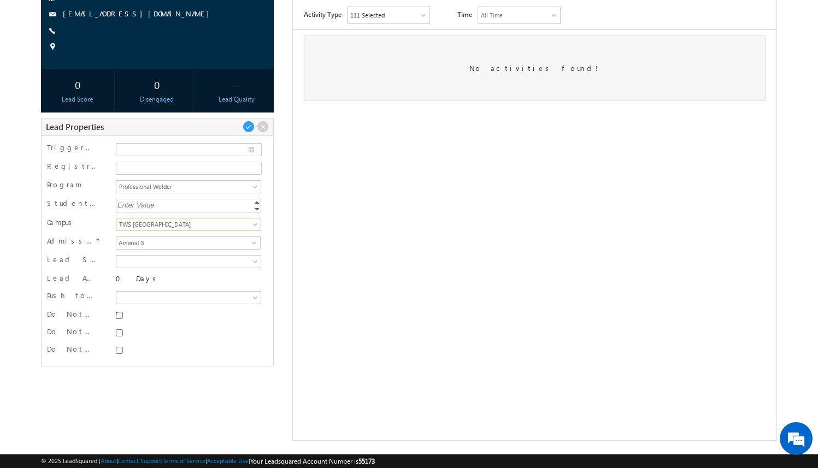
click at [121, 312] on input "Do Not SMS" at bounding box center [119, 315] width 7 height 7
checkbox input "true"
click at [121, 331] on input "Do Not Email" at bounding box center [119, 333] width 7 height 7
checkbox input "true"
click at [119, 357] on div at bounding box center [188, 351] width 150 height 15
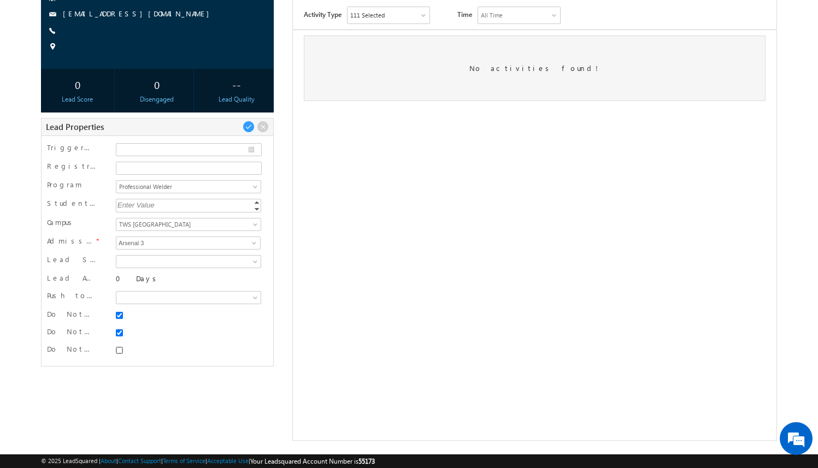
click at [119, 353] on input "Do Not Call" at bounding box center [119, 350] width 7 height 7
checkbox input "true"
click at [251, 122] on span at bounding box center [249, 127] width 12 height 12
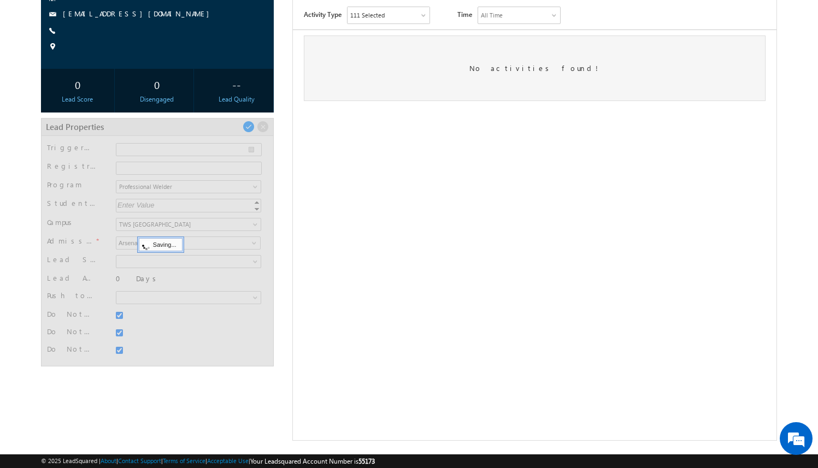
scroll to position [31, 0]
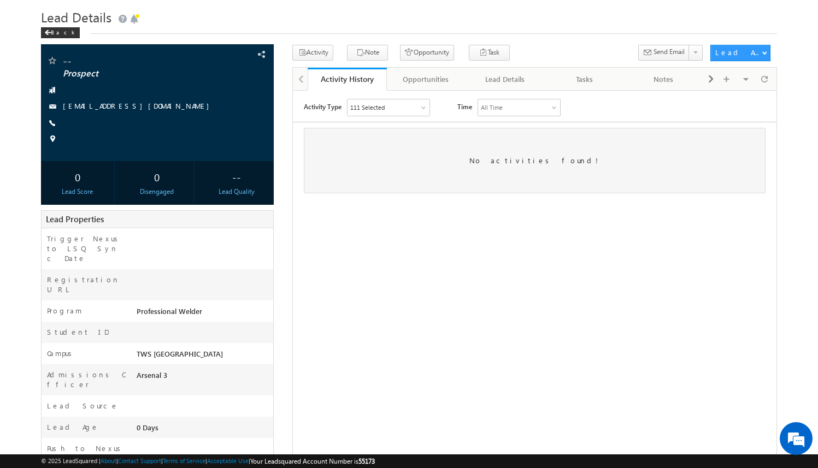
click at [310, 201] on html "Activity Type 111 Selected Select All Sales Activities 1 Sales Activity Opportu…" at bounding box center [535, 145] width 484 height 111
click at [430, 84] on div "Opportunities" at bounding box center [426, 79] width 61 height 13
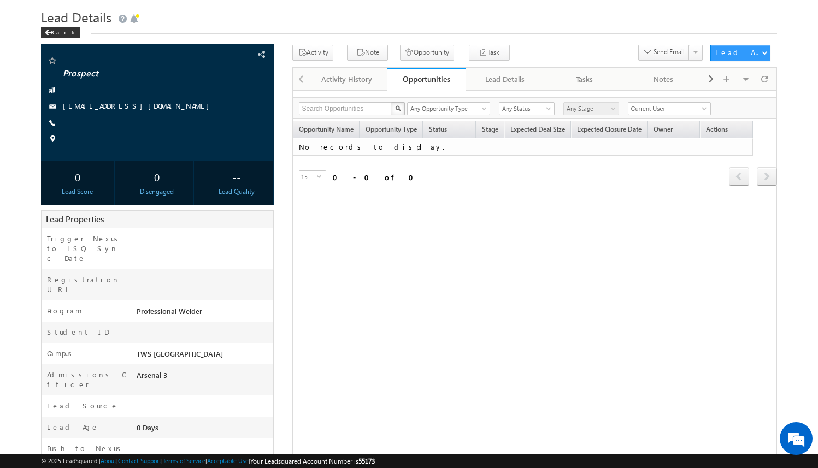
click at [434, 80] on div "Opportunities" at bounding box center [426, 79] width 63 height 10
click at [769, 77] on div at bounding box center [764, 78] width 19 height 19
click at [424, 52] on button "Opportunity" at bounding box center [427, 53] width 54 height 16
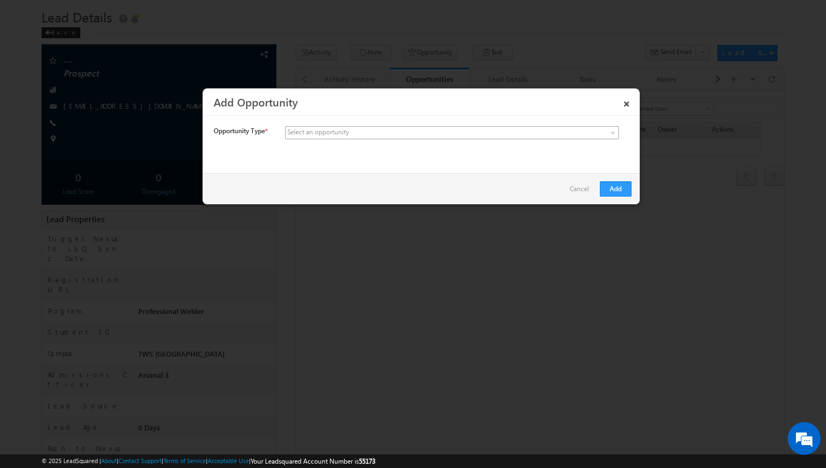
click at [393, 135] on span at bounding box center [371, 133] width 170 height 10
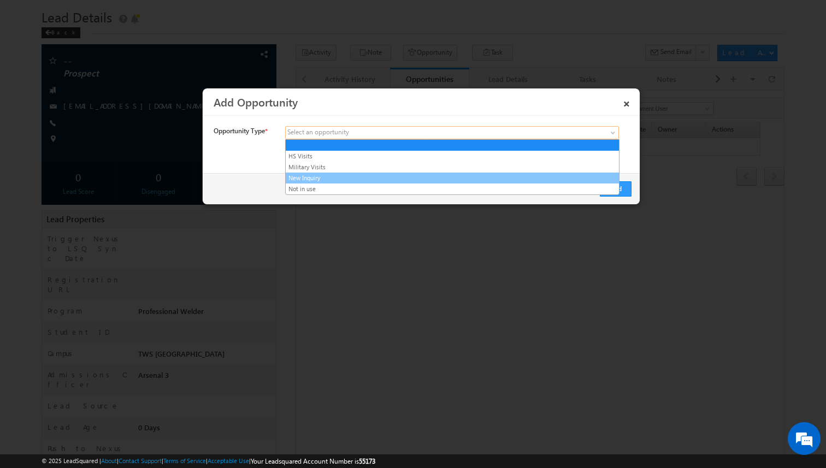
click at [366, 180] on link "New Inquiry" at bounding box center [452, 178] width 333 height 10
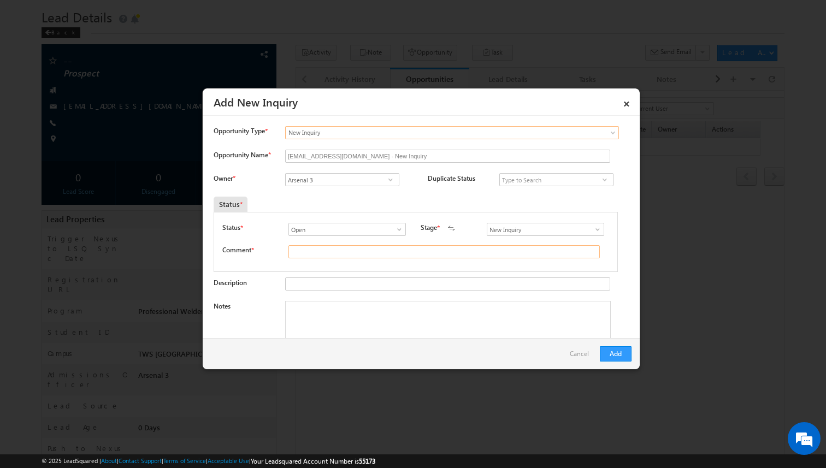
click at [325, 249] on input "text" at bounding box center [444, 251] width 311 height 13
type input "test"
click at [623, 351] on button "Add" at bounding box center [616, 353] width 32 height 15
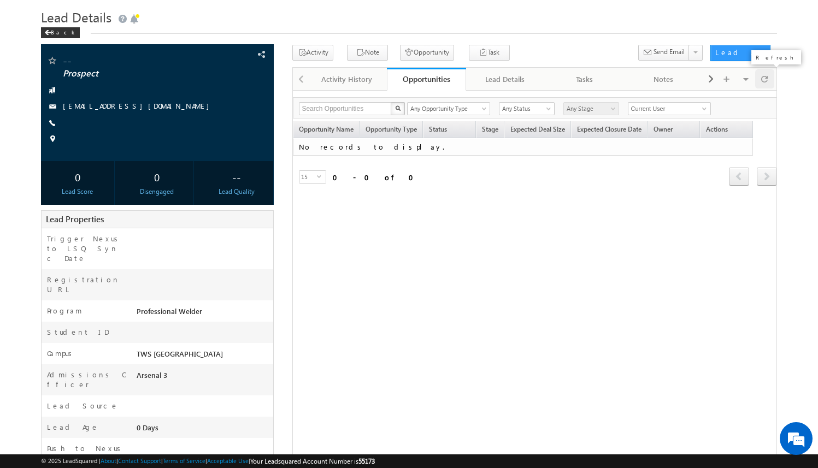
click at [766, 82] on span at bounding box center [764, 78] width 7 height 19
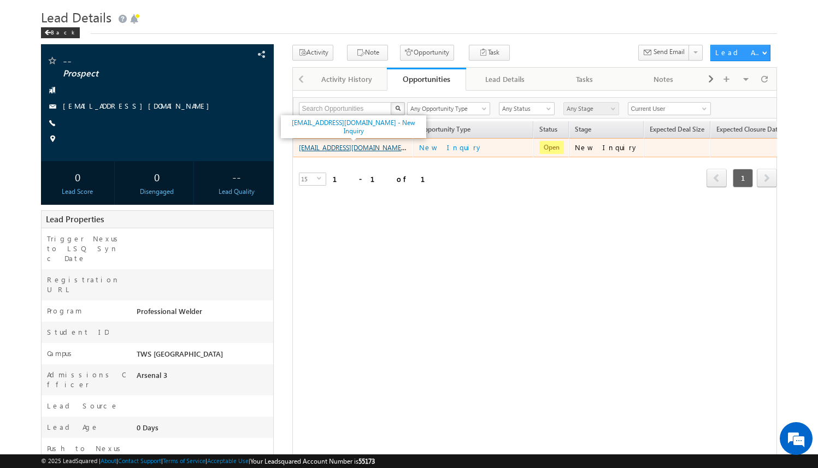
click at [371, 148] on link "amartha+test9325jaxpw@arsenalstudios.com - New Inquiry" at bounding box center [371, 147] width 145 height 9
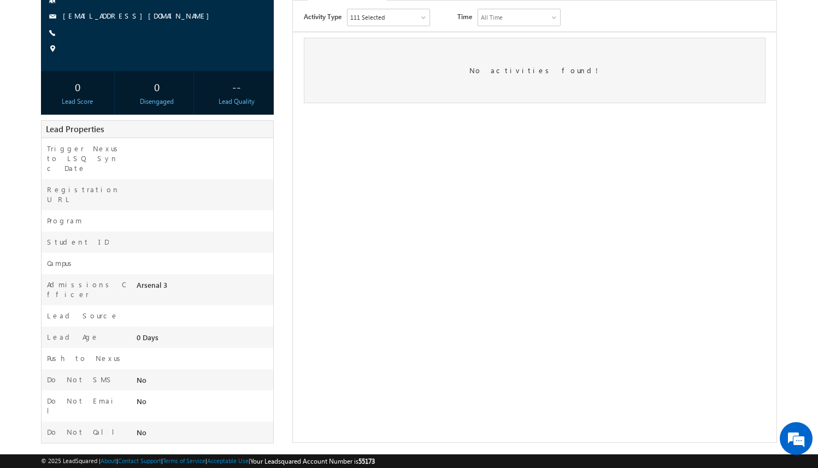
scroll to position [124, 0]
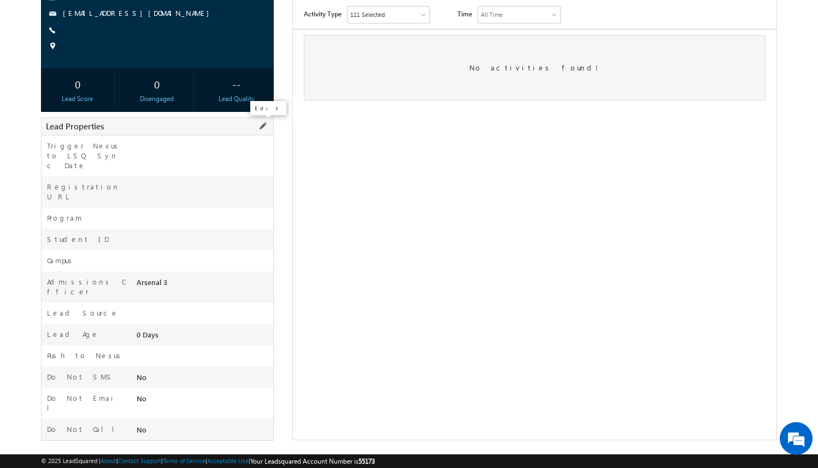
click at [263, 125] on span at bounding box center [263, 126] width 12 height 12
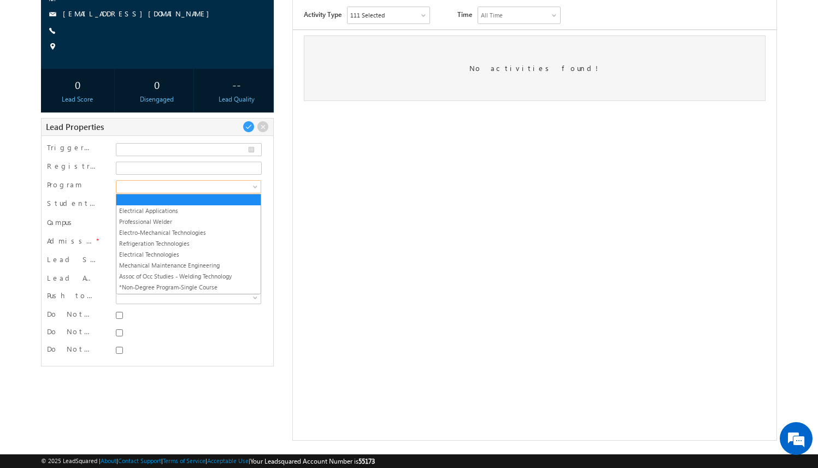
click at [226, 184] on span at bounding box center [186, 187] width 141 height 10
click at [220, 221] on link "Professional Welder" at bounding box center [188, 222] width 144 height 10
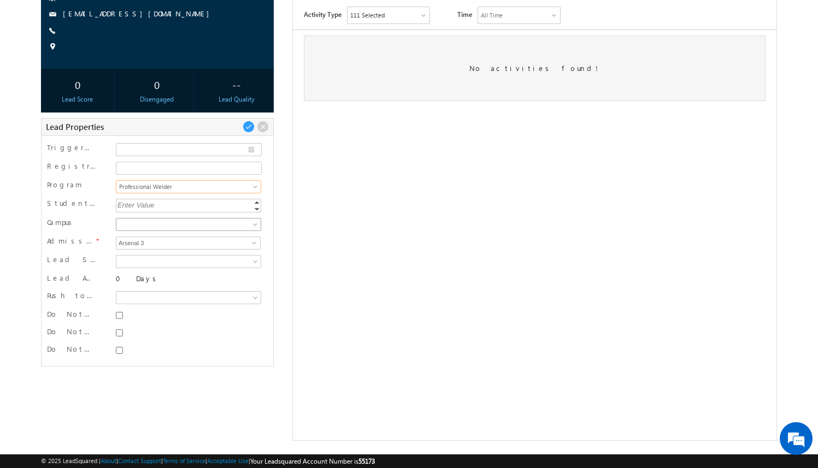
click at [226, 227] on span at bounding box center [186, 225] width 141 height 10
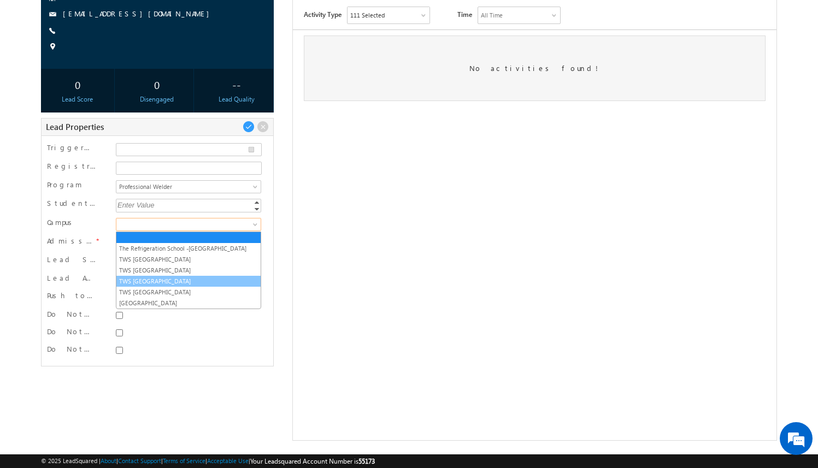
click at [220, 277] on link "TWS [GEOGRAPHIC_DATA]" at bounding box center [188, 281] width 144 height 10
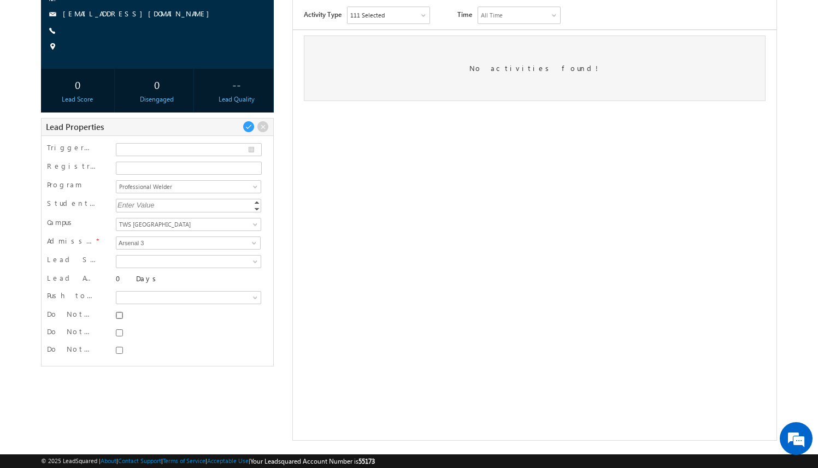
click at [117, 316] on input "Do Not SMS" at bounding box center [119, 315] width 7 height 7
checkbox input "true"
click at [120, 331] on input "Do Not Email" at bounding box center [119, 333] width 7 height 7
checkbox input "true"
click at [120, 350] on input "Do Not Call" at bounding box center [119, 350] width 7 height 7
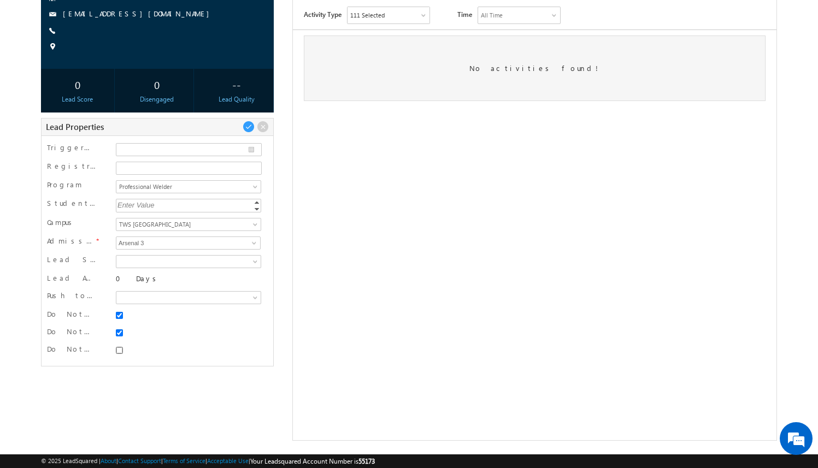
checkbox input "true"
click at [247, 126] on span at bounding box center [249, 127] width 12 height 12
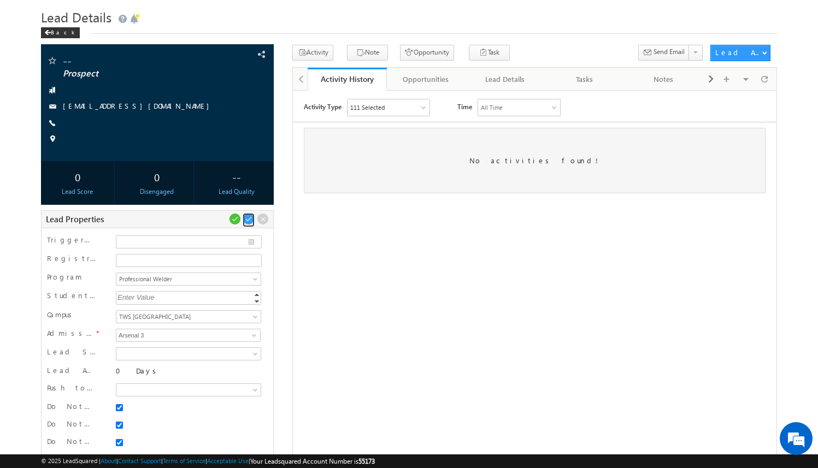
scroll to position [0, 0]
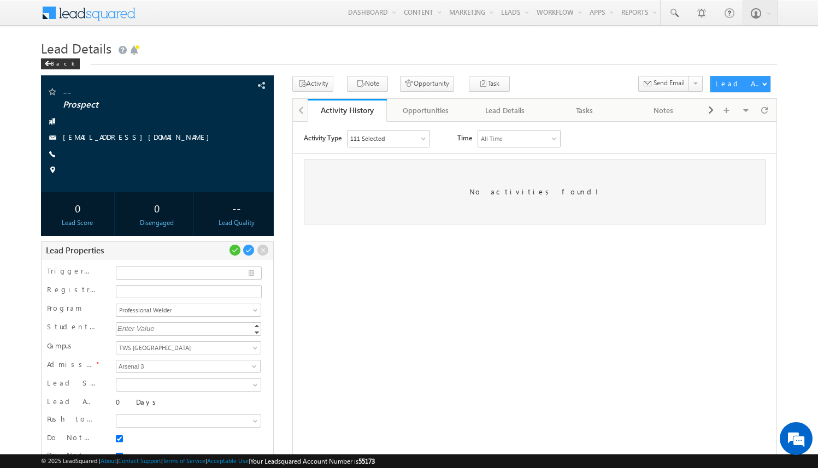
click at [285, 134] on div "-- Prospect" at bounding box center [409, 320] width 736 height 489
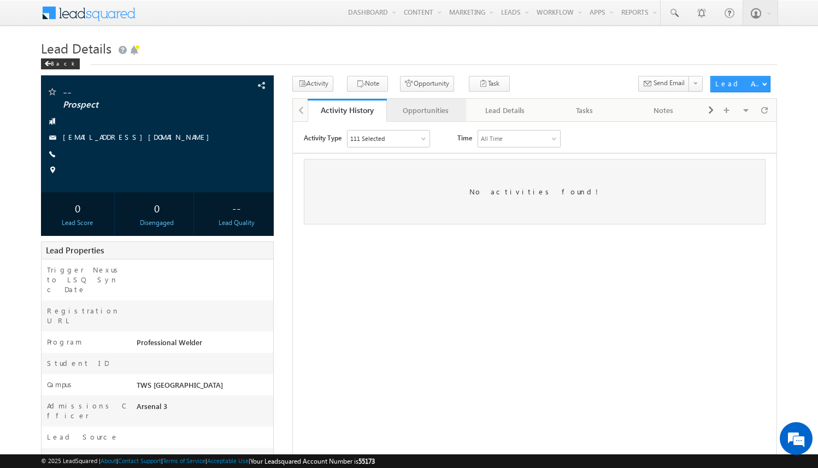
click at [416, 107] on div "Opportunities" at bounding box center [426, 110] width 61 height 13
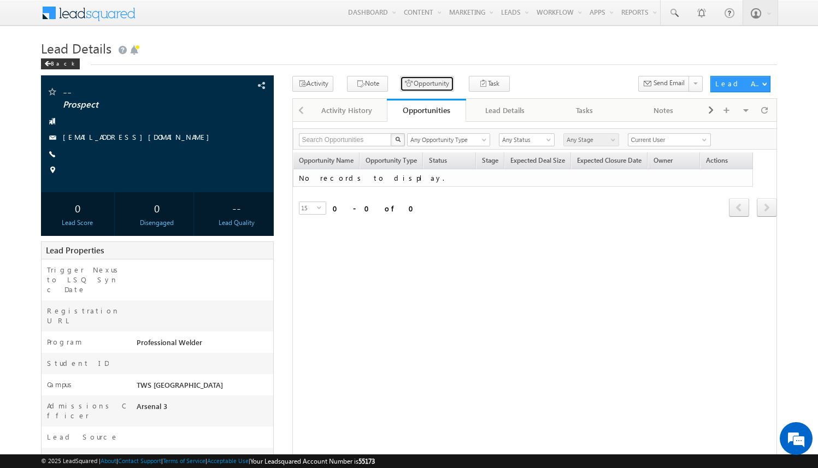
click at [427, 89] on button "Opportunity" at bounding box center [427, 84] width 54 height 16
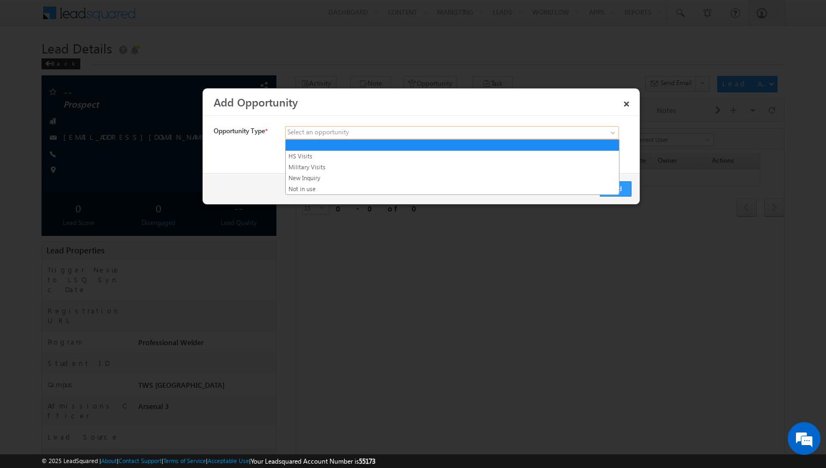
click at [366, 134] on span at bounding box center [371, 133] width 170 height 10
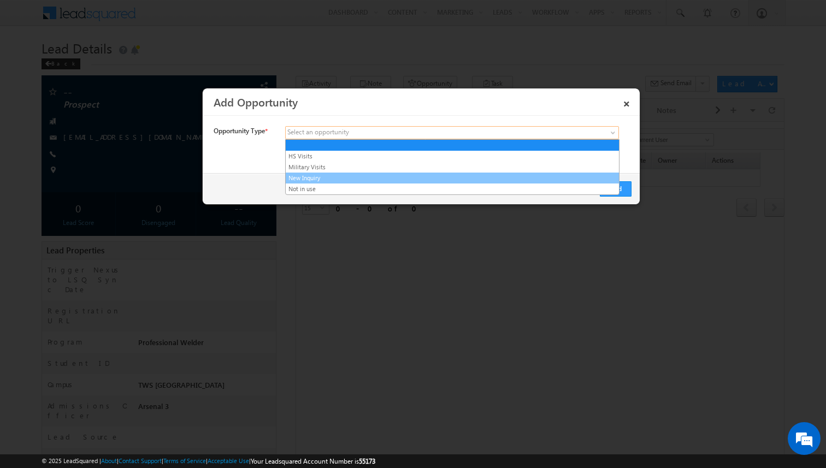
click at [361, 176] on link "New Inquiry" at bounding box center [452, 178] width 333 height 10
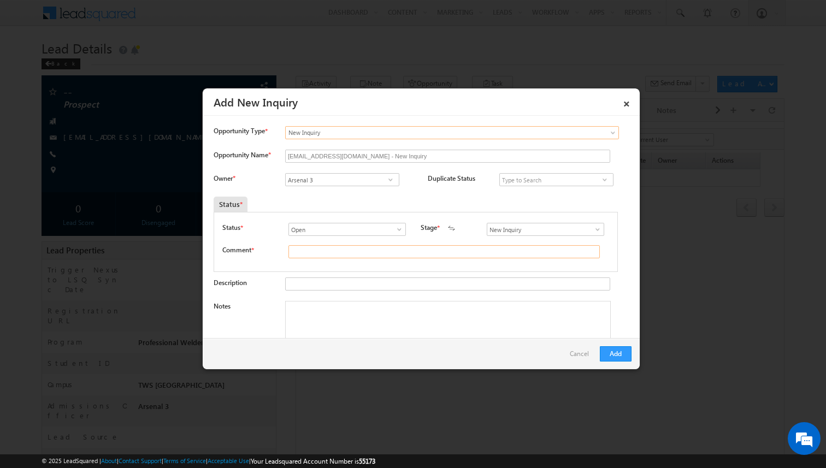
click at [358, 252] on input "text" at bounding box center [444, 251] width 311 height 13
type input "test"
click at [619, 350] on button "Add" at bounding box center [616, 353] width 32 height 15
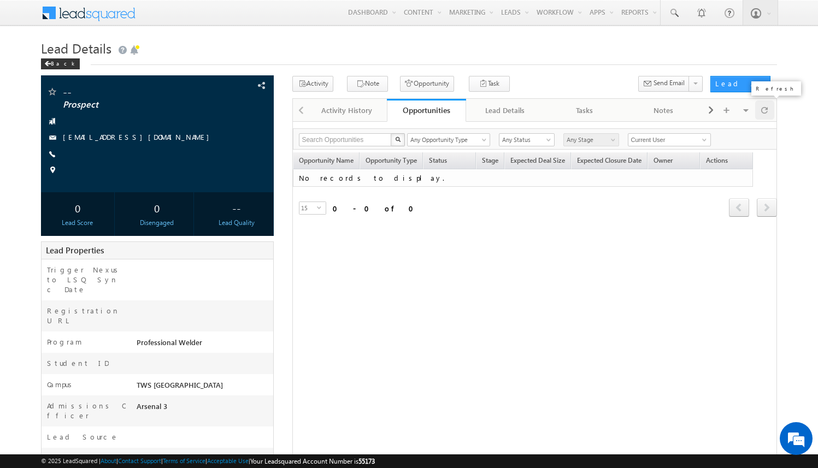
click at [767, 108] on span at bounding box center [764, 110] width 7 height 19
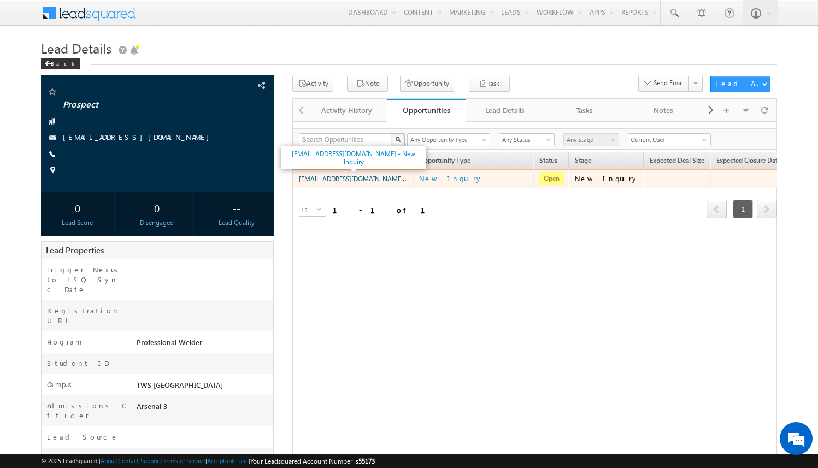
click at [379, 180] on link "amartha+test9325houpw@arsenalstudios.com - New Inquiry" at bounding box center [371, 178] width 145 height 9
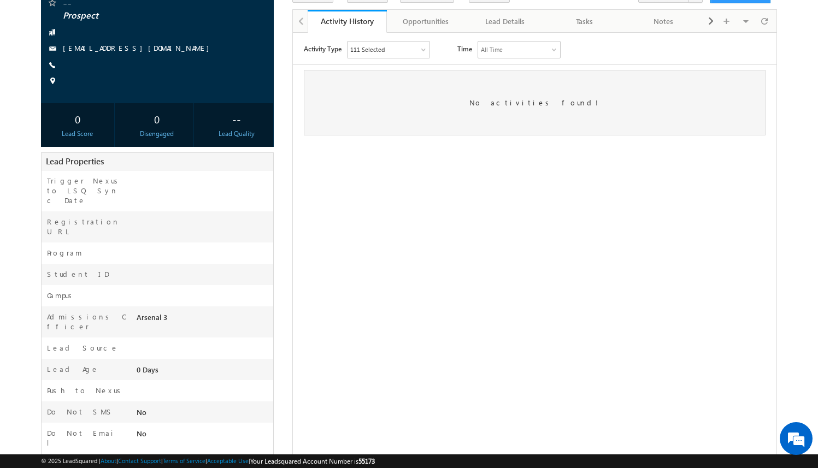
scroll to position [124, 0]
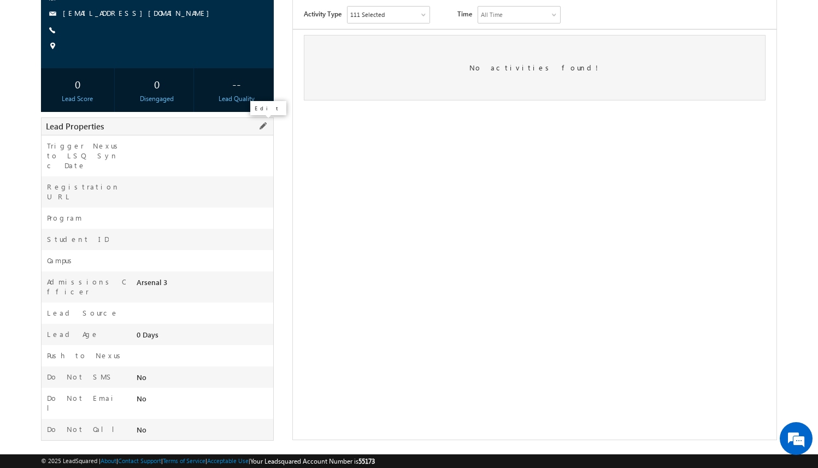
click at [262, 125] on span at bounding box center [263, 126] width 12 height 12
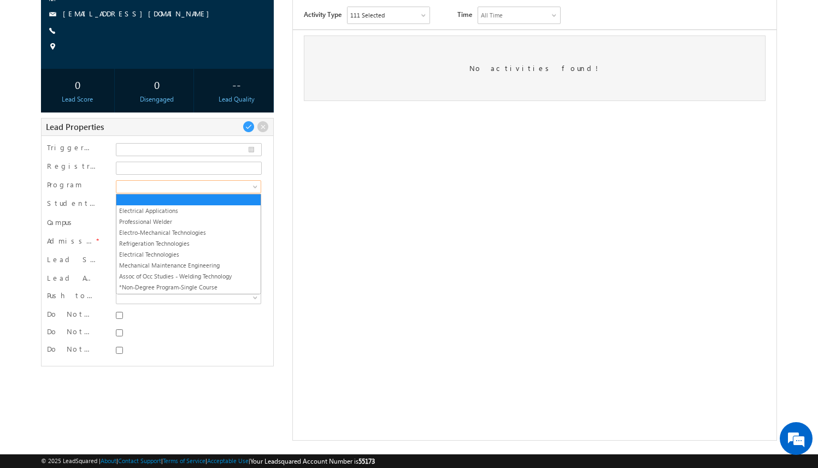
click at [217, 185] on span at bounding box center [186, 187] width 141 height 10
click at [216, 225] on link "Professional Welder" at bounding box center [188, 222] width 144 height 10
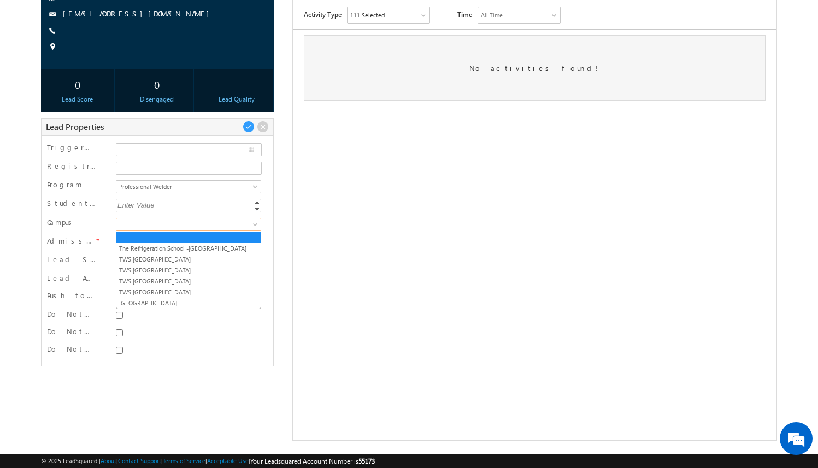
click at [201, 228] on span at bounding box center [186, 225] width 141 height 10
click at [197, 289] on link "TWS [GEOGRAPHIC_DATA]" at bounding box center [188, 292] width 144 height 10
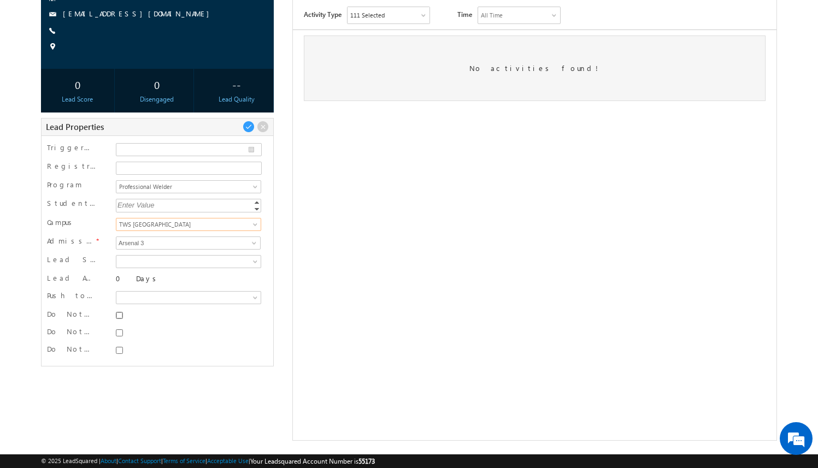
click at [117, 315] on input "Do Not SMS" at bounding box center [119, 315] width 7 height 7
checkbox input "true"
click at [117, 335] on input "Do Not Email" at bounding box center [119, 333] width 7 height 7
checkbox input "true"
click at [120, 348] on input "Do Not Call" at bounding box center [119, 350] width 7 height 7
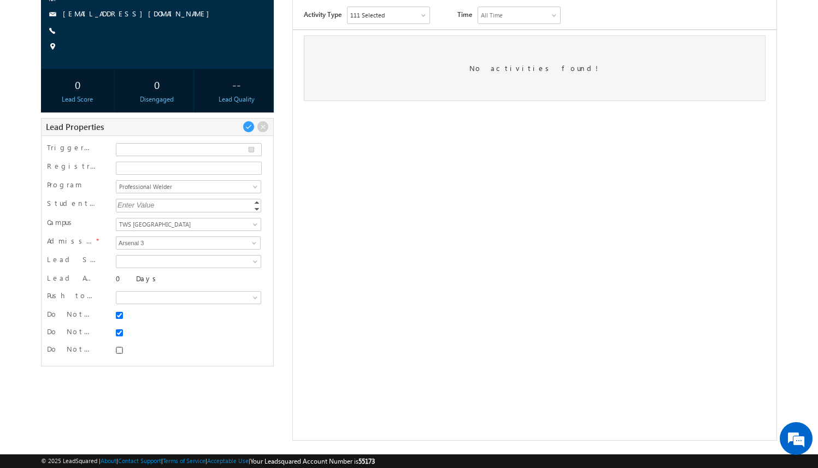
checkbox input "true"
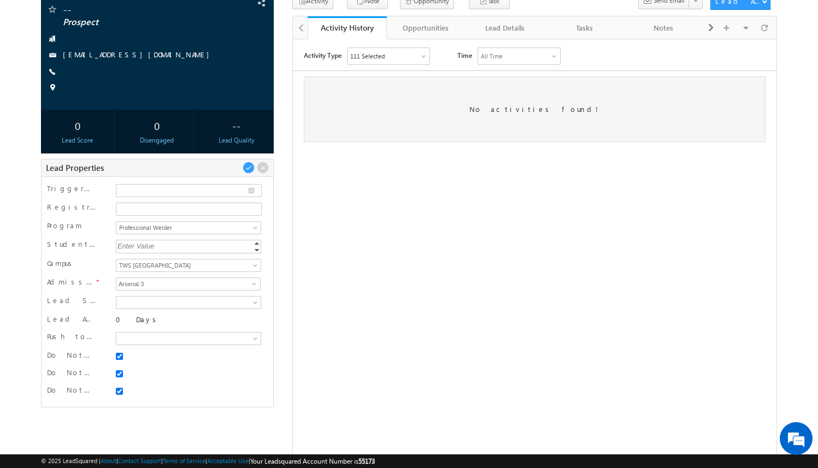
scroll to position [81, 0]
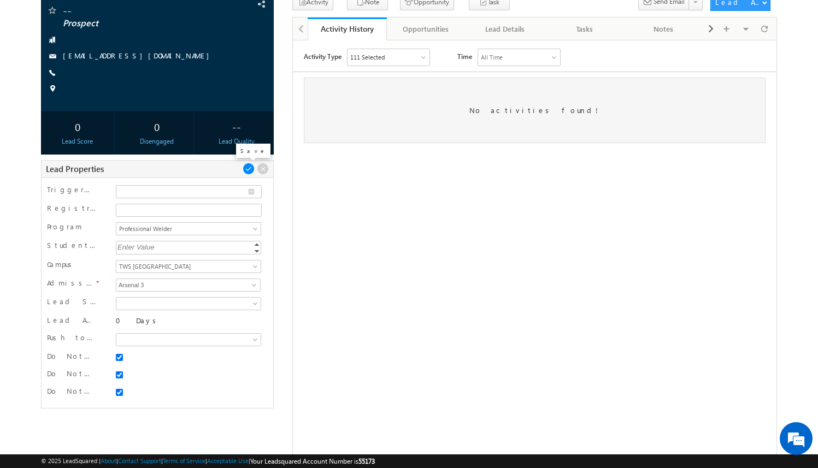
click at [250, 169] on span at bounding box center [249, 169] width 12 height 12
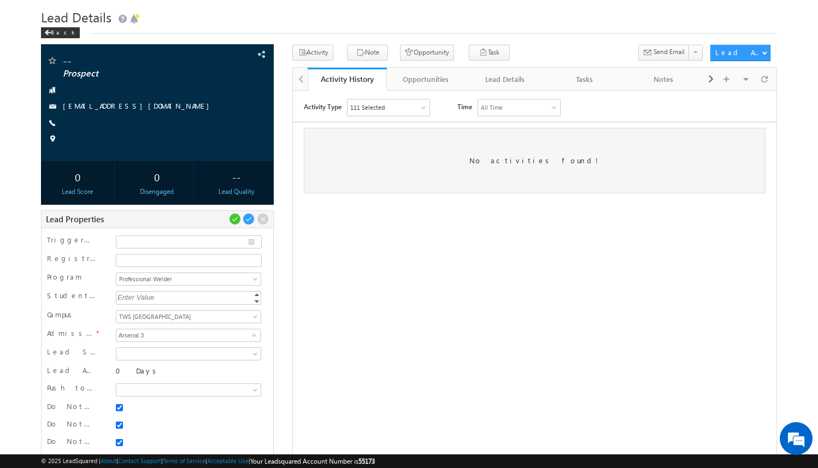
click at [286, 163] on div "-- Prospect" at bounding box center [409, 289] width 736 height 489
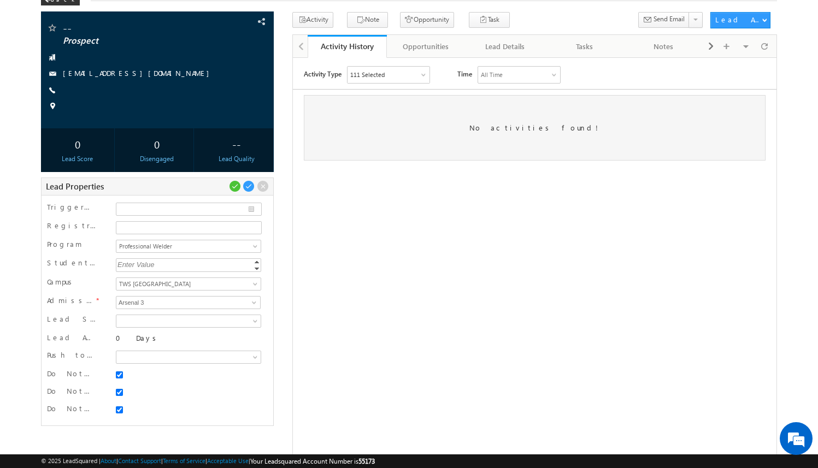
scroll to position [0, 0]
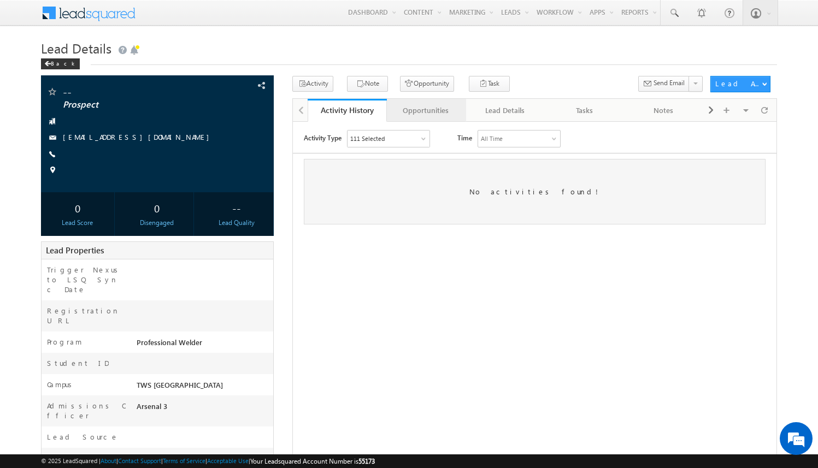
click at [442, 114] on div "Opportunities" at bounding box center [426, 110] width 61 height 13
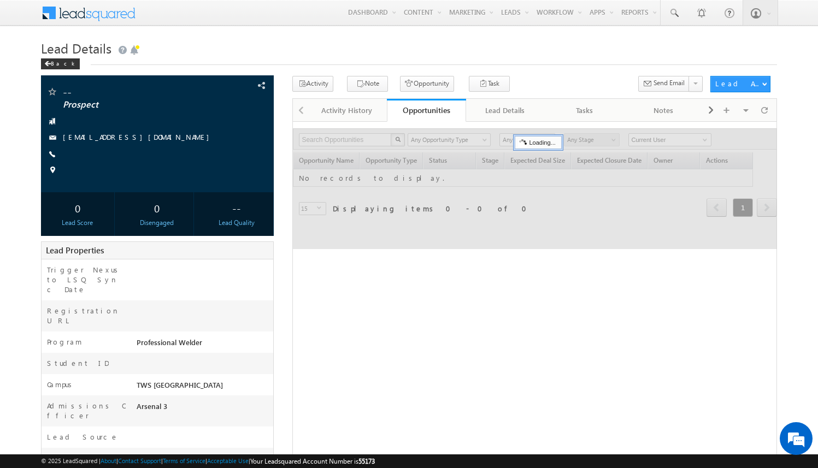
click at [443, 109] on div "Opportunities" at bounding box center [426, 110] width 63 height 10
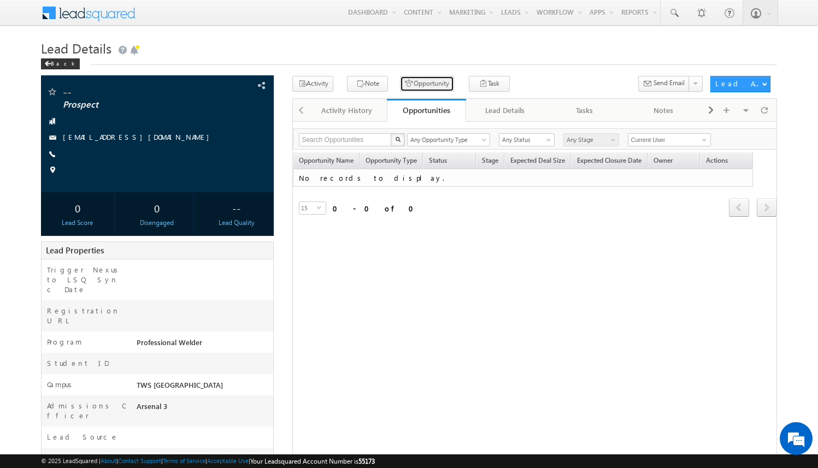
click at [426, 84] on button "Opportunity" at bounding box center [427, 84] width 54 height 16
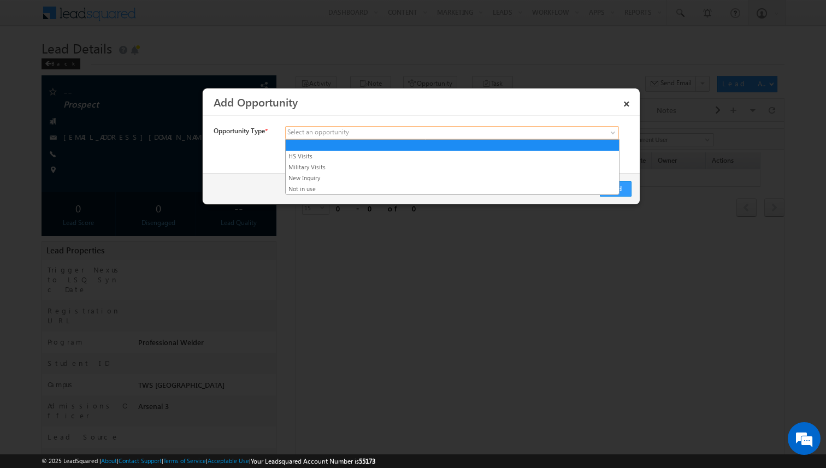
click at [383, 134] on span at bounding box center [371, 133] width 170 height 10
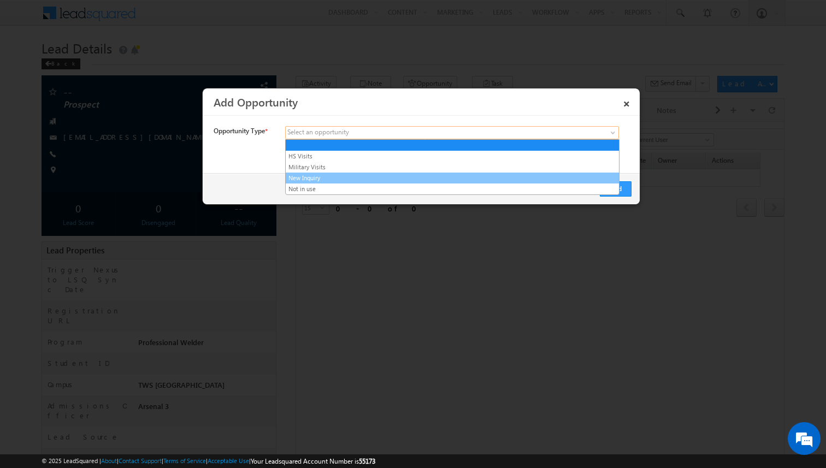
click at [367, 176] on link "New Inquiry" at bounding box center [452, 178] width 333 height 10
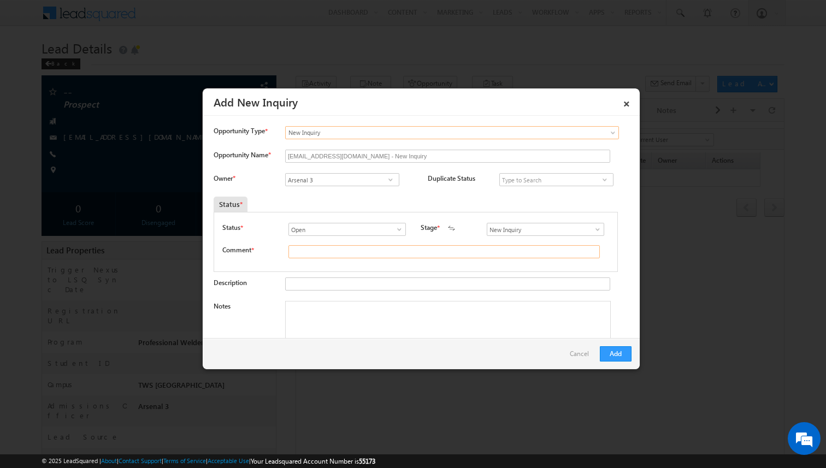
click at [358, 255] on input "text" at bounding box center [444, 251] width 311 height 13
type input "test"
click at [622, 356] on button "Add" at bounding box center [616, 353] width 32 height 15
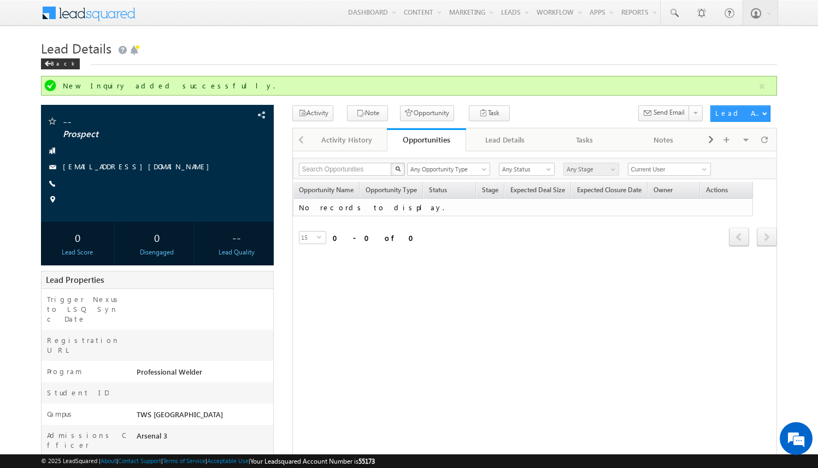
click at [562, 242] on div "Refresh first prev next last 0 - 0 of 0" at bounding box center [535, 231] width 484 height 31
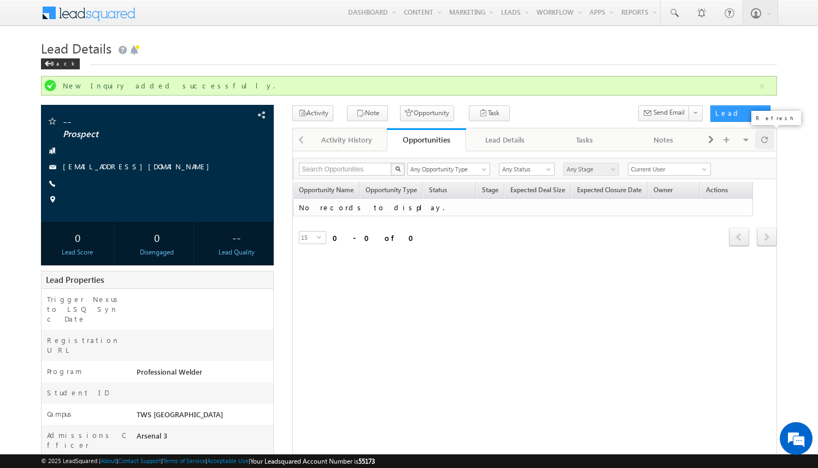
click at [767, 140] on span at bounding box center [764, 139] width 7 height 19
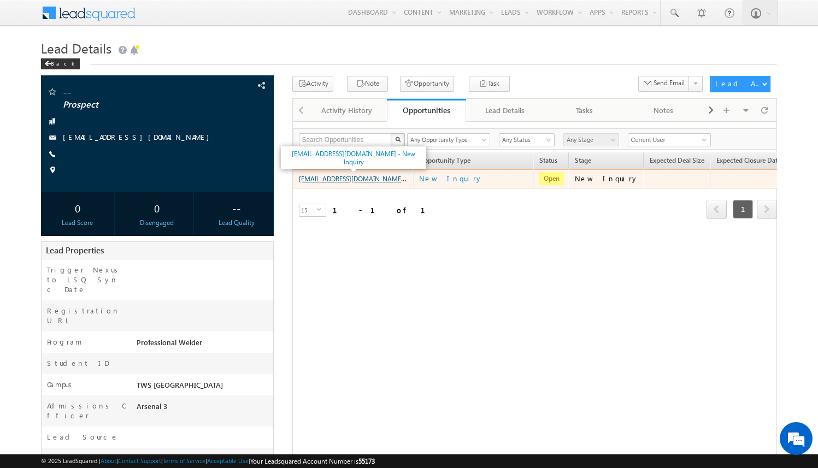
click at [369, 181] on link "amartha+test9325dalpw@arsenalstudios.com - New Inquiry" at bounding box center [371, 178] width 145 height 9
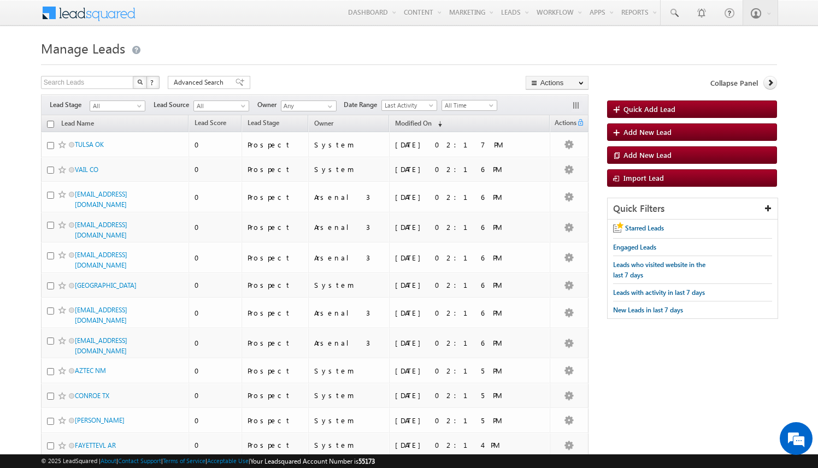
click at [26, 195] on body "Menu Arsenal 3 arsen alstu dios3 @stra tatec [DOMAIN_NAME]" at bounding box center [409, 440] width 818 height 880
drag, startPoint x: 114, startPoint y: 197, endPoint x: 284, endPoint y: 1, distance: 259.5
click at [0, 0] on body "Menu Arsenal 3 arsen alstu dios3 @stra tatec [DOMAIN_NAME]" at bounding box center [409, 440] width 818 height 880
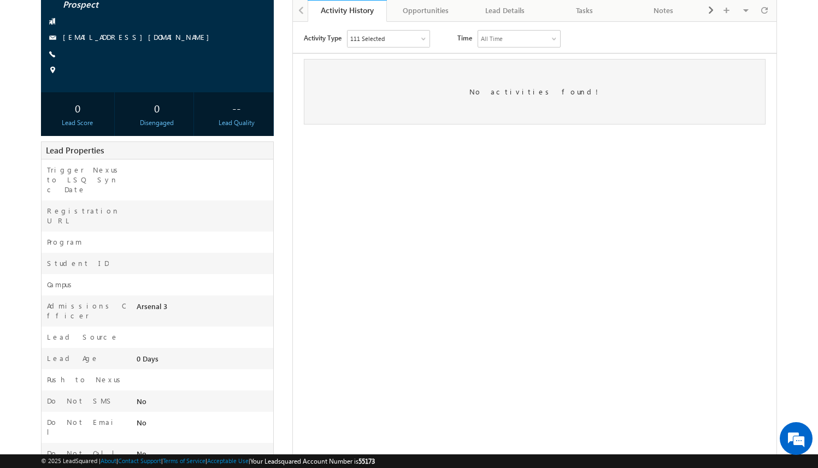
scroll to position [124, 0]
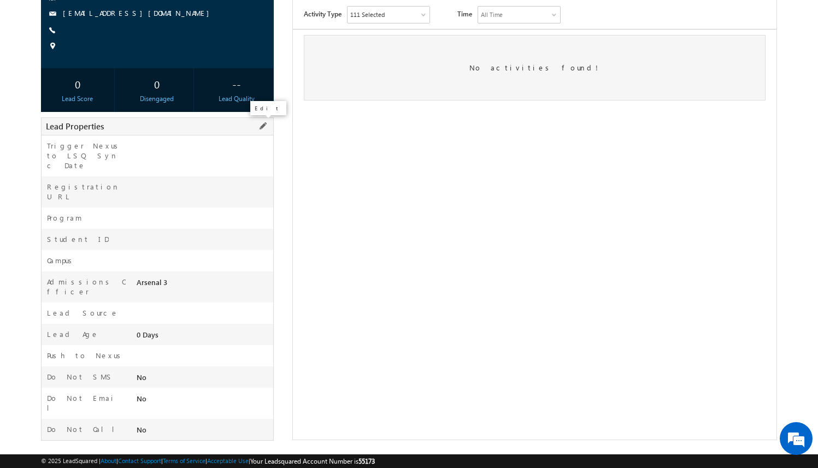
click at [261, 129] on span at bounding box center [263, 126] width 12 height 12
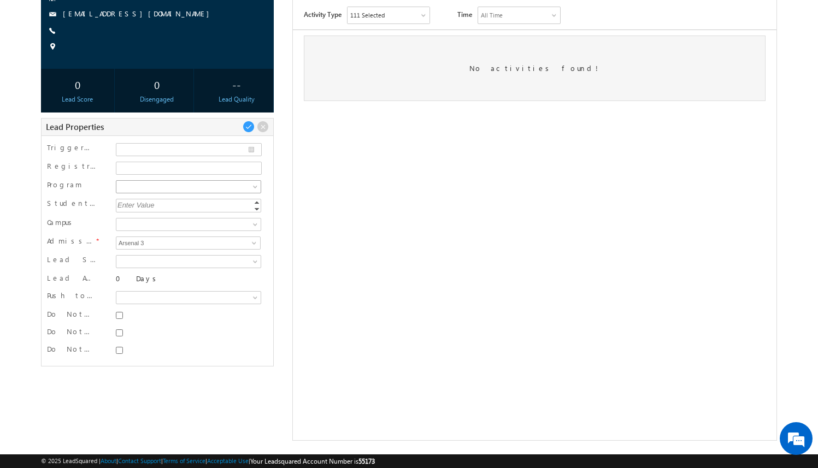
click at [252, 186] on span at bounding box center [256, 189] width 9 height 9
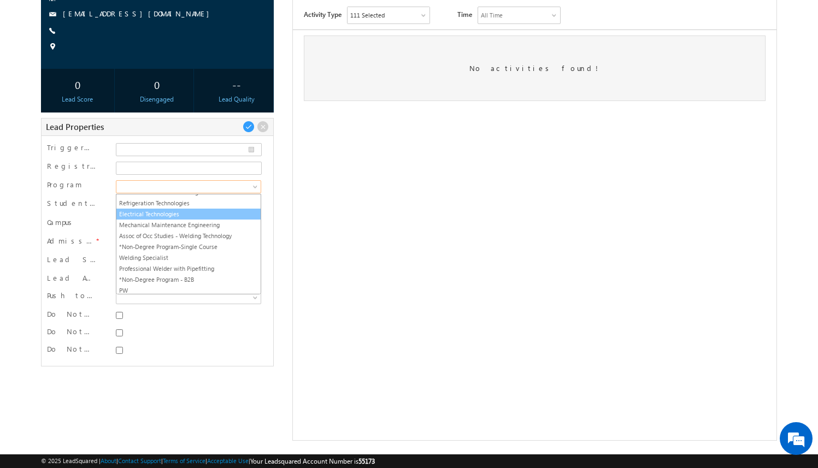
scroll to position [42, 0]
click at [211, 254] on link "Welding Specialist" at bounding box center [188, 257] width 144 height 10
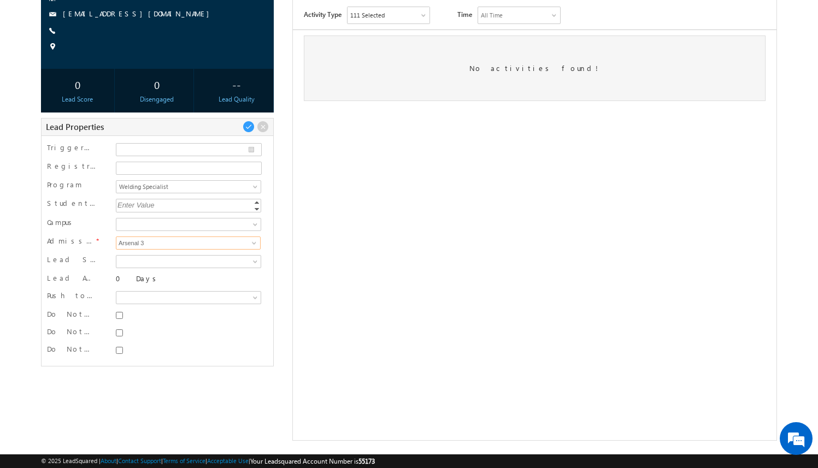
click at [220, 237] on input "Arsenal 3" at bounding box center [188, 243] width 145 height 13
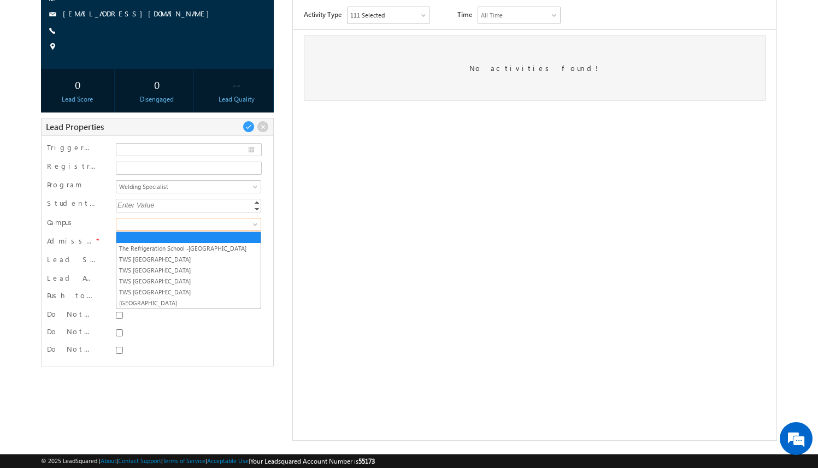
click at [237, 218] on link at bounding box center [188, 224] width 145 height 13
click at [213, 304] on link "[GEOGRAPHIC_DATA]" at bounding box center [188, 303] width 144 height 10
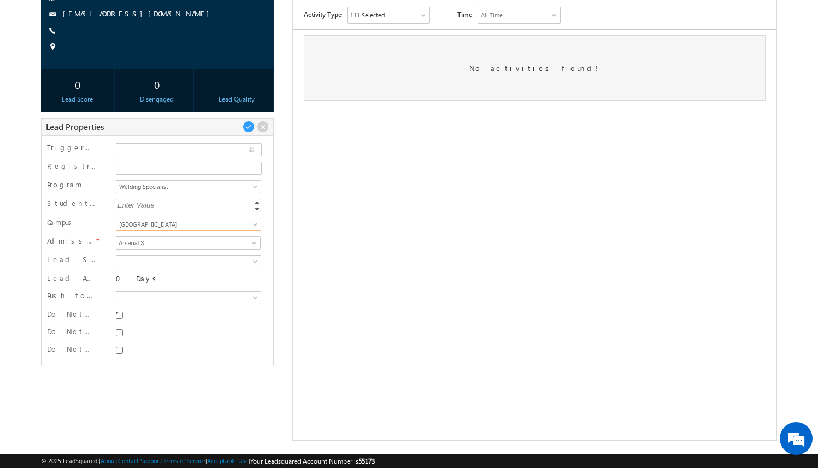
click at [117, 314] on input "Do Not SMS" at bounding box center [119, 315] width 7 height 7
checkbox input "true"
click at [117, 334] on input "Do Not Email" at bounding box center [119, 333] width 7 height 7
checkbox input "true"
click at [117, 351] on input "Do Not Call" at bounding box center [119, 350] width 7 height 7
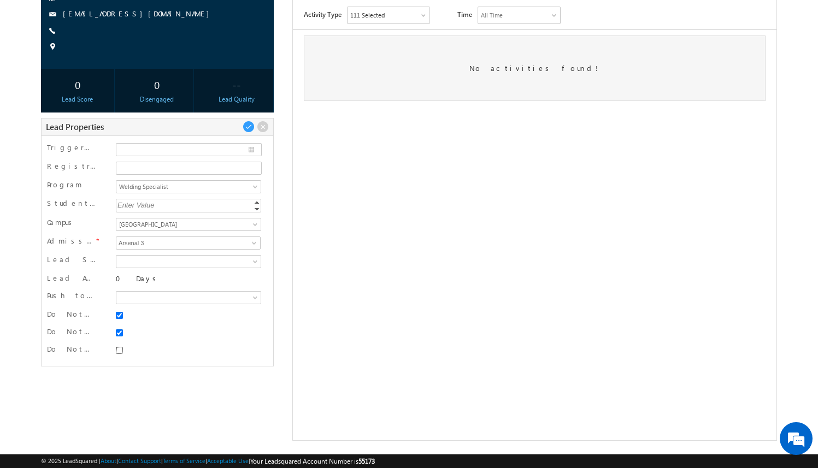
checkbox input "true"
click at [252, 126] on span at bounding box center [249, 127] width 12 height 12
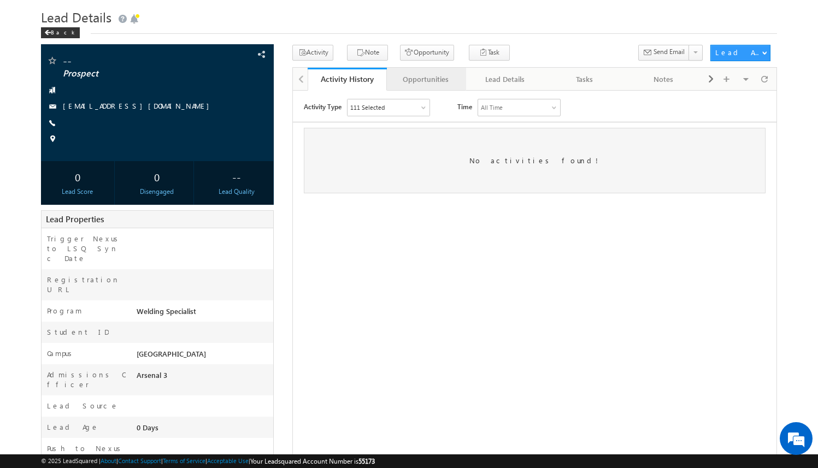
click at [436, 83] on div "Opportunities" at bounding box center [426, 79] width 61 height 13
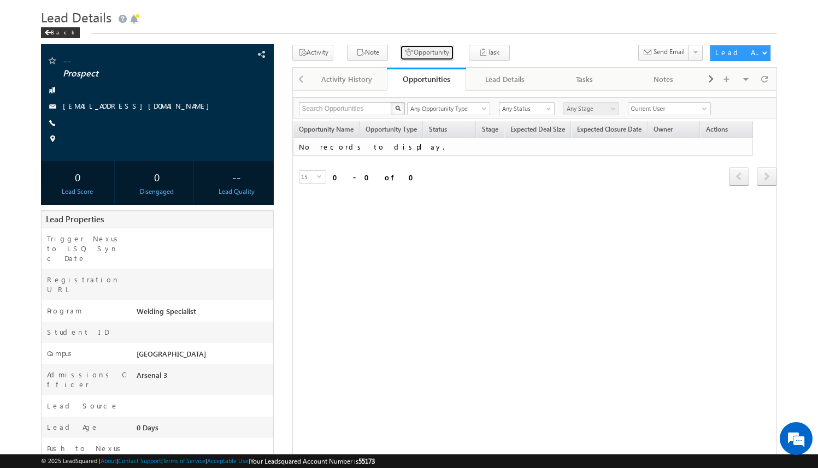
click at [418, 55] on button "Opportunity" at bounding box center [427, 53] width 54 height 16
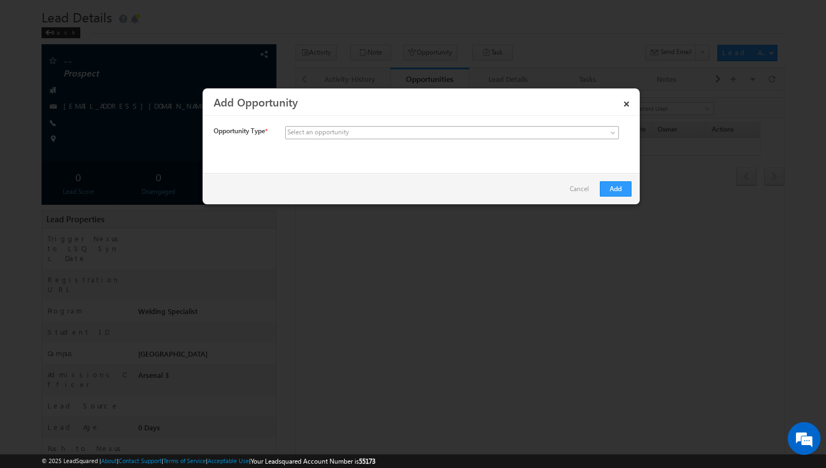
click at [362, 132] on span at bounding box center [371, 133] width 170 height 10
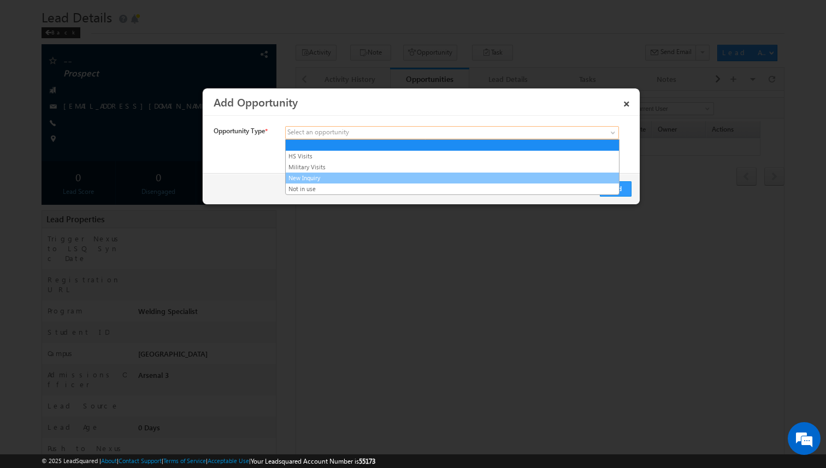
click at [345, 177] on link "New Inquiry" at bounding box center [452, 178] width 333 height 10
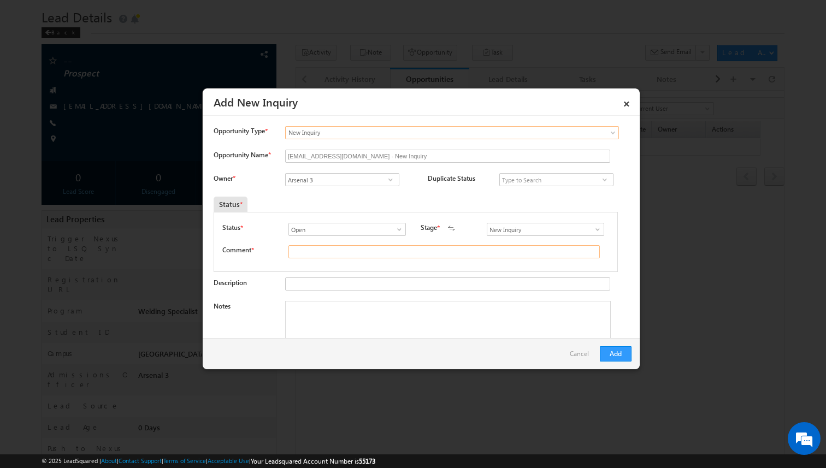
click at [366, 252] on input "text" at bounding box center [444, 251] width 311 height 13
type input "test"
click at [621, 350] on button "Add" at bounding box center [616, 353] width 32 height 15
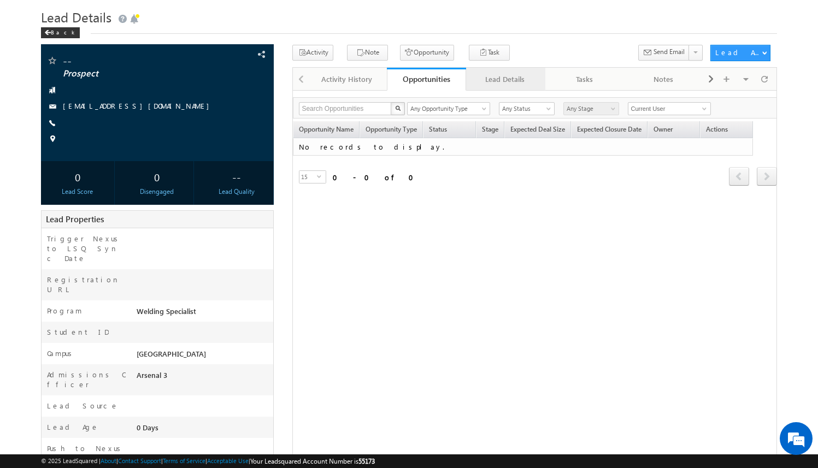
click at [509, 79] on div "Lead Details" at bounding box center [505, 79] width 61 height 13
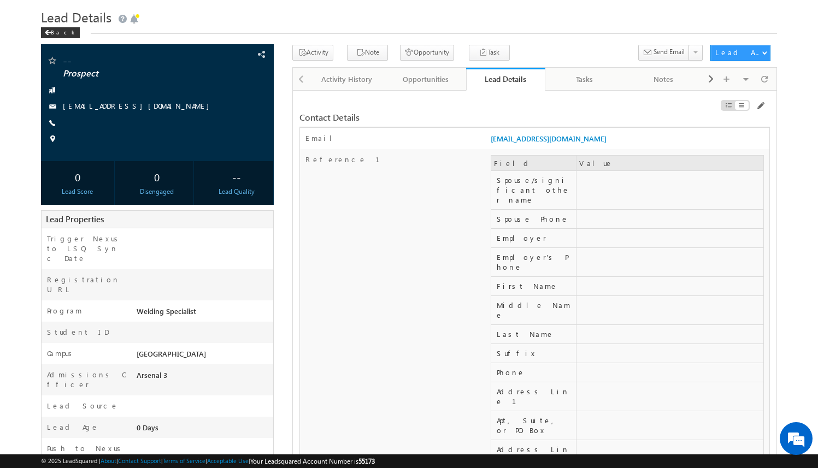
click at [765, 106] on div at bounding box center [695, 108] width 149 height 12
click at [762, 105] on span at bounding box center [760, 106] width 9 height 9
